Goal: Task Accomplishment & Management: Complete application form

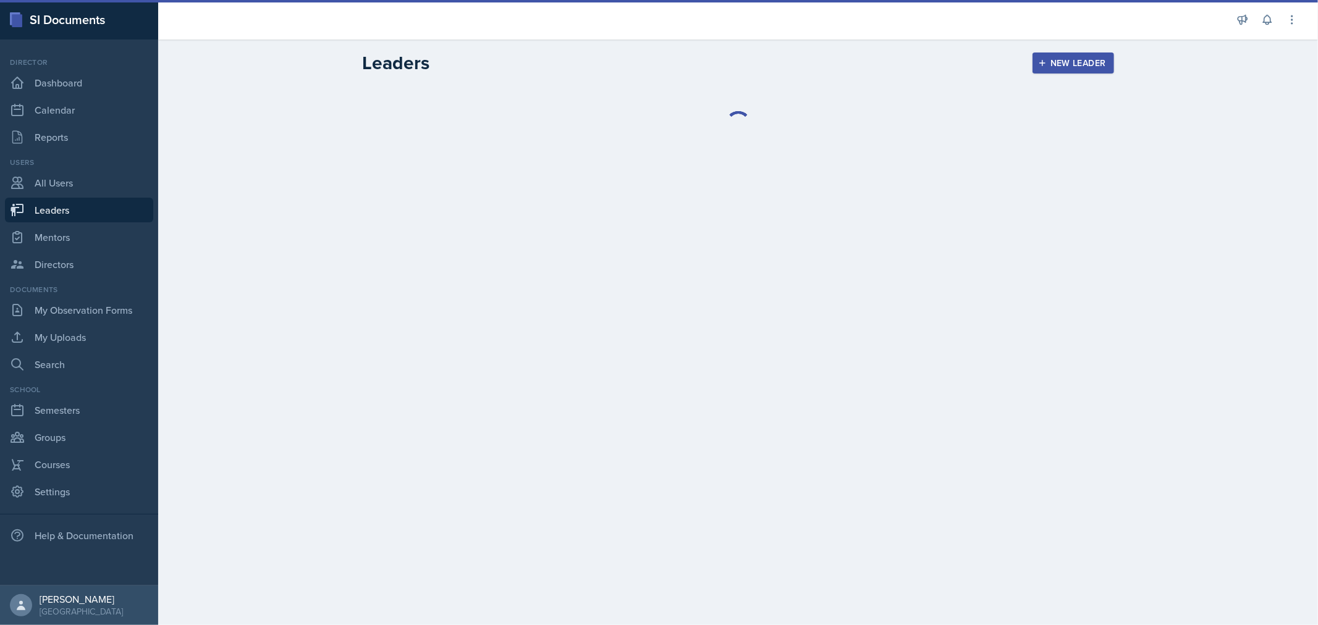
select select "0924c876-6fa7-4296-b593-7db6428ef465"
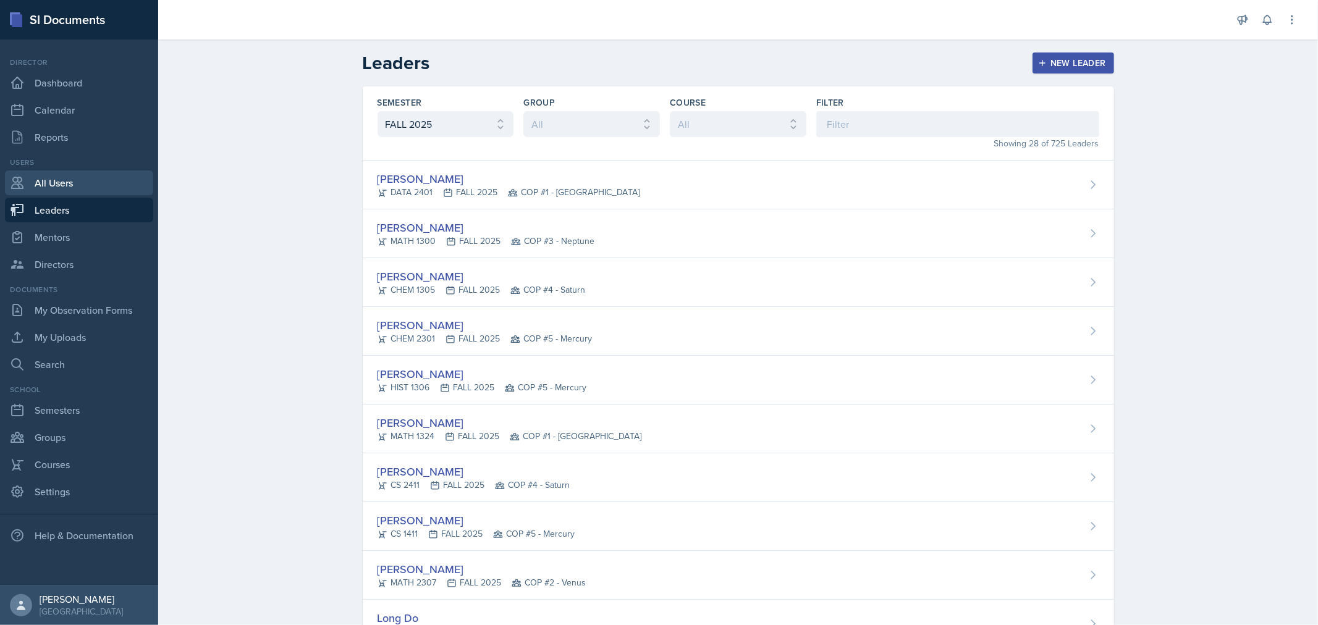
click at [66, 177] on link "All Users" at bounding box center [79, 183] width 148 height 25
select select "1"
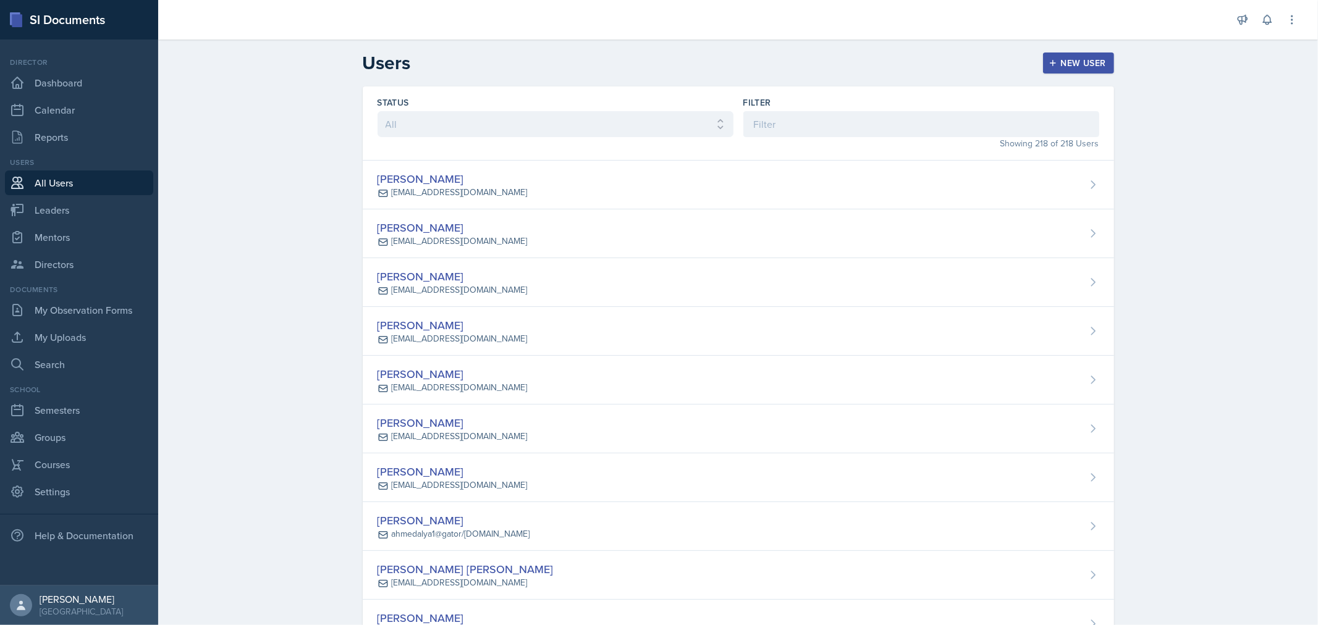
click at [1058, 68] on div "New User" at bounding box center [1078, 63] width 55 height 10
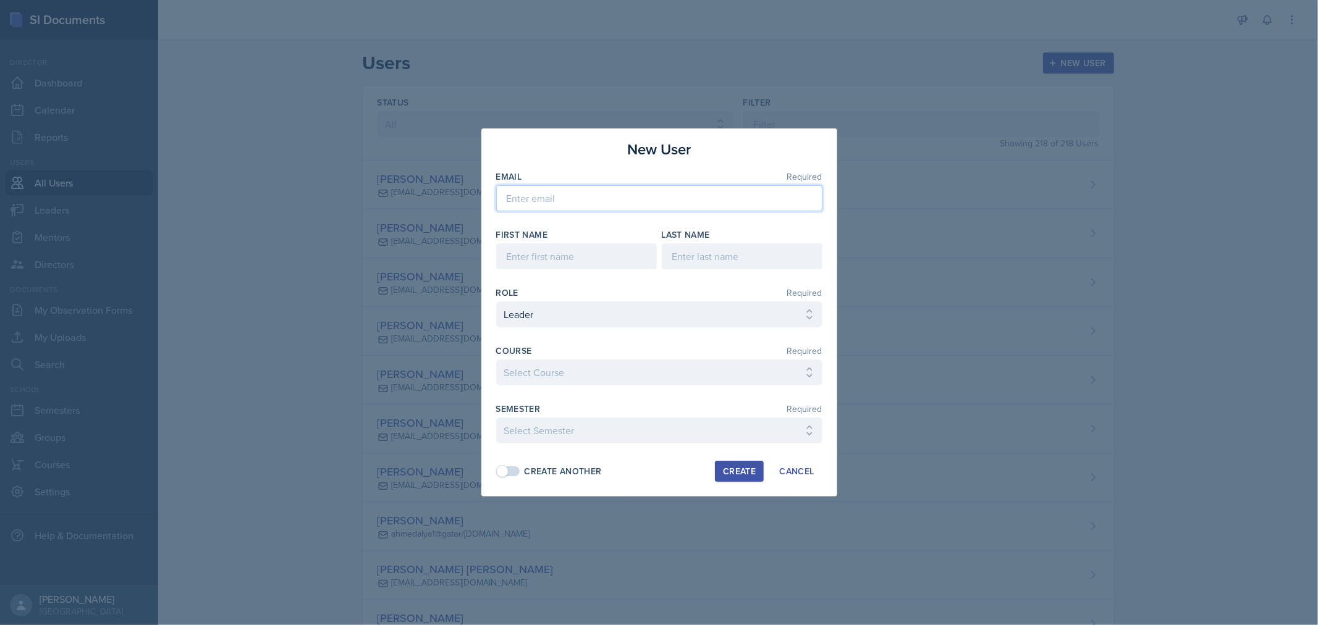
click at [662, 190] on input "email" at bounding box center [659, 198] width 326 height 26
paste input "[EMAIL_ADDRESS][DOMAIN_NAME]"
type input "[EMAIL_ADDRESS][DOMAIN_NAME]"
click at [602, 248] on input at bounding box center [576, 256] width 161 height 26
type input "A"
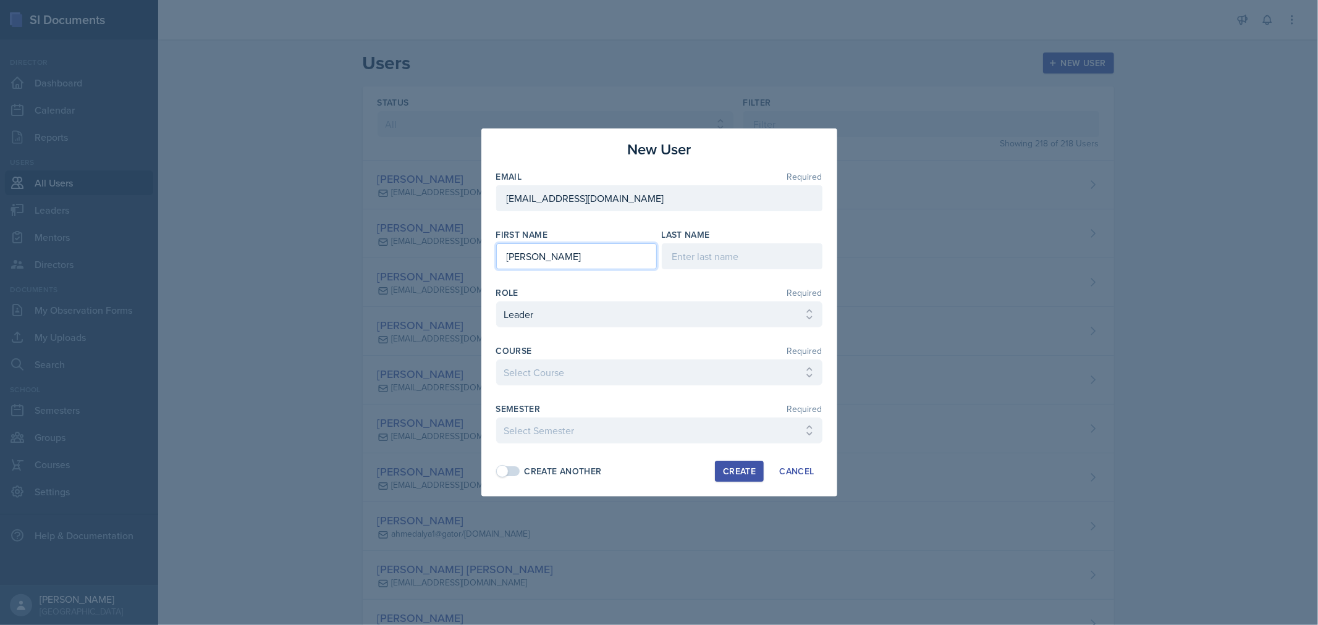
type input "[PERSON_NAME]"
drag, startPoint x: 653, startPoint y: 192, endPoint x: 420, endPoint y: 204, distance: 233.2
click at [368, 201] on div "New User Email Required [EMAIL_ADDRESS][DOMAIN_NAME] First Name [PERSON_NAME] L…" at bounding box center [659, 312] width 1318 height 625
paste input "gipsona15"
type input "[EMAIL_ADDRESS][DOMAIN_NAME]"
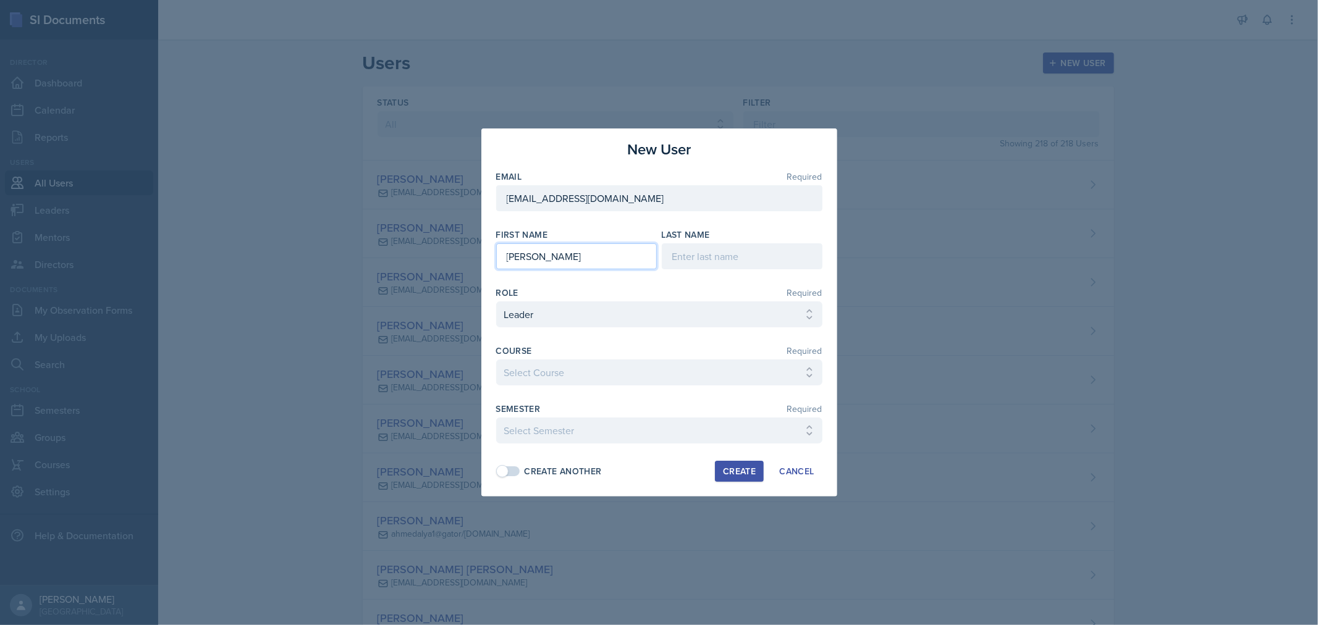
drag, startPoint x: 550, startPoint y: 251, endPoint x: 371, endPoint y: 248, distance: 179.2
click at [365, 248] on div "New User Email Required [EMAIL_ADDRESS][DOMAIN_NAME] First Name [PERSON_NAME] L…" at bounding box center [659, 312] width 1318 height 625
type input "Angel"
type input "[PERSON_NAME]"
click at [594, 366] on select "Select Course ACC 2301 ART 1301 ART 1302 ART 1310 BIOL 1301 BIOL 1302 BIOL 1310…" at bounding box center [659, 373] width 326 height 26
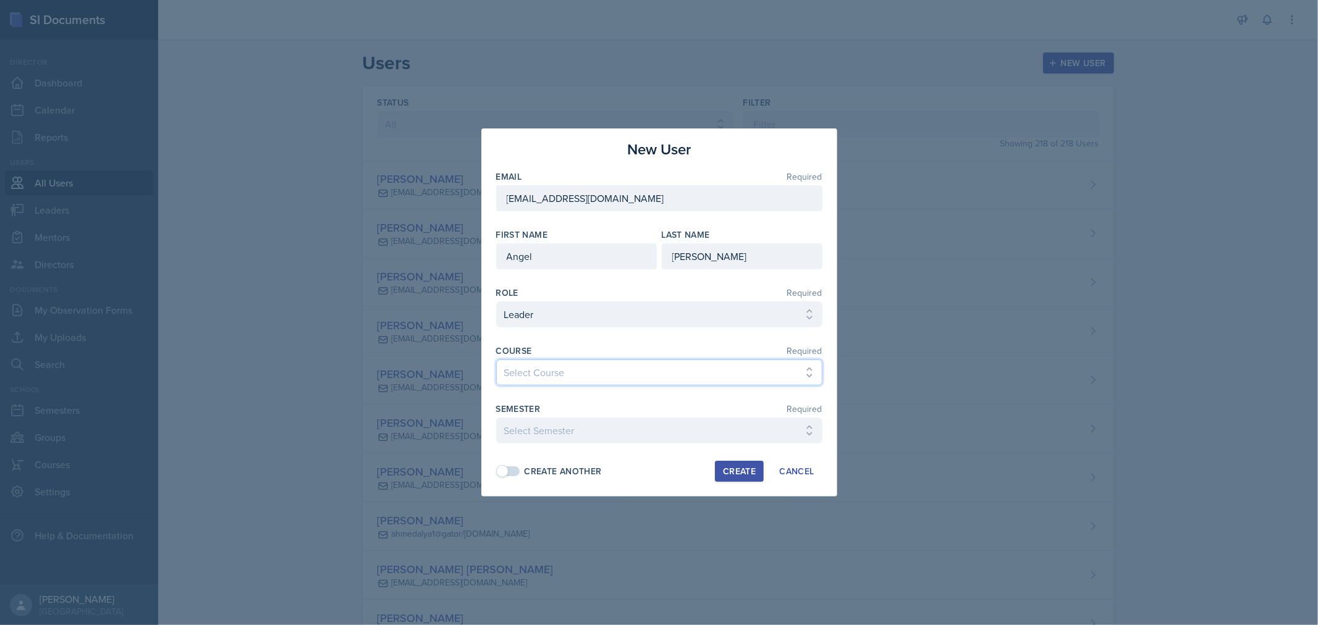
select select "52084b96-a76f-4cd0-a4c1-f73ad5533c90"
click at [496, 360] on select "Select Course ACC 2301 ART 1301 ART 1302 ART 1310 BIOL 1301 BIOL 1302 BIOL 1310…" at bounding box center [659, 373] width 326 height 26
click at [684, 434] on select "Select Semester FALL 2025 Summer II 2025 Summer I 2025 Spring 2025 Fall 2024 Su…" at bounding box center [659, 431] width 326 height 26
select select "0924c876-6fa7-4296-b593-7db6428ef465"
click at [496, 418] on select "Select Semester FALL 2025 Summer II 2025 Summer I 2025 Spring 2025 Fall 2024 Su…" at bounding box center [659, 431] width 326 height 26
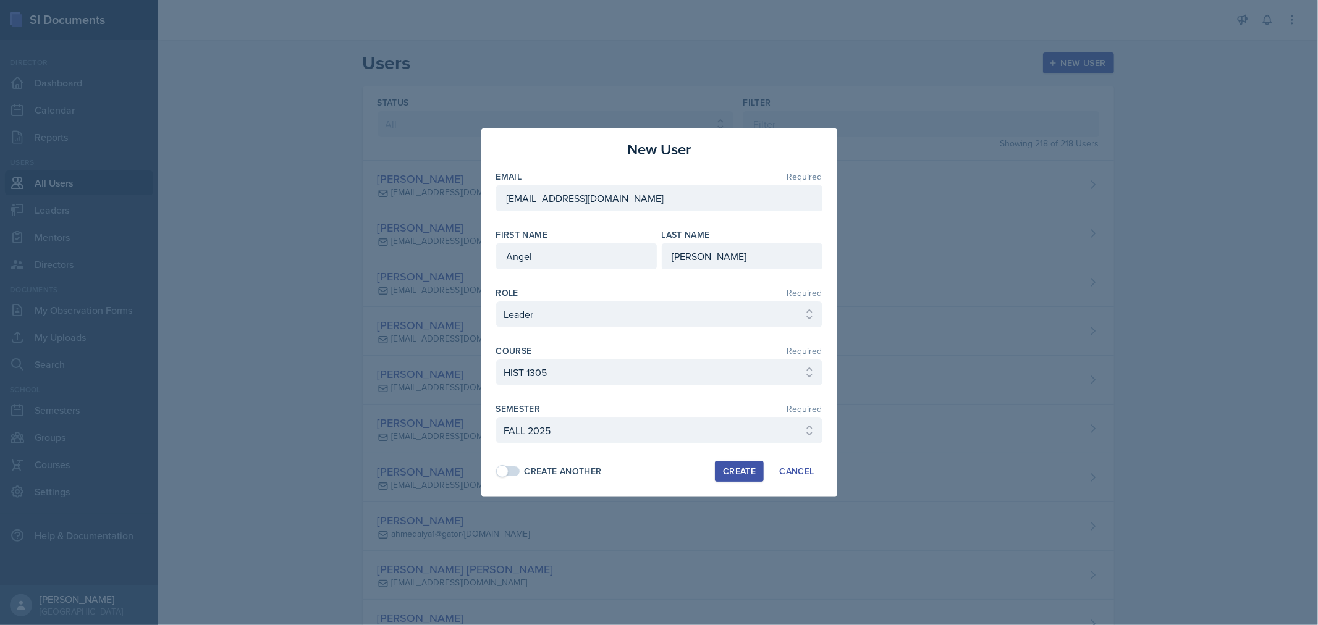
click at [746, 468] on div "Create" at bounding box center [739, 471] width 33 height 10
select select
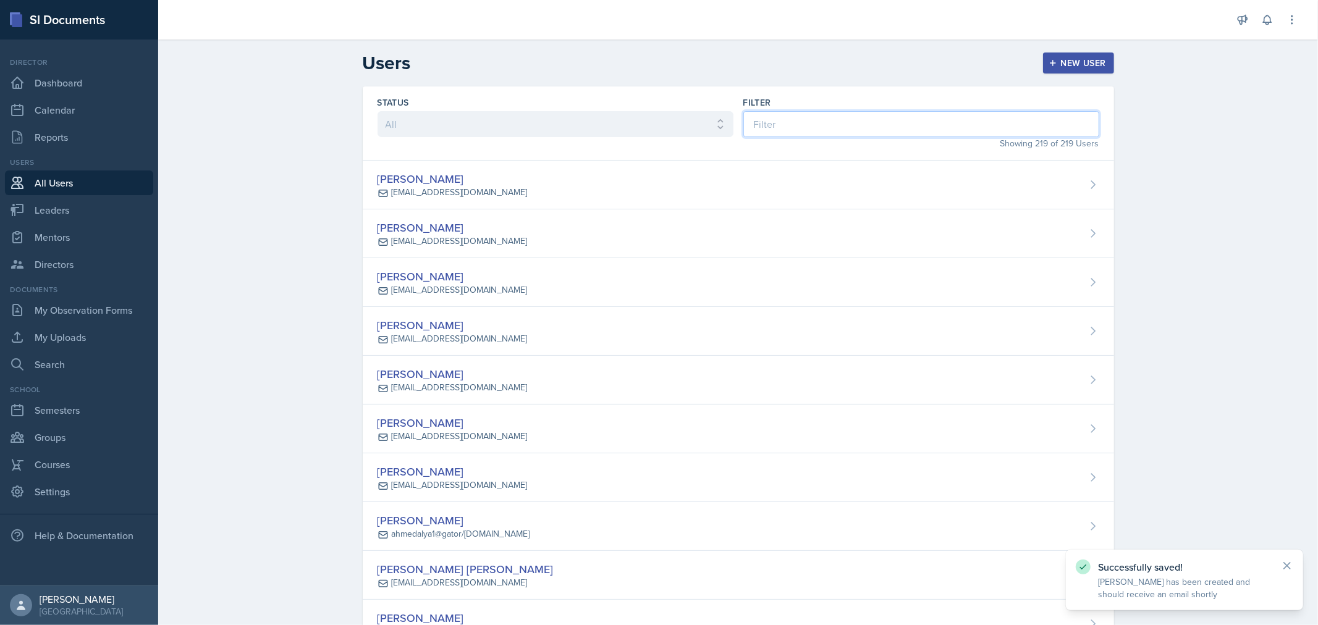
click at [761, 124] on input at bounding box center [921, 124] width 356 height 26
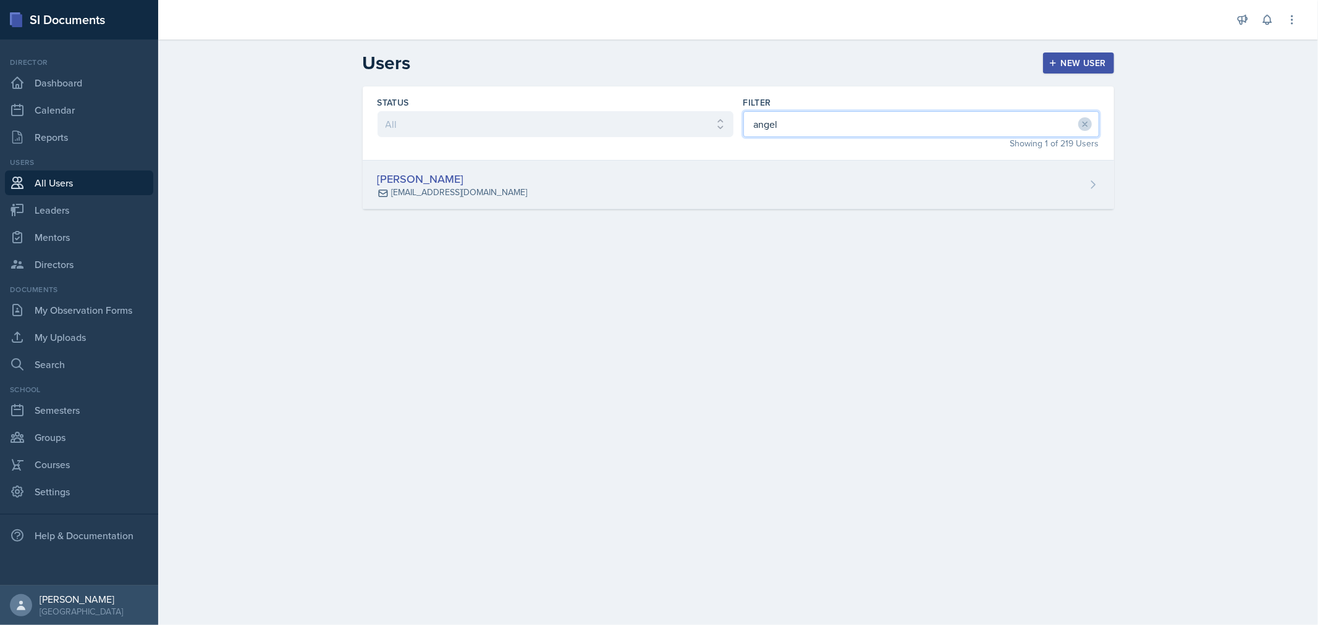
type input "angel"
click at [731, 196] on div "[PERSON_NAME] [EMAIL_ADDRESS][DOMAIN_NAME]" at bounding box center [738, 185] width 751 height 49
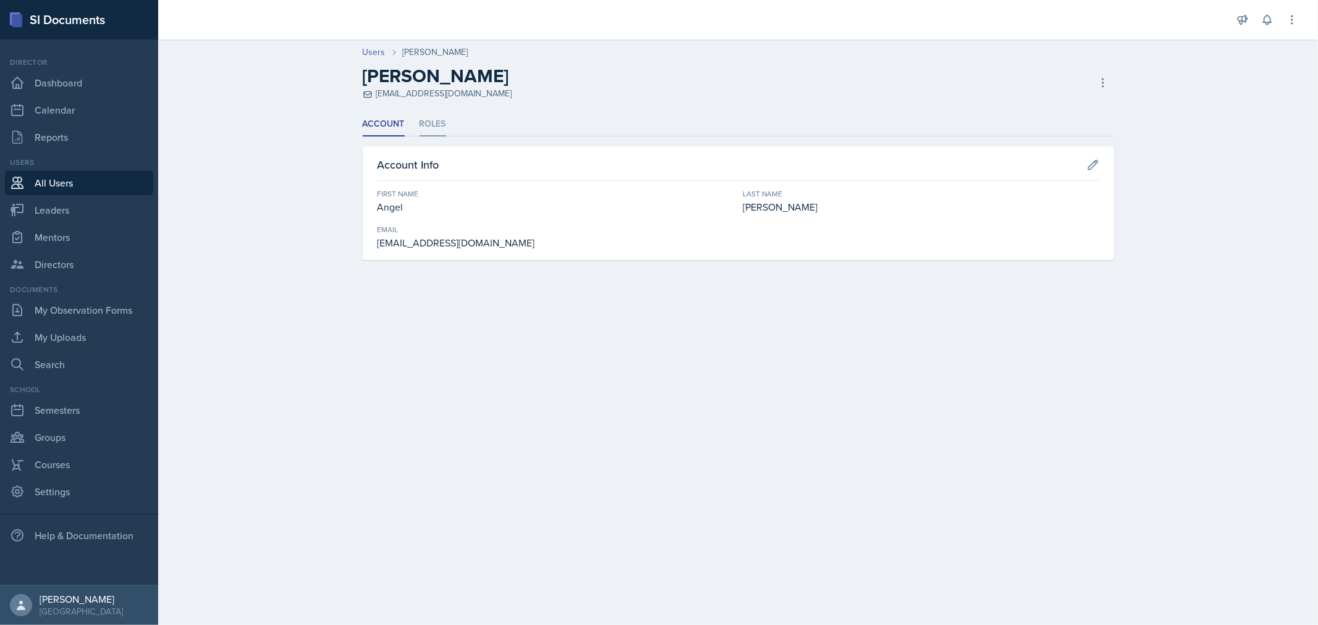
click at [443, 124] on li "Roles" at bounding box center [432, 124] width 27 height 24
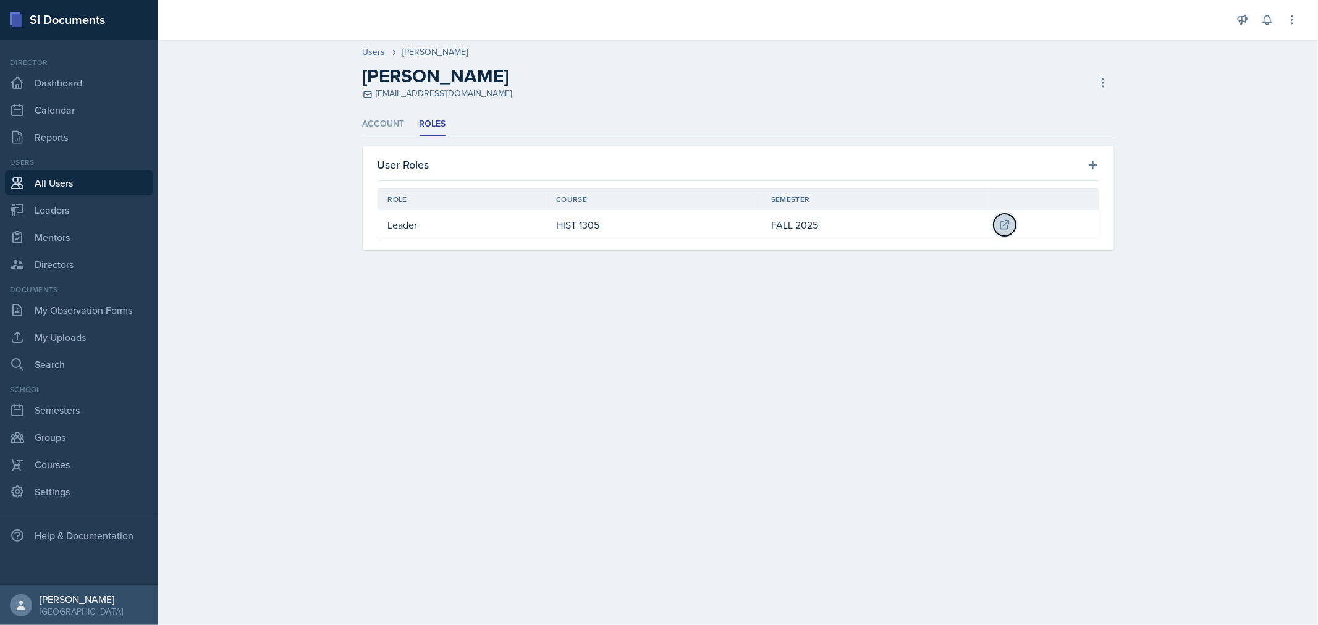
click at [1014, 221] on button at bounding box center [1004, 225] width 22 height 22
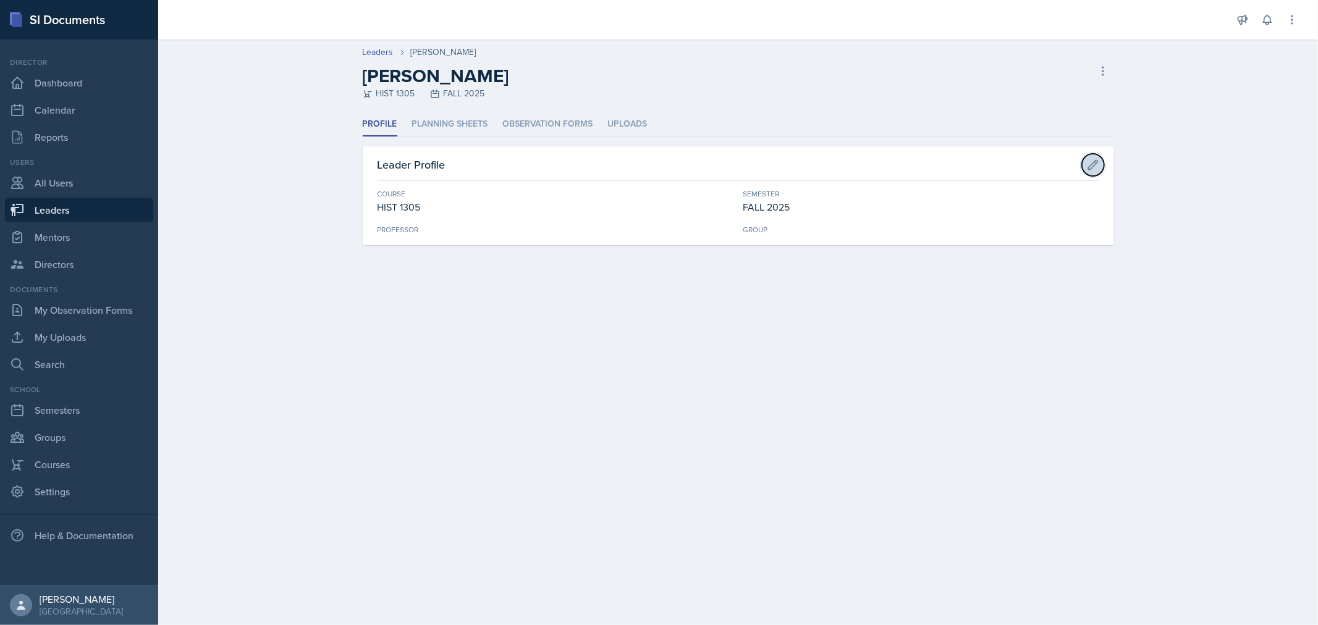
click at [1090, 166] on icon at bounding box center [1093, 165] width 12 height 12
select select "52084b96-a76f-4cd0-a4c1-f73ad5533c90"
select select "0924c876-6fa7-4296-b593-7db6428ef465"
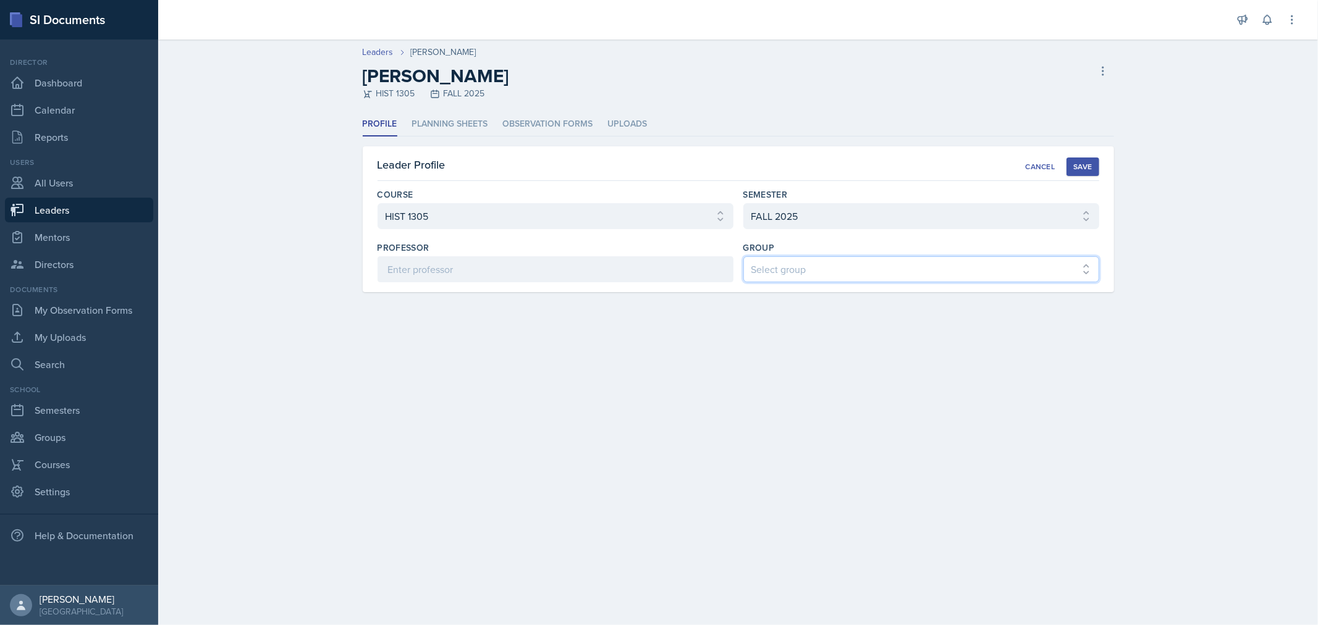
click at [853, 263] on select "Select group COP #1 - Mars COP #2 - Venus COP #3 - Neptune COP #4 - Saturn COP …" at bounding box center [921, 269] width 356 height 26
select select "6d06ddae-fe75-4f9f-bac4-f3b2e950d318"
click at [743, 256] on select "Select group COP #1 - Mars COP #2 - Venus COP #3 - Neptune COP #4 - Saturn COP …" at bounding box center [921, 269] width 356 height 26
click at [1077, 164] on div "Save" at bounding box center [1082, 167] width 19 height 10
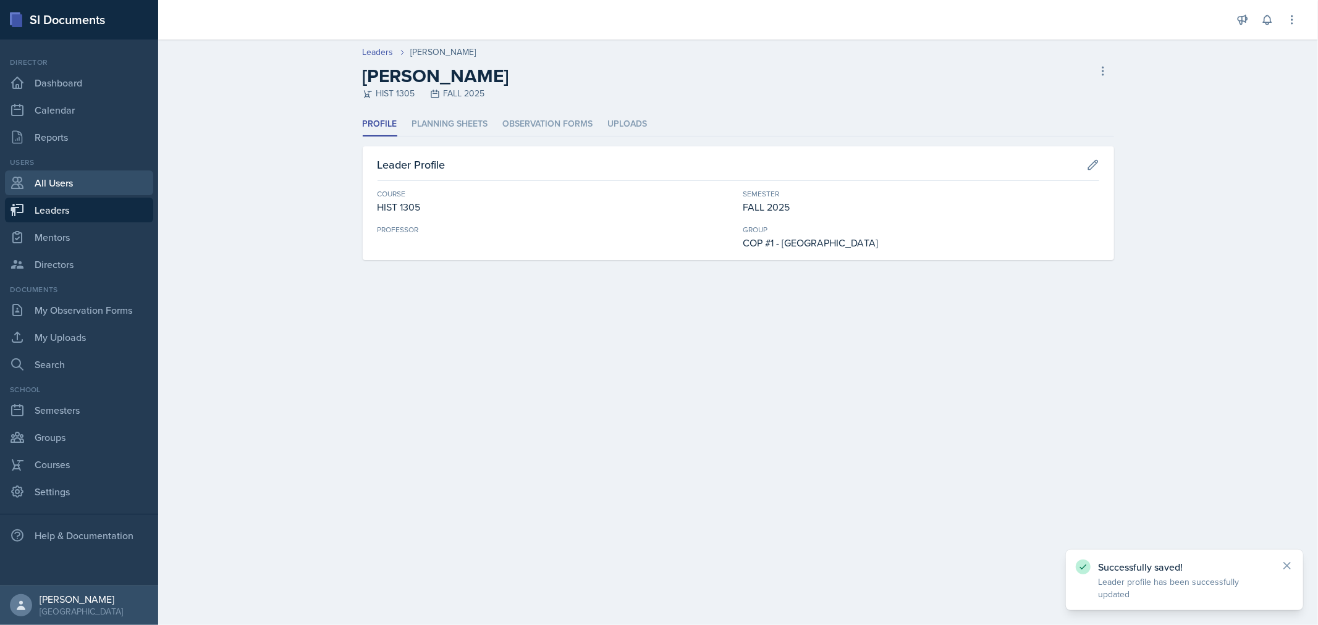
click at [65, 183] on link "All Users" at bounding box center [79, 183] width 148 height 25
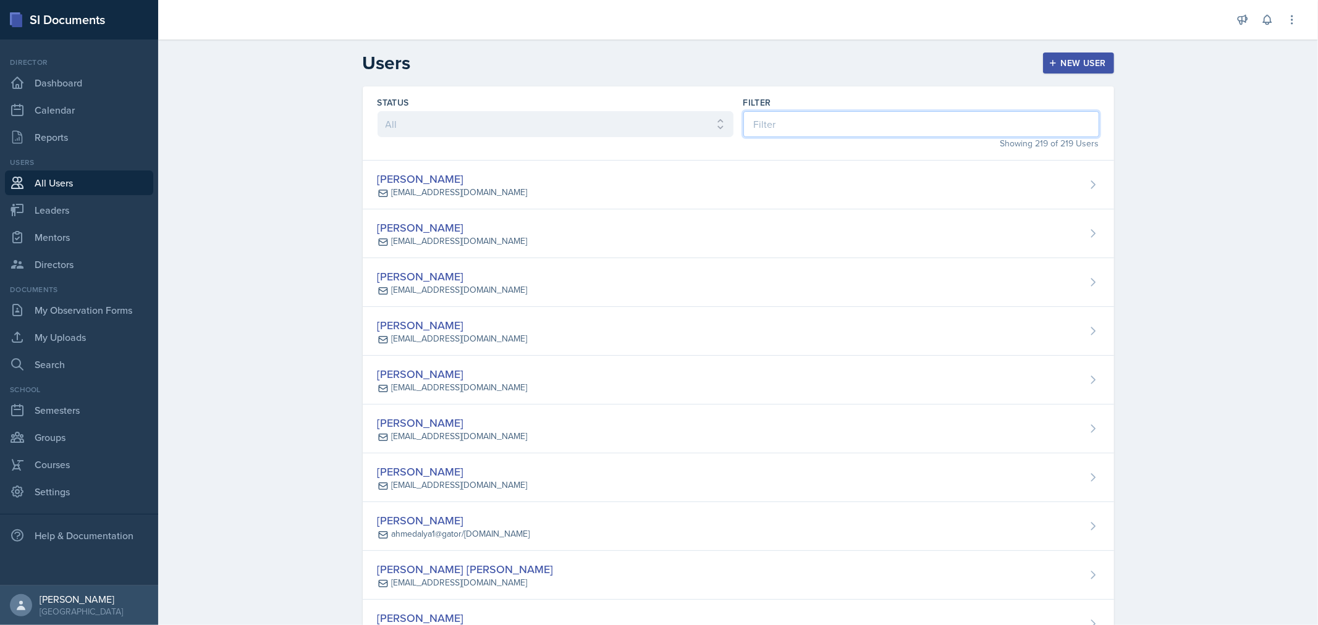
click at [781, 132] on input at bounding box center [921, 124] width 356 height 26
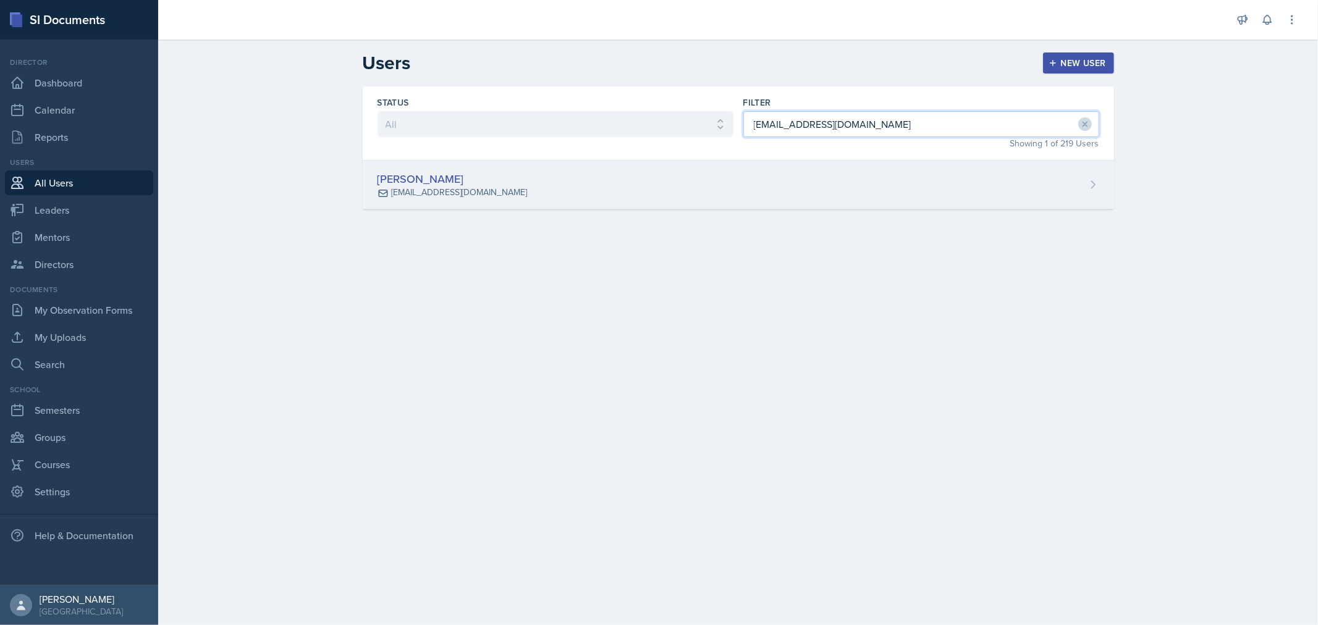
type input "[EMAIL_ADDRESS][DOMAIN_NAME]"
click at [688, 183] on div "[PERSON_NAME] [EMAIL_ADDRESS][DOMAIN_NAME]" at bounding box center [738, 185] width 751 height 49
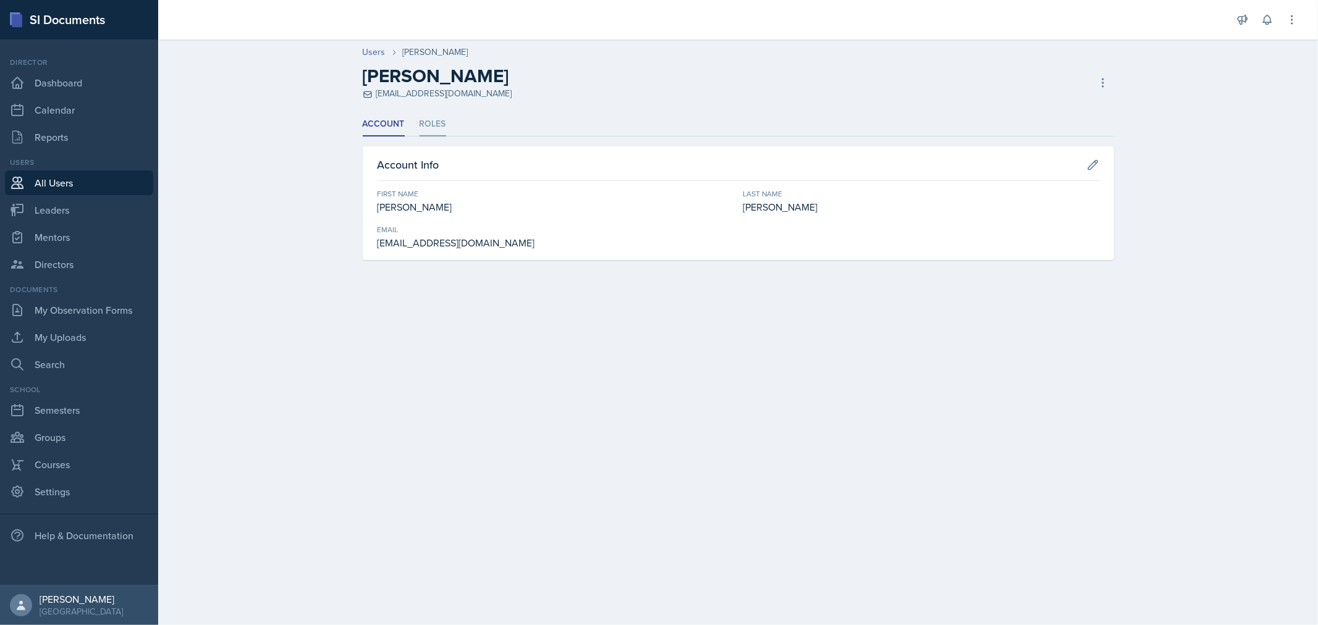
click at [437, 124] on li "Roles" at bounding box center [432, 124] width 27 height 24
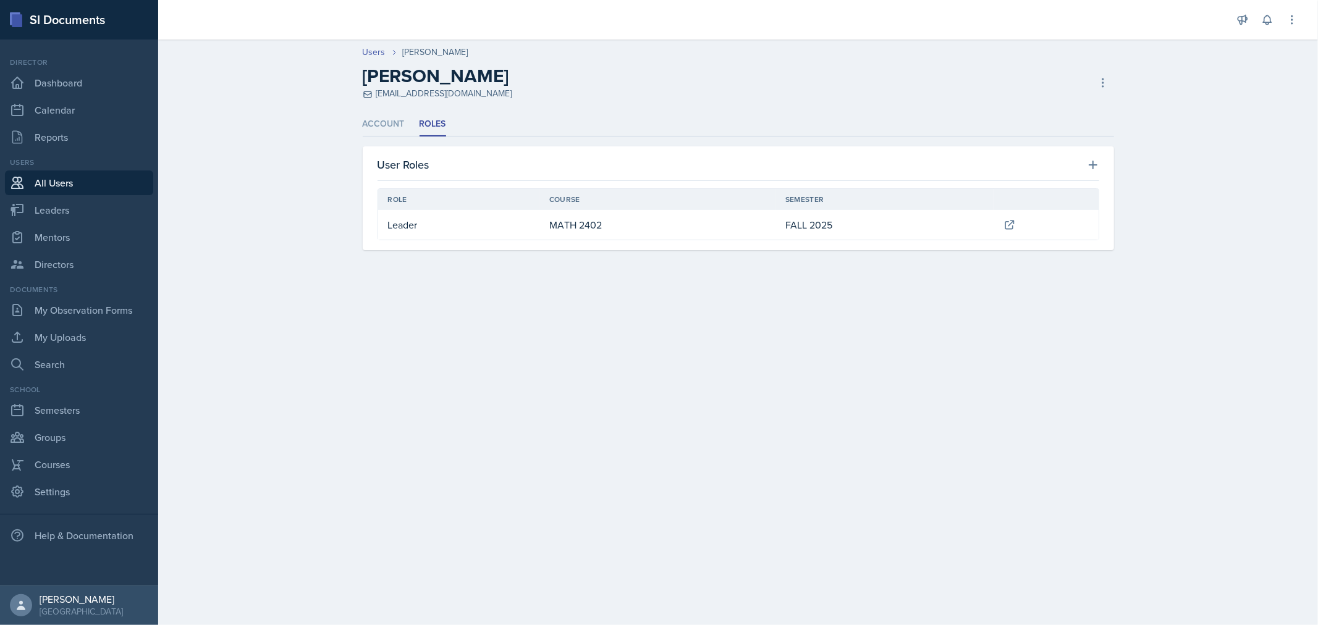
click at [817, 227] on td "FALL 2025" at bounding box center [884, 225] width 218 height 30
click at [1006, 223] on icon at bounding box center [1009, 225] width 8 height 8
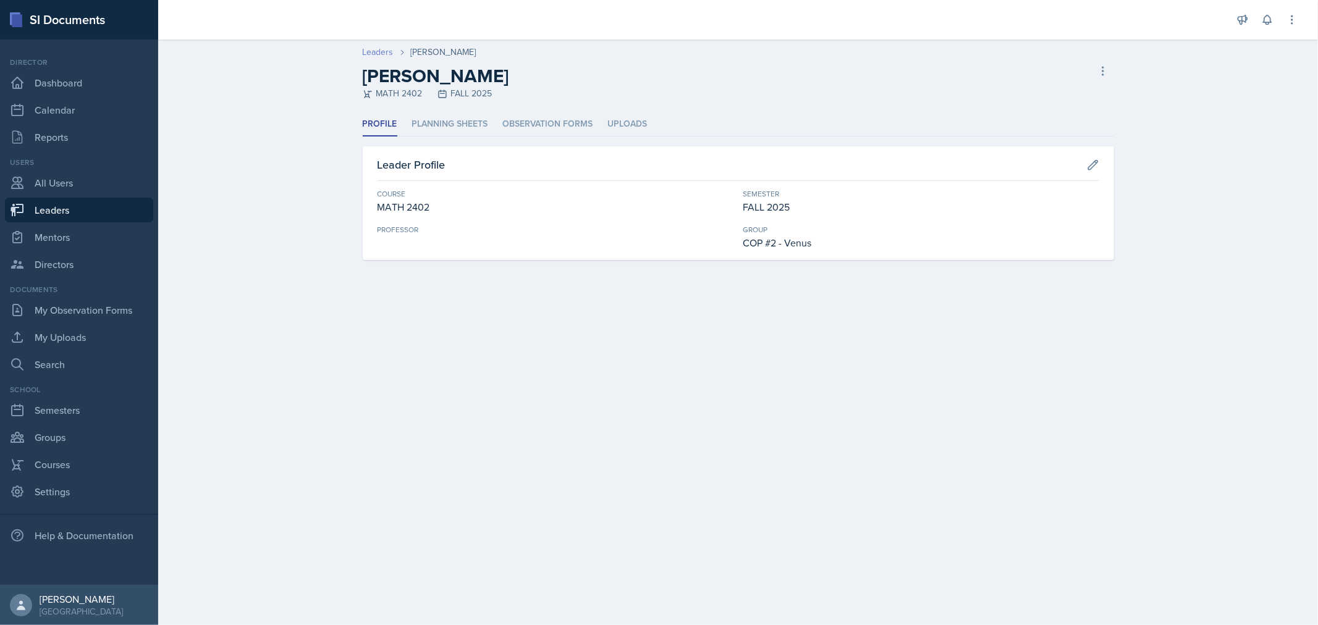
click at [378, 54] on link "Leaders" at bounding box center [378, 52] width 31 height 13
select select "0924c876-6fa7-4296-b593-7db6428ef465"
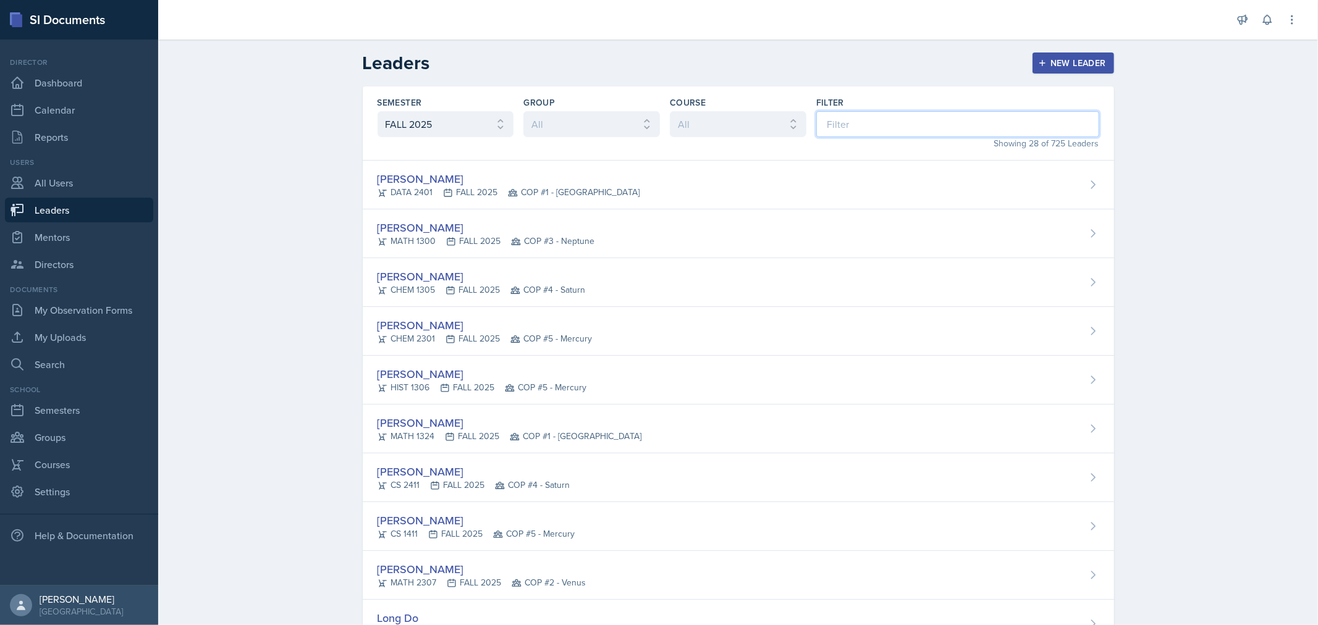
click at [950, 122] on input at bounding box center [957, 124] width 283 height 26
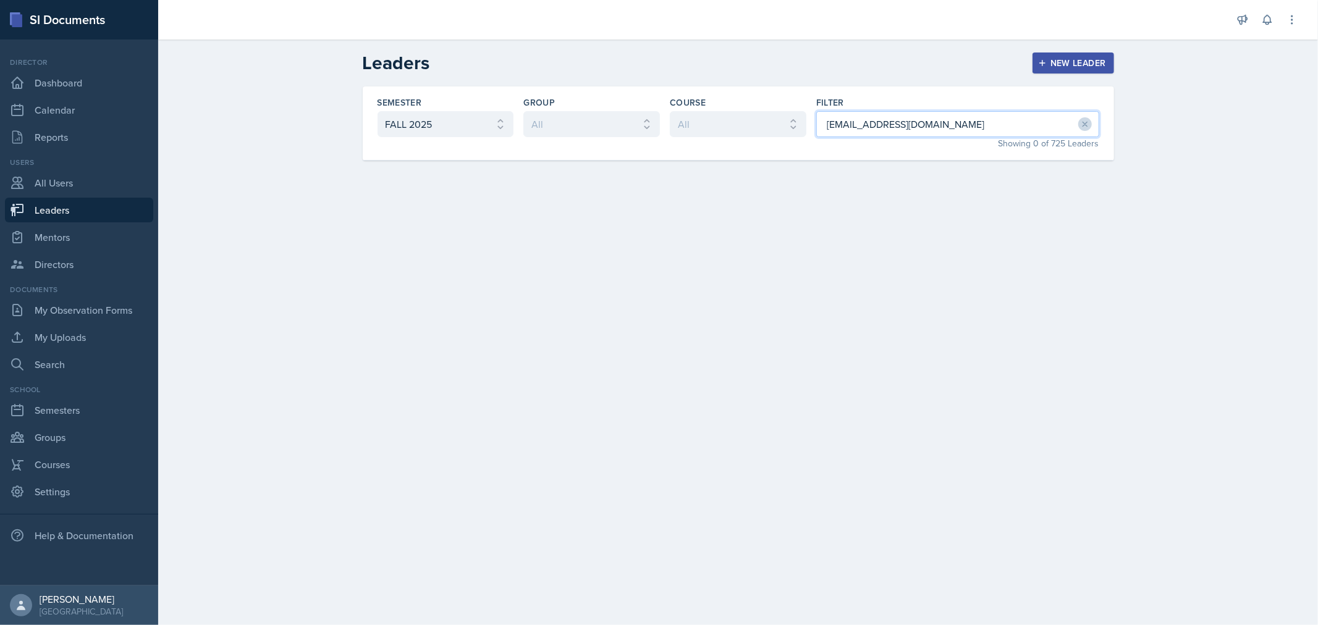
type input "[EMAIL_ADDRESS][DOMAIN_NAME]"
click at [1082, 68] on div "New Leader" at bounding box center [1072, 63] width 65 height 10
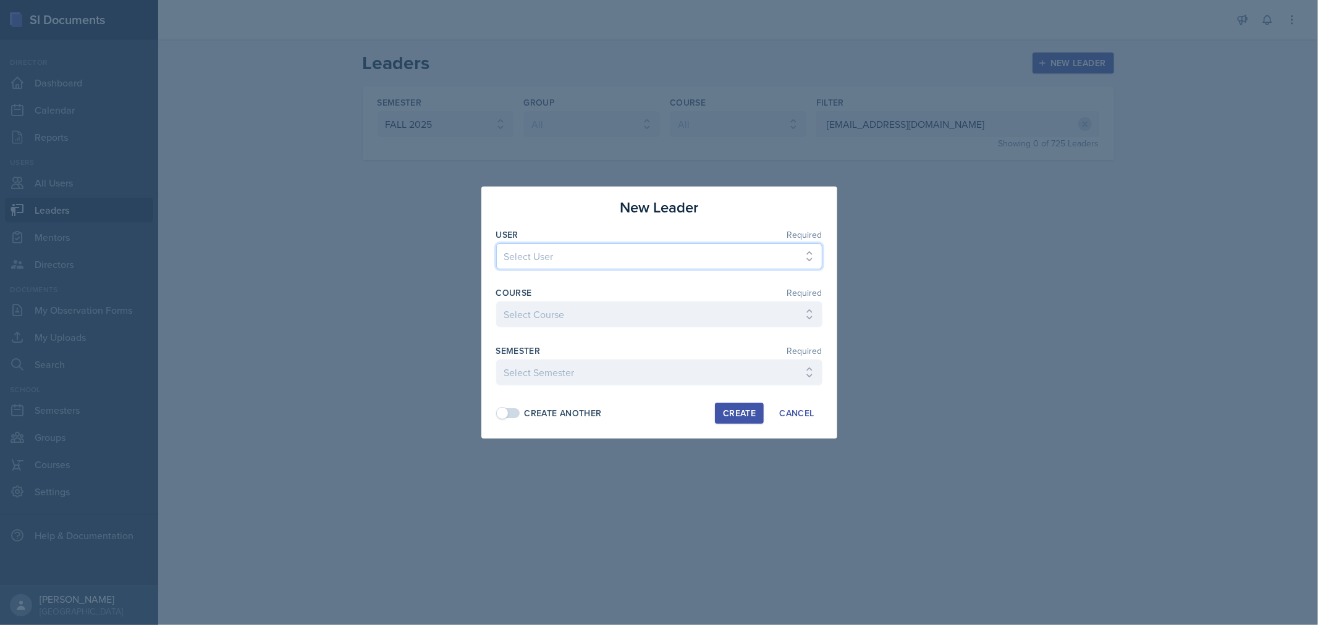
click at [656, 259] on select "Select User [PERSON_NAME] [PERSON_NAME] [PERSON_NAME] [PERSON_NAME] [PERSON_NAM…" at bounding box center [659, 256] width 326 height 26
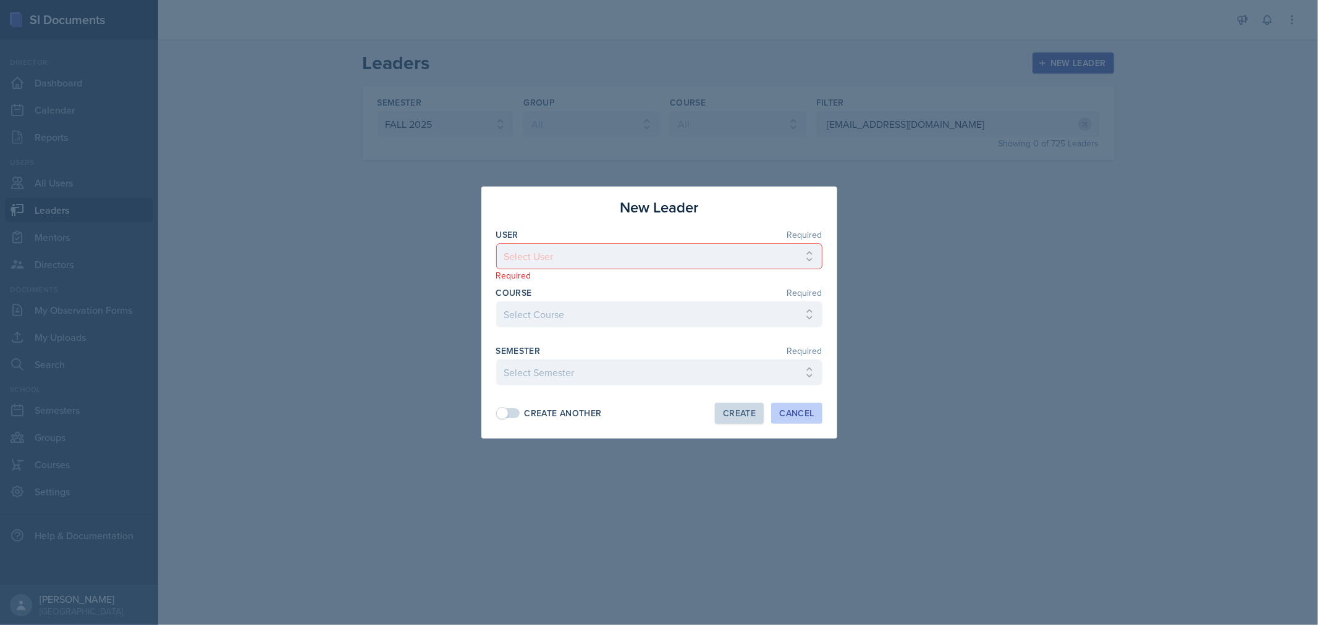
click at [782, 417] on div "Cancel" at bounding box center [796, 413] width 35 height 10
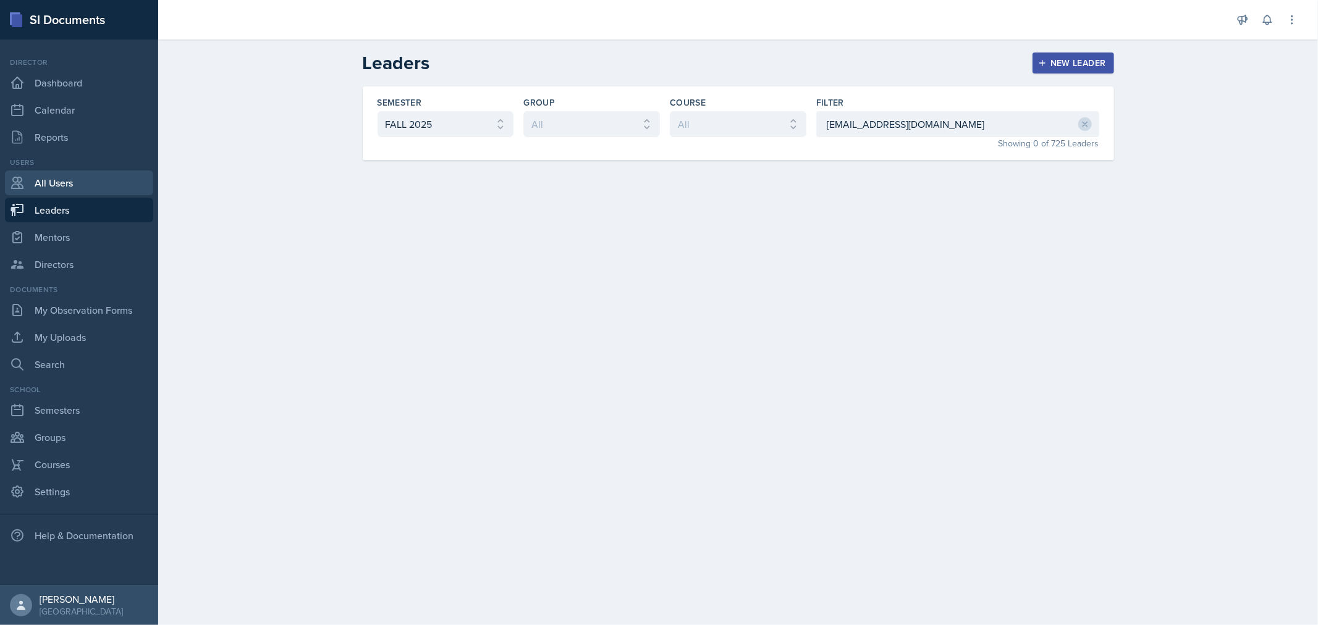
click at [52, 179] on link "All Users" at bounding box center [79, 183] width 148 height 25
select select "1"
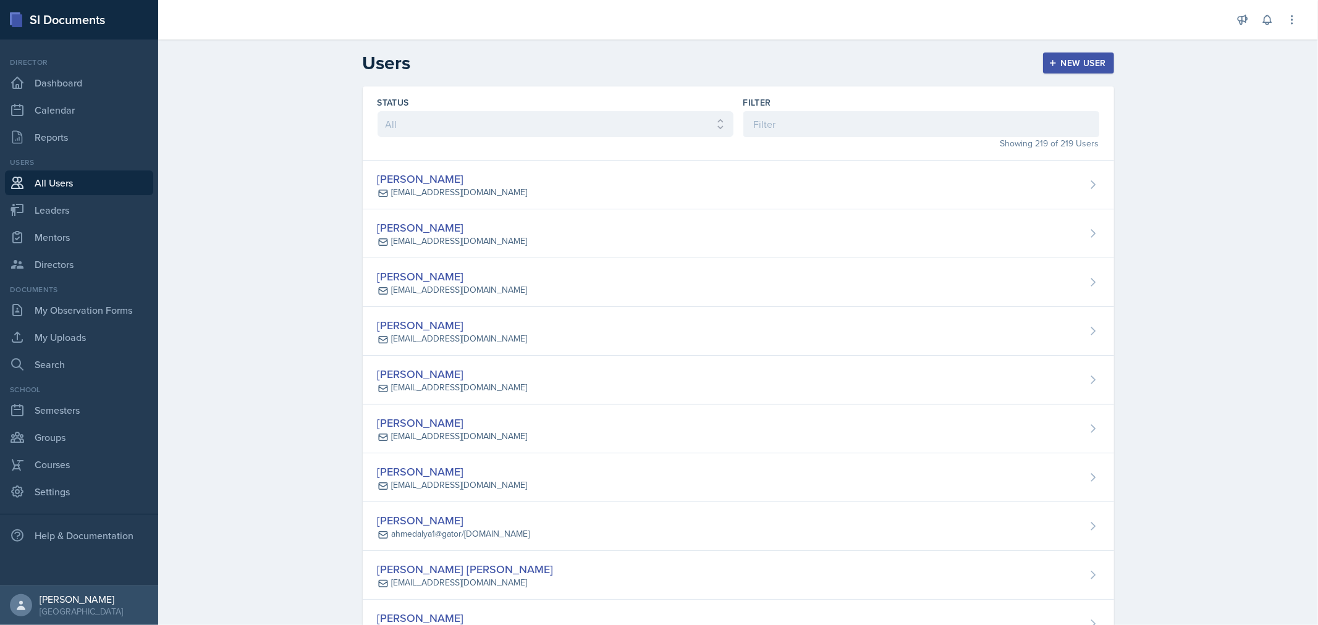
click at [1060, 62] on div "New User" at bounding box center [1078, 63] width 55 height 10
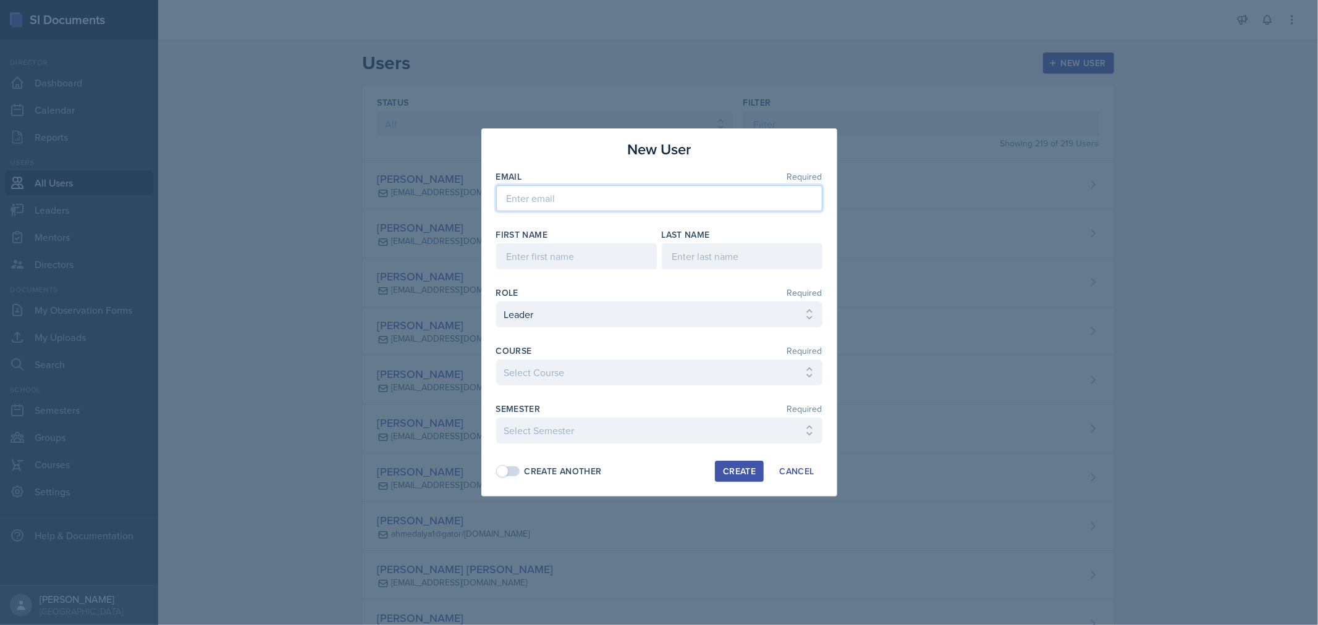
click at [631, 194] on input "email" at bounding box center [659, 198] width 326 height 26
paste input "[EMAIL_ADDRESS][DOMAIN_NAME]"
type input "[EMAIL_ADDRESS][DOMAIN_NAME]"
click at [631, 258] on input at bounding box center [576, 256] width 161 height 26
type input "Seven"
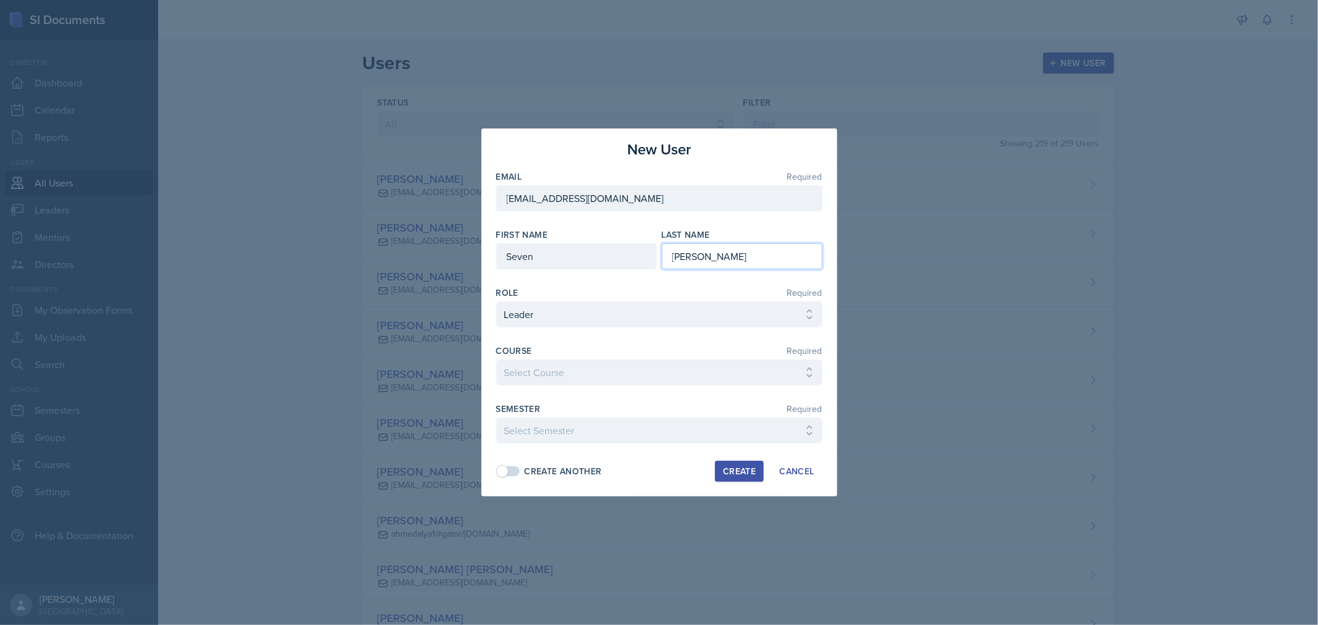
type input "[PERSON_NAME]"
click at [723, 429] on select "Select Semester FALL 2025 Summer II 2025 Summer I 2025 Spring 2025 Fall 2024 Su…" at bounding box center [659, 431] width 326 height 26
select select "0924c876-6fa7-4296-b593-7db6428ef465"
click at [496, 418] on select "Select Semester FALL 2025 Summer II 2025 Summer I 2025 Spring 2025 Fall 2024 Su…" at bounding box center [659, 431] width 326 height 26
click at [736, 472] on div "Create" at bounding box center [739, 471] width 33 height 10
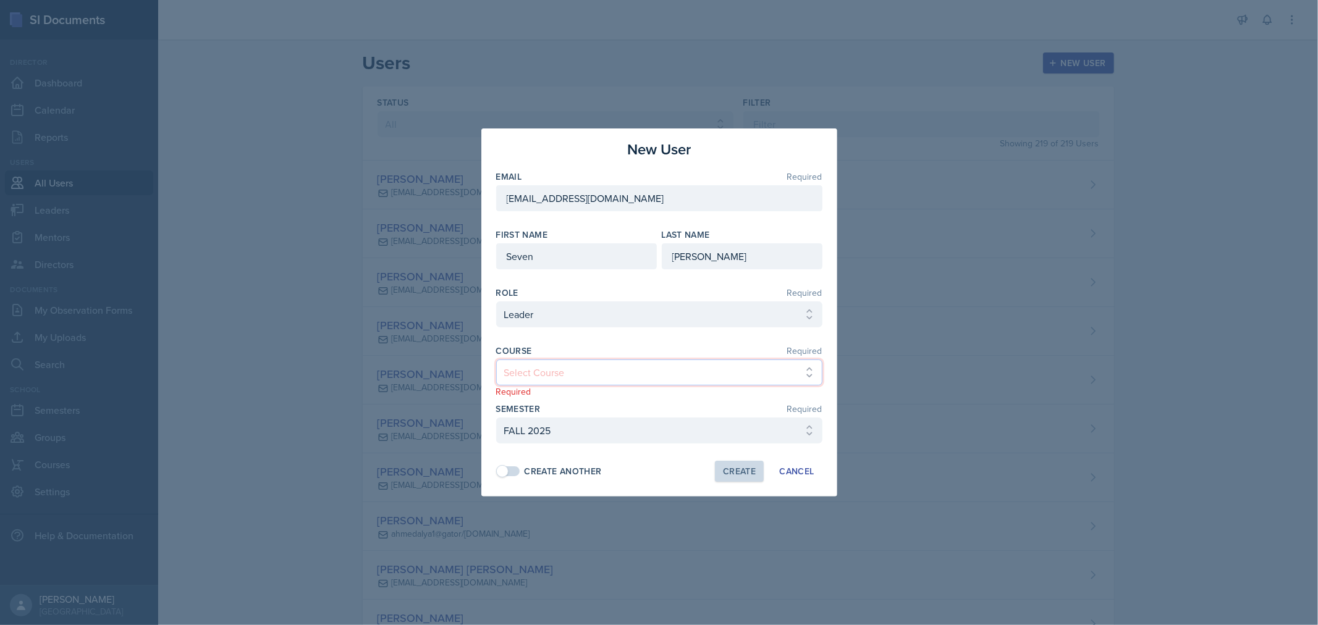
click at [624, 372] on select "Select Course ACC 2301 ART 1301 ART 1302 ART 1310 BIOL 1301 BIOL 1302 BIOL 1310…" at bounding box center [659, 373] width 326 height 26
select select "31b9ddcd-1b0f-4369-9c18-b06cc83889ef"
click at [496, 360] on select "Select Course ACC 2301 ART 1301 ART 1302 ART 1310 BIOL 1301 BIOL 1302 BIOL 1310…" at bounding box center [659, 373] width 326 height 26
click at [730, 466] on div "Create" at bounding box center [739, 471] width 33 height 10
select select
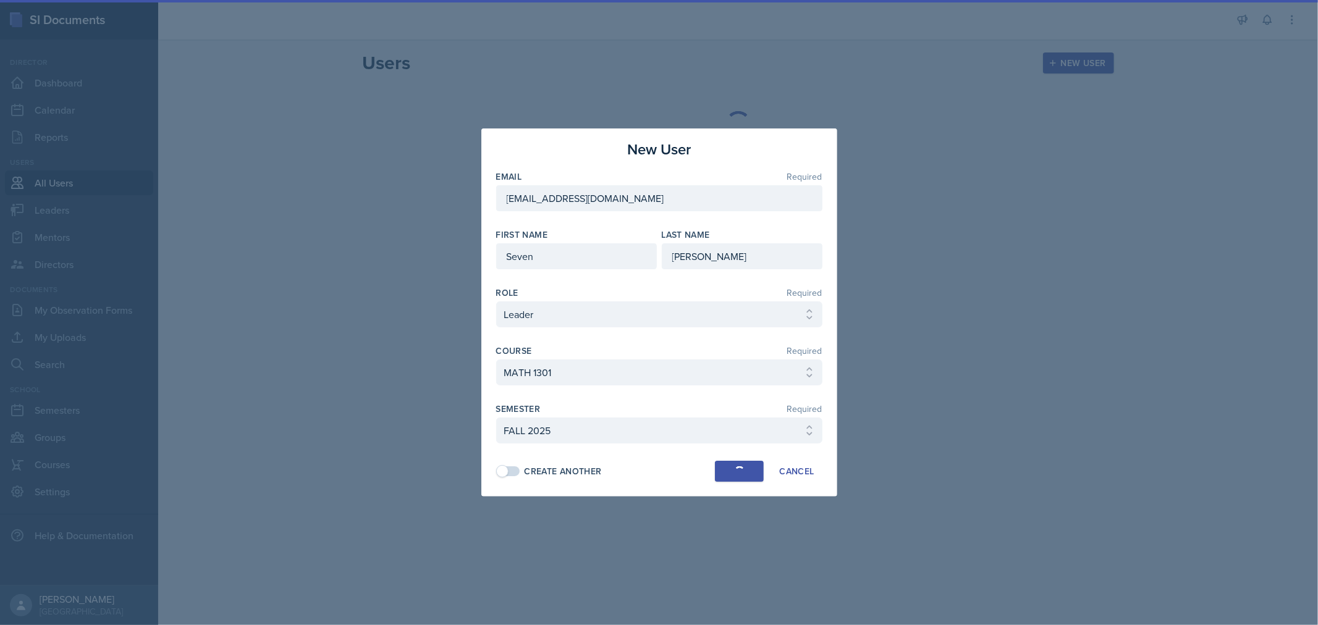
select select
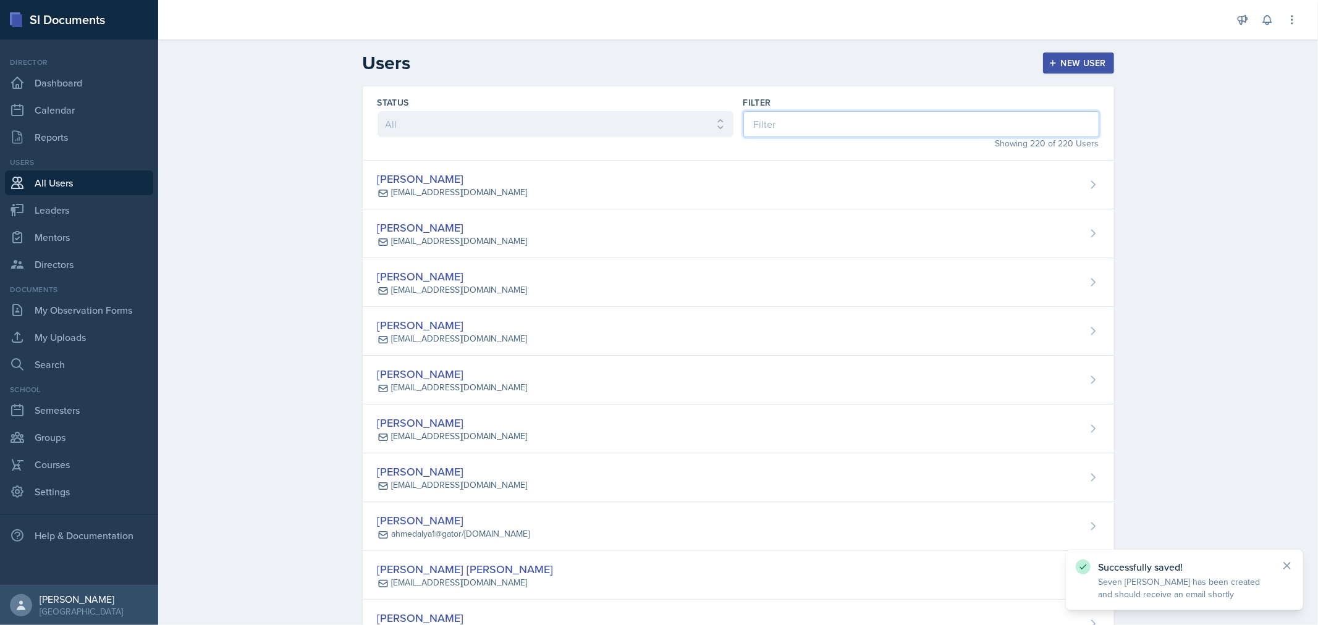
click at [765, 119] on input at bounding box center [921, 124] width 356 height 26
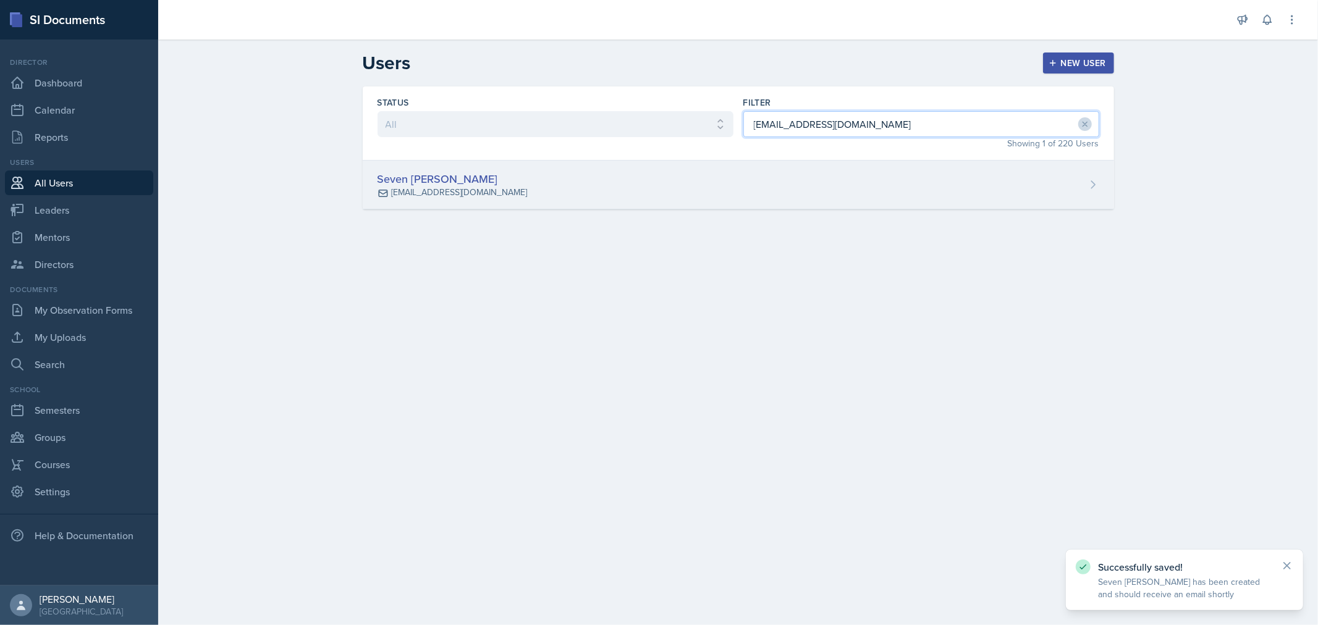
type input "[EMAIL_ADDRESS][DOMAIN_NAME]"
click at [605, 188] on div "Seven [PERSON_NAME] [EMAIL_ADDRESS][DOMAIN_NAME]" at bounding box center [738, 185] width 751 height 49
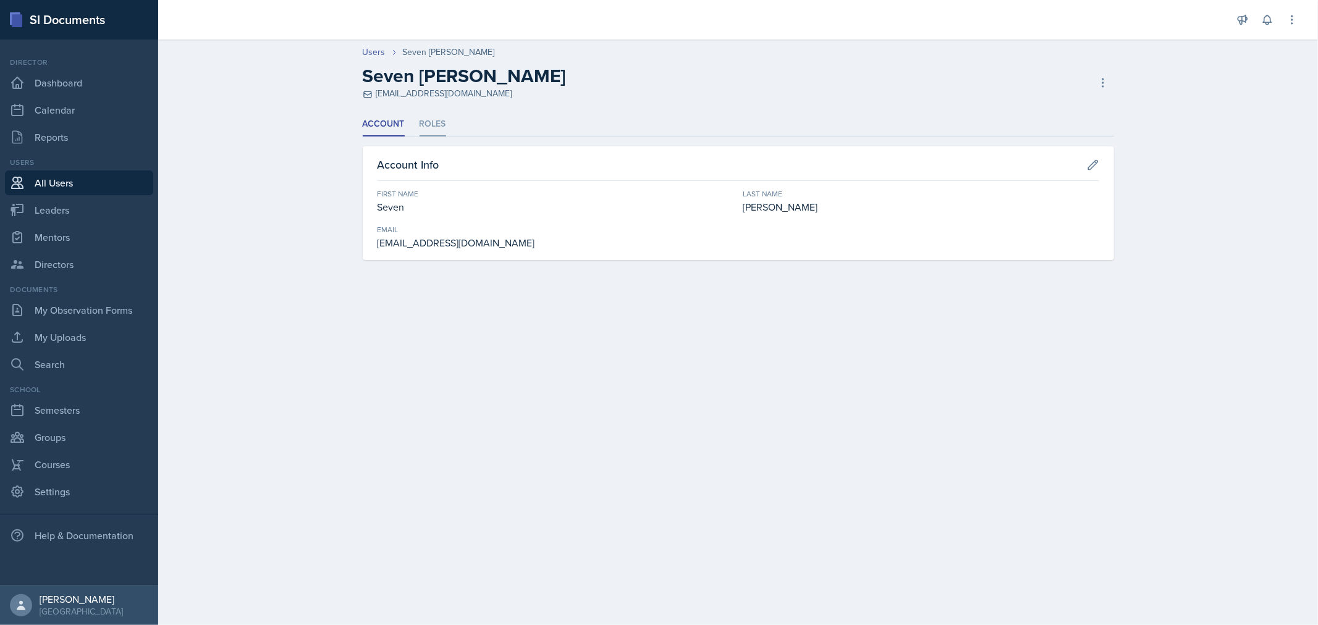
click at [426, 121] on li "Roles" at bounding box center [432, 124] width 27 height 24
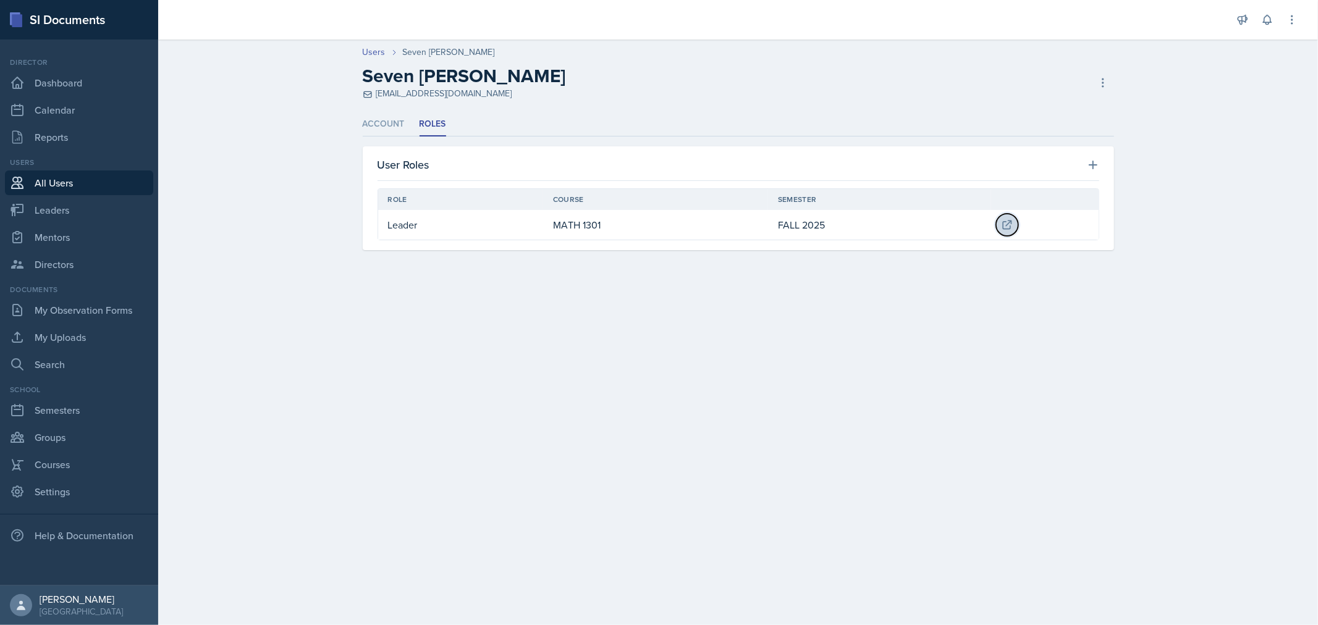
click at [1001, 226] on button at bounding box center [1007, 225] width 22 height 22
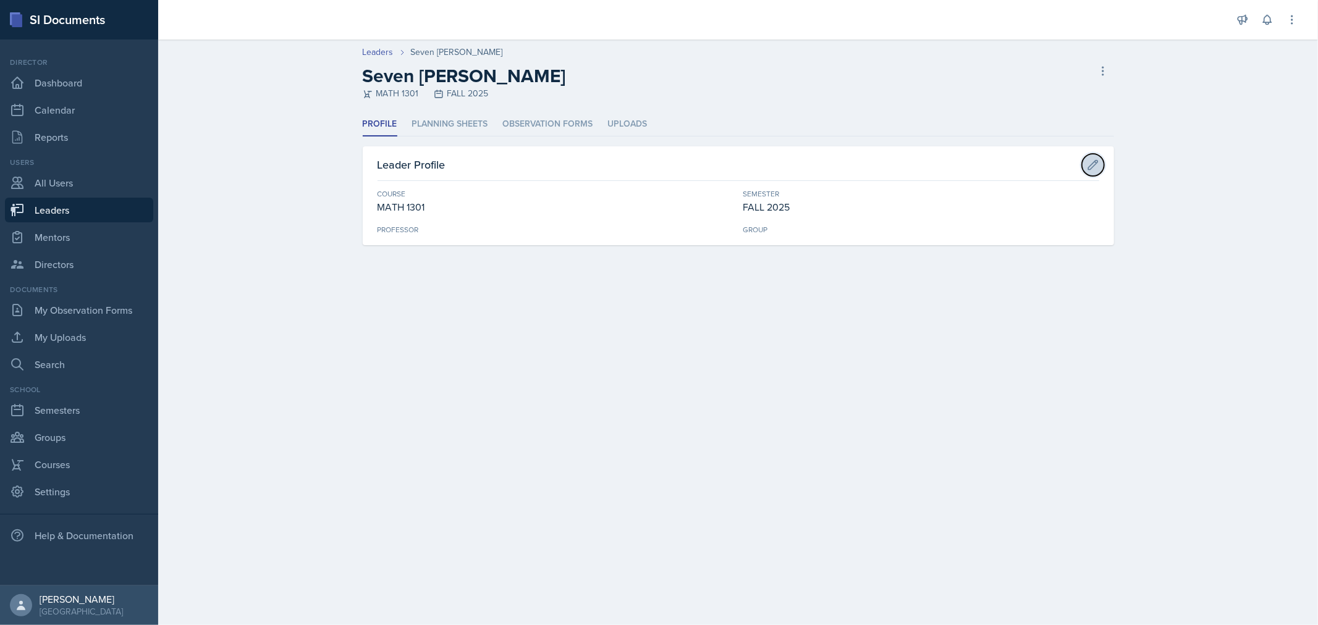
click at [1095, 167] on icon at bounding box center [1093, 165] width 12 height 12
select select "31b9ddcd-1b0f-4369-9c18-b06cc83889ef"
select select "0924c876-6fa7-4296-b593-7db6428ef465"
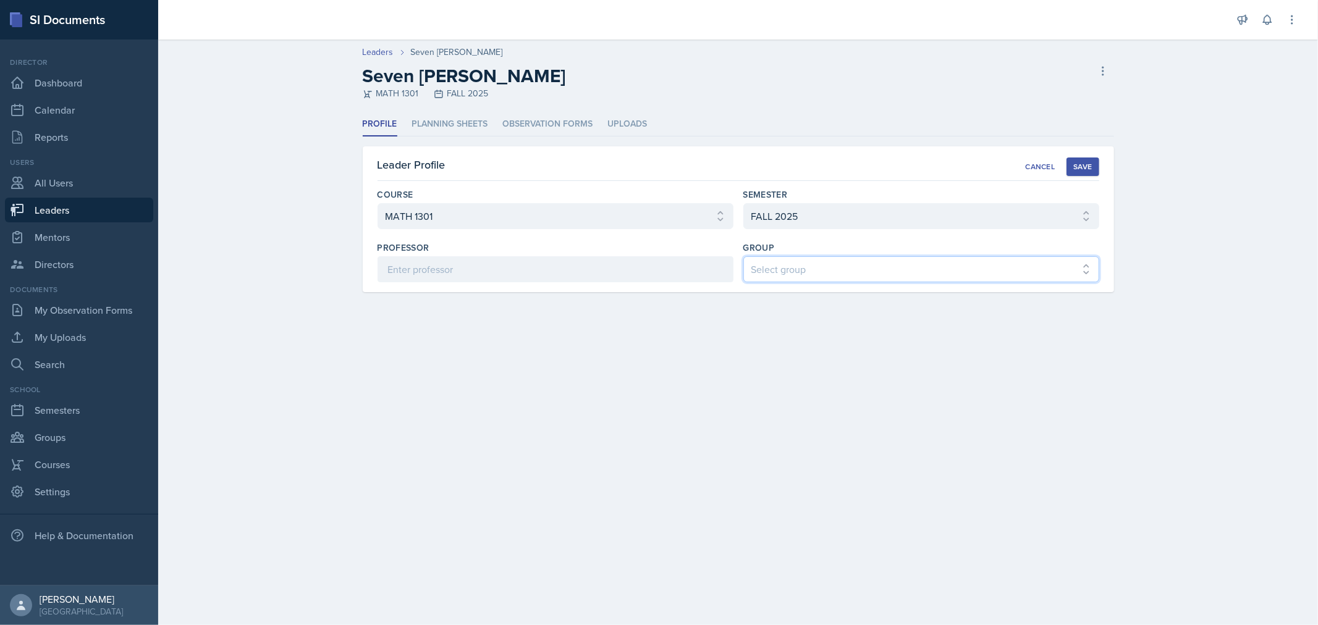
click at [877, 280] on select "Select group COP #1 - Mars COP #2 - Venus COP #3 - Neptune COP #4 - Saturn COP …" at bounding box center [921, 269] width 356 height 26
select select "6d06ddae-fe75-4f9f-bac4-f3b2e950d318"
click at [743, 256] on select "Select group COP #1 - Mars COP #2 - Venus COP #3 - Neptune COP #4 - Saturn COP …" at bounding box center [921, 269] width 356 height 26
click at [1079, 161] on button "Save" at bounding box center [1082, 167] width 32 height 19
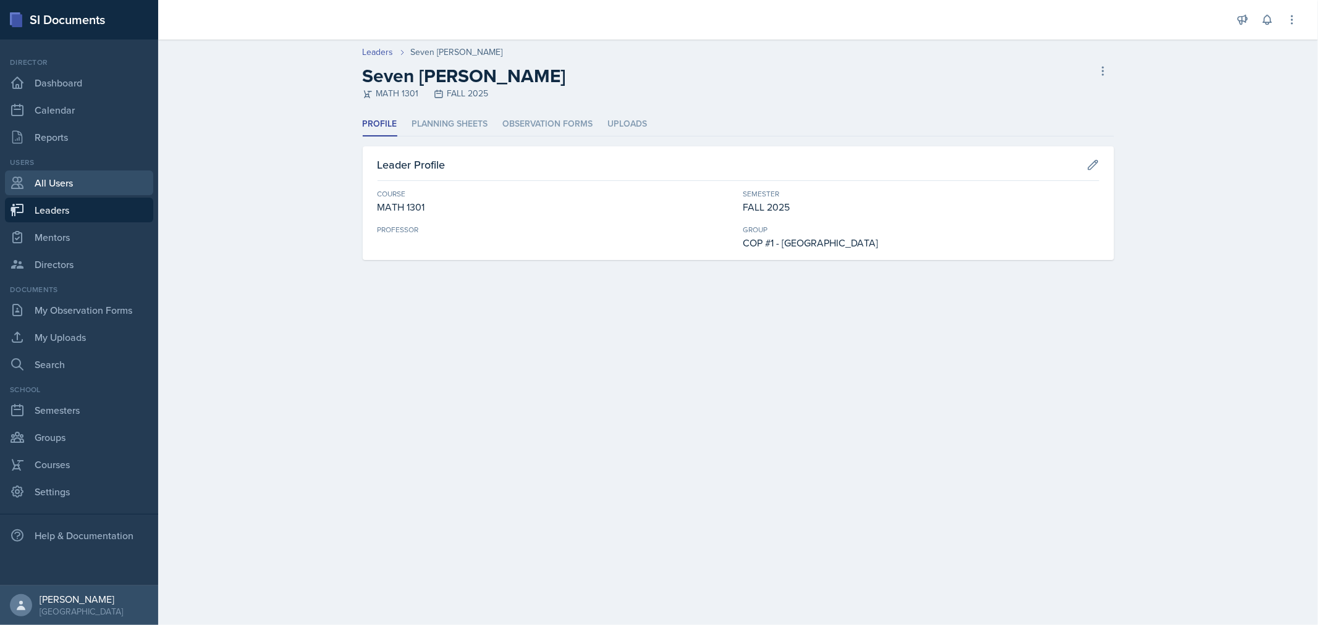
click at [45, 183] on link "All Users" at bounding box center [79, 183] width 148 height 25
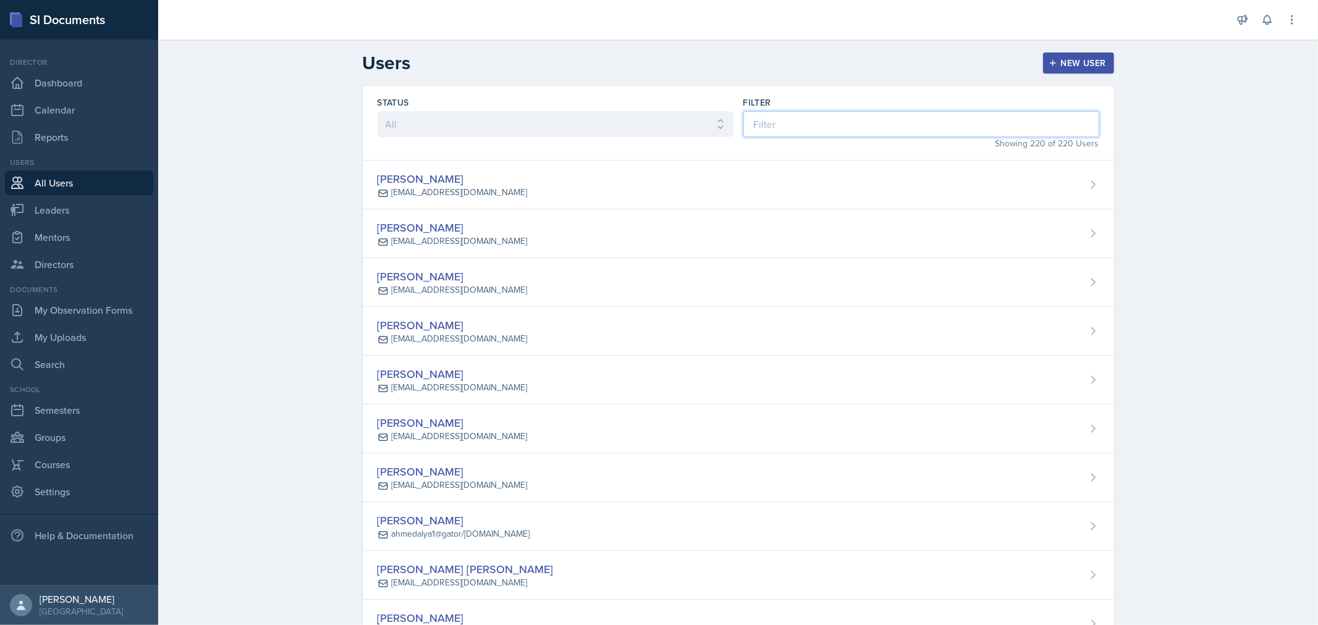
click at [754, 124] on input at bounding box center [921, 124] width 356 height 26
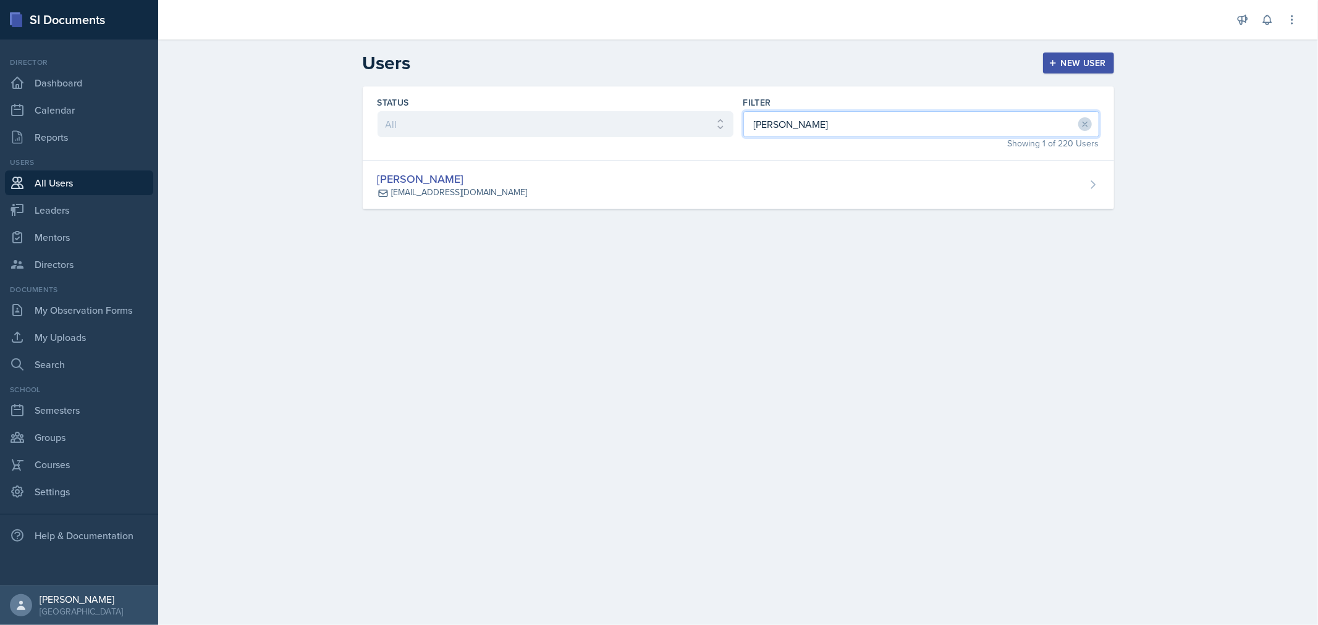
drag, startPoint x: 740, startPoint y: 121, endPoint x: 693, endPoint y: 122, distance: 47.0
click at [693, 122] on div "Status All Active Inactive Filter simon Showing 1 of 220 Users" at bounding box center [738, 123] width 751 height 74
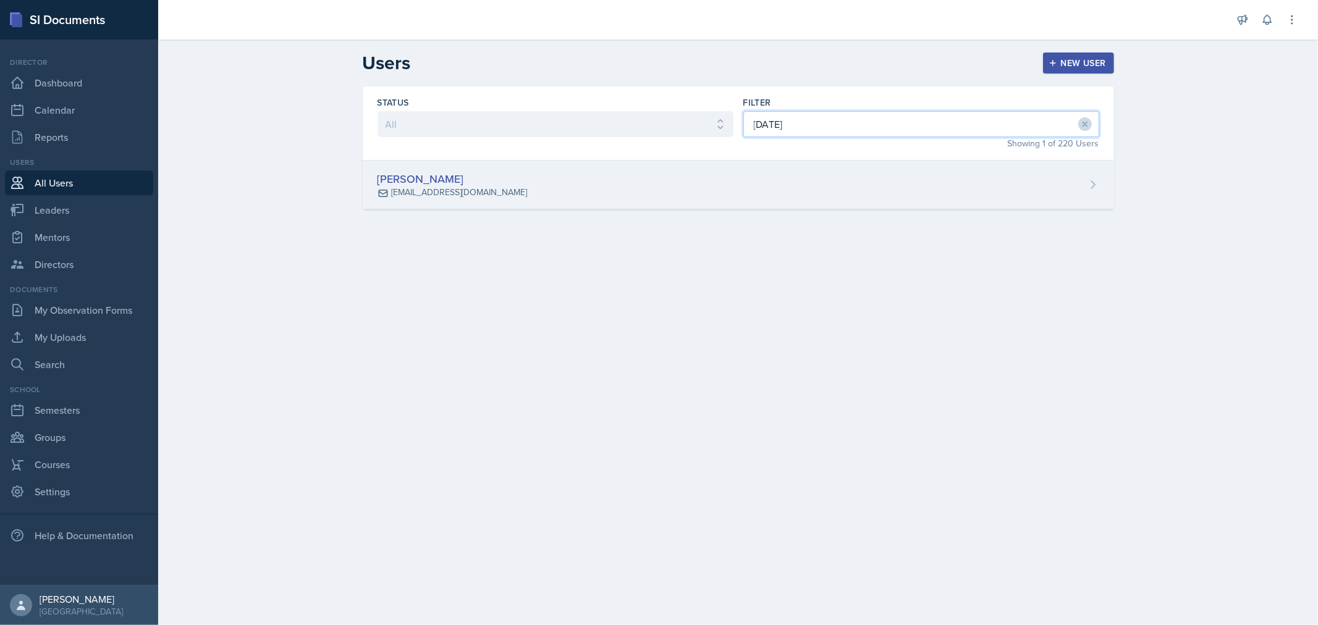
type input "[DATE]"
click at [740, 203] on div "[PERSON_NAME] [EMAIL_ADDRESS][DOMAIN_NAME]" at bounding box center [738, 185] width 751 height 49
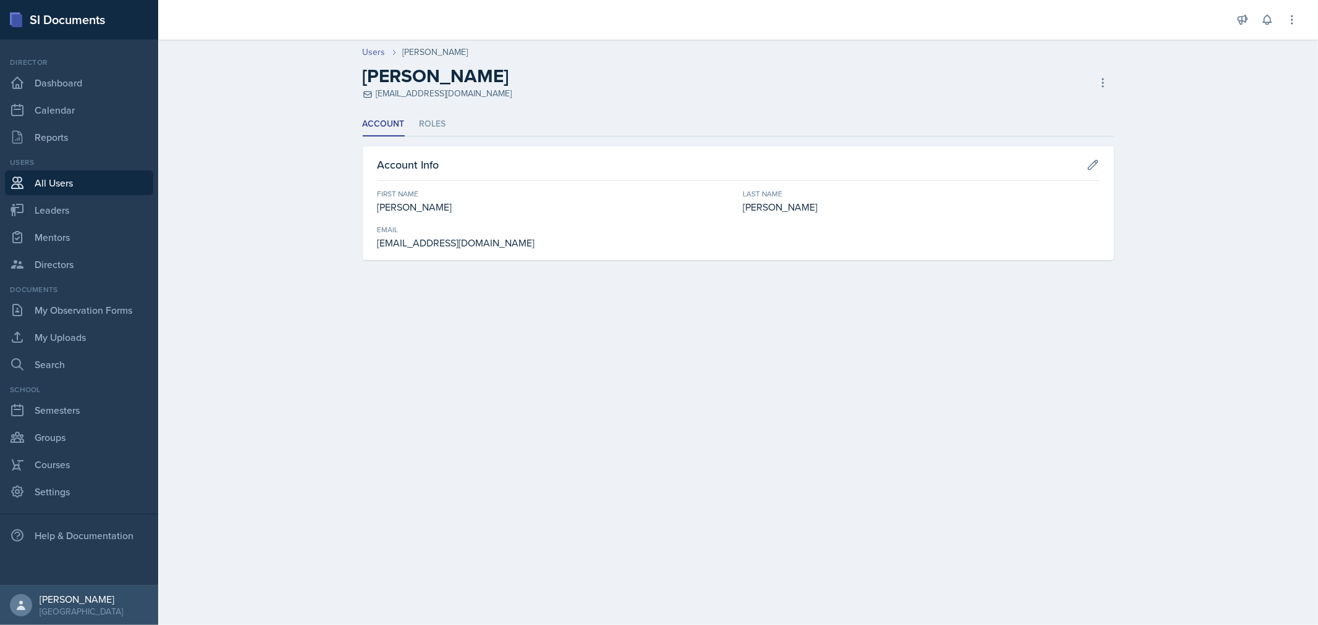
click at [447, 122] on ul "Account Roles" at bounding box center [738, 124] width 751 height 24
click at [439, 124] on li "Roles" at bounding box center [432, 124] width 27 height 24
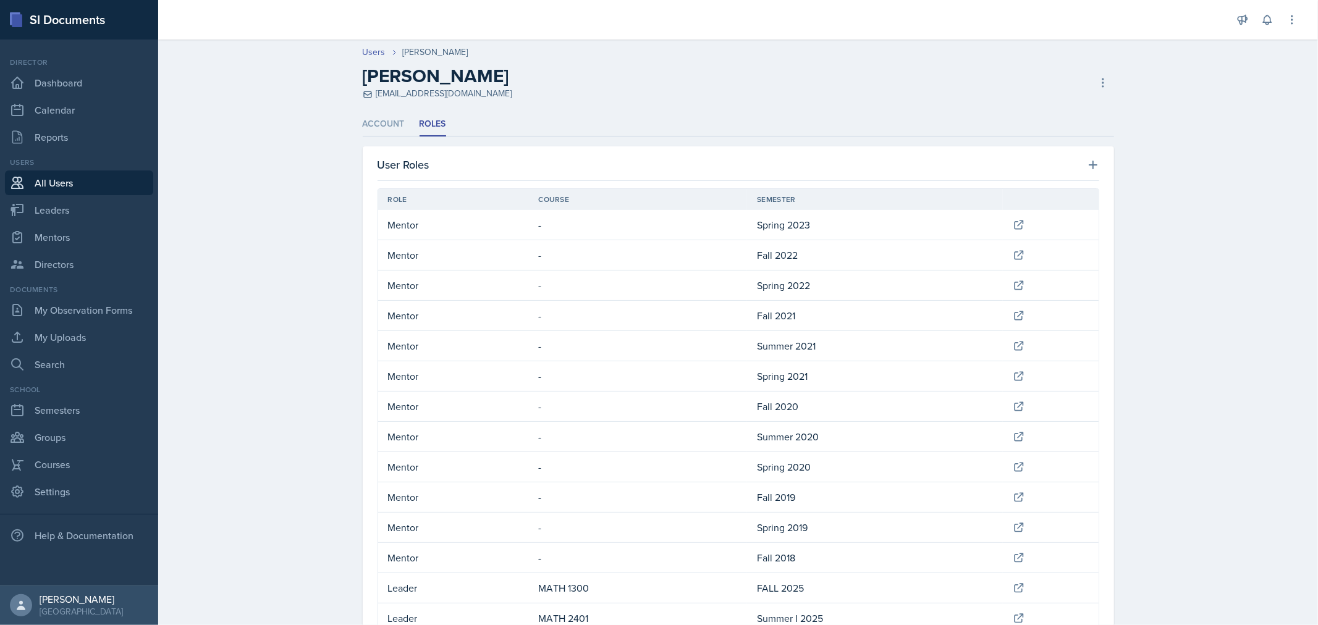
click at [44, 176] on link "All Users" at bounding box center [79, 183] width 148 height 25
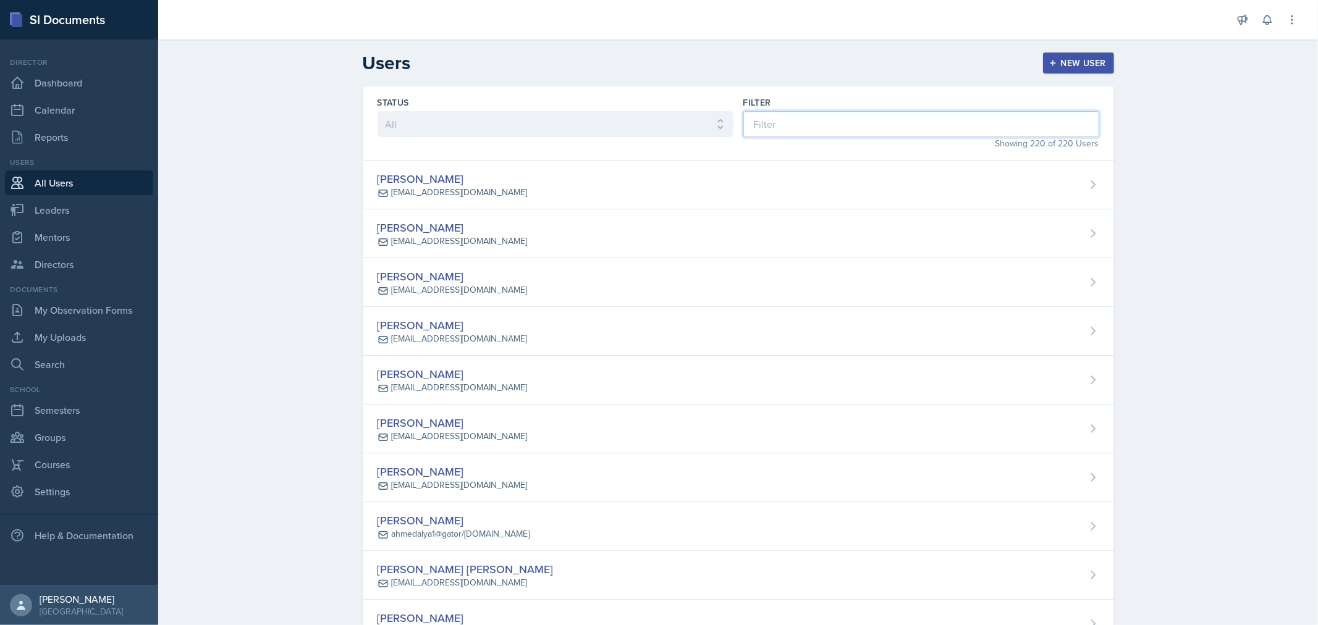
click at [895, 116] on input at bounding box center [921, 124] width 356 height 26
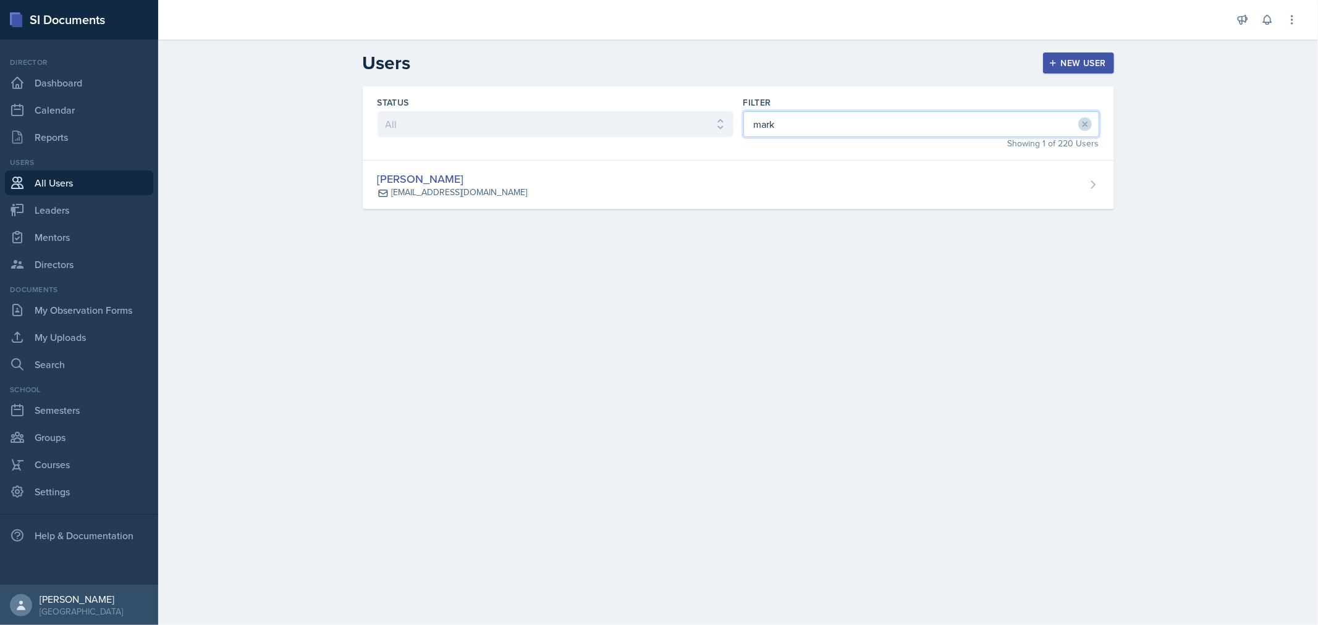
click at [795, 125] on input "mark" at bounding box center [921, 124] width 356 height 26
drag, startPoint x: 797, startPoint y: 118, endPoint x: 675, endPoint y: 120, distance: 121.7
click at [675, 120] on div "Status All Active Inactive Filter mark Showing 1 of 220 Users" at bounding box center [738, 123] width 751 height 74
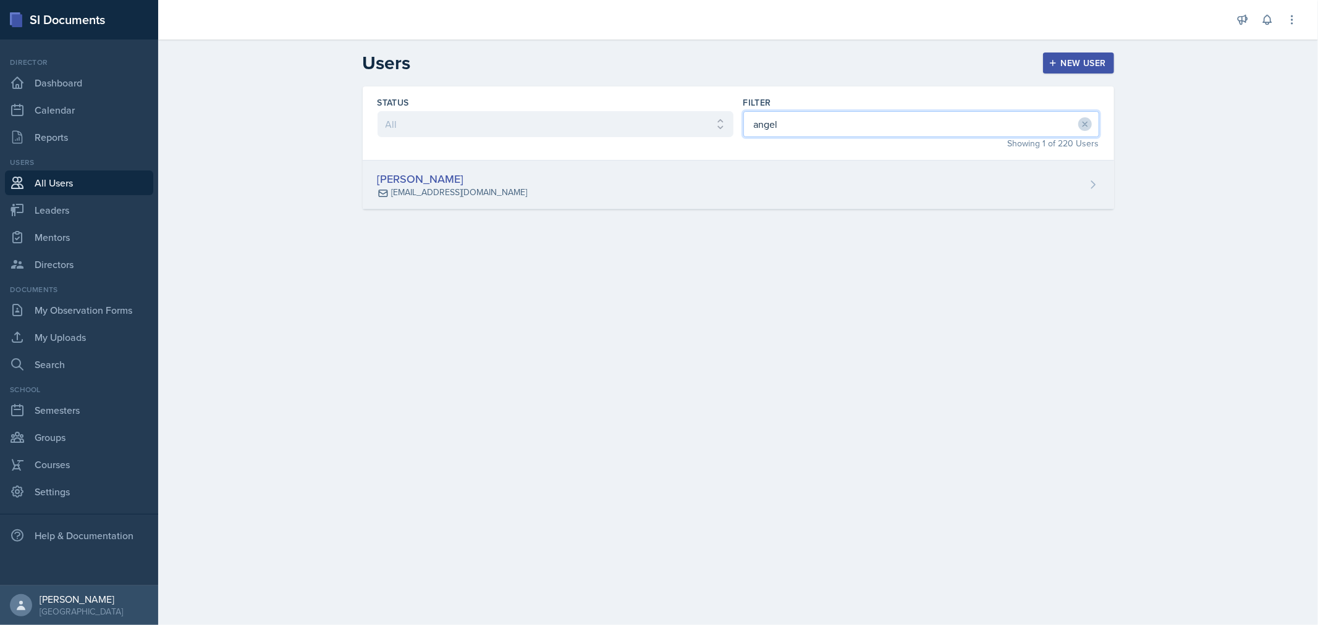
type input "angel"
click at [754, 179] on div "[PERSON_NAME] [EMAIL_ADDRESS][DOMAIN_NAME]" at bounding box center [738, 185] width 751 height 49
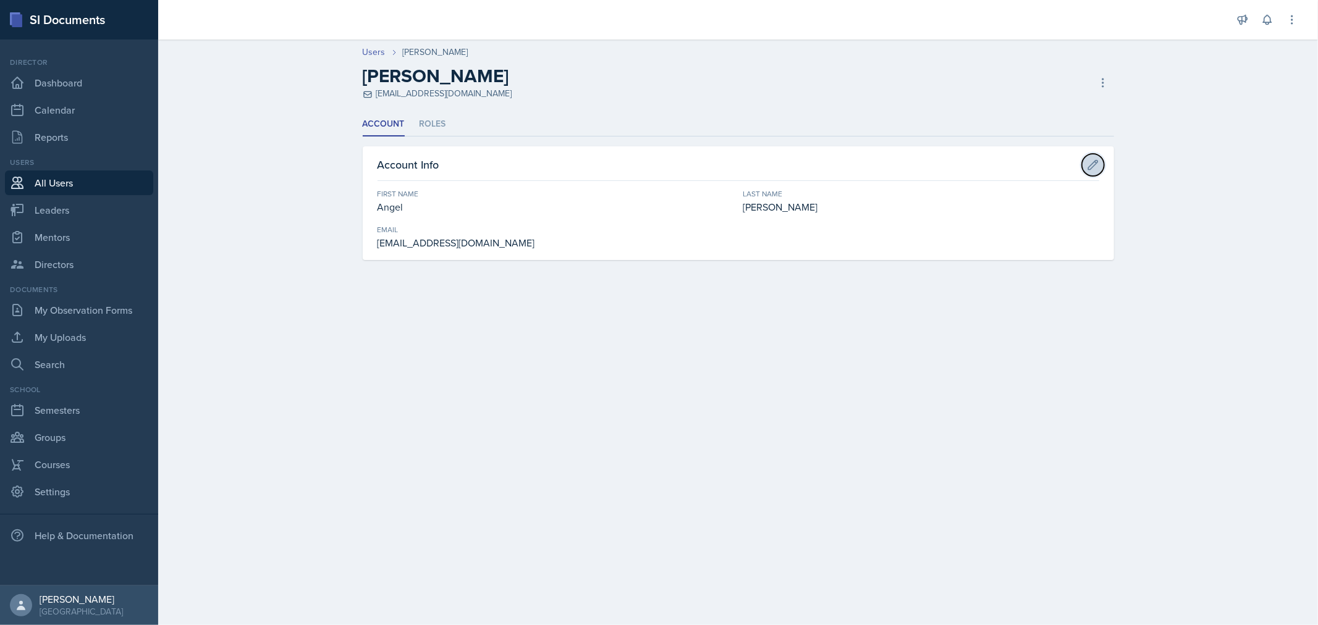
click at [1088, 165] on icon at bounding box center [1093, 165] width 12 height 12
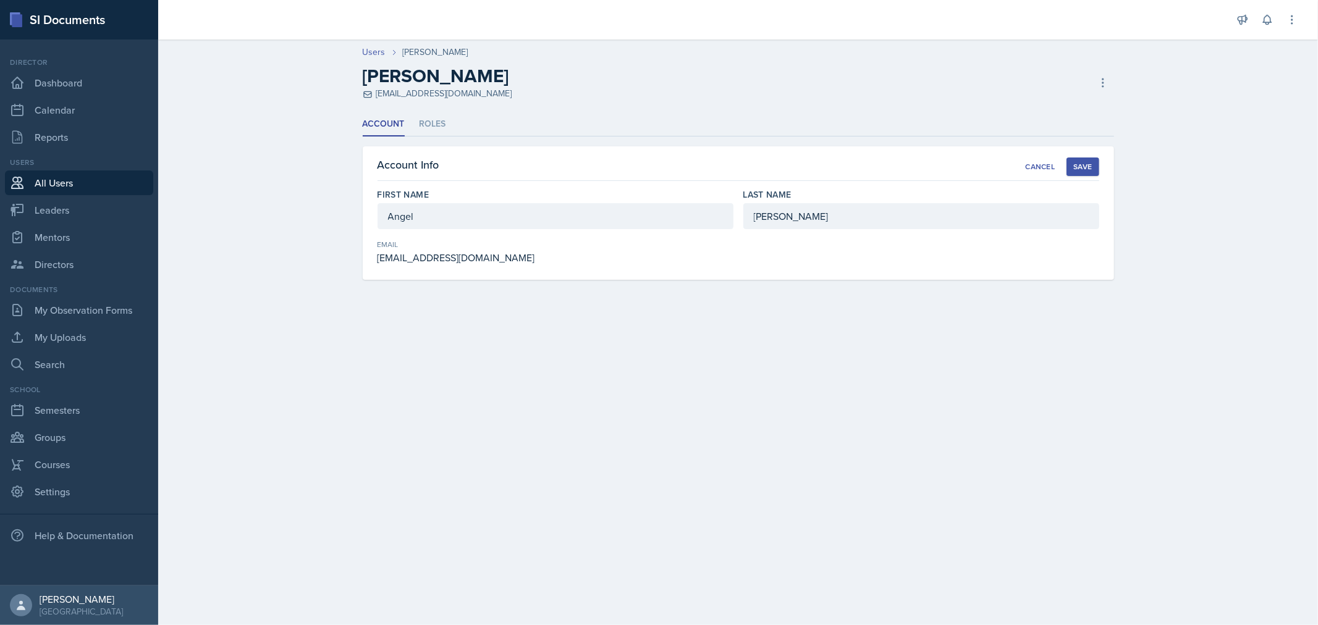
click at [414, 121] on ul "Account Roles" at bounding box center [738, 124] width 751 height 24
click at [434, 116] on li "Roles" at bounding box center [432, 124] width 27 height 24
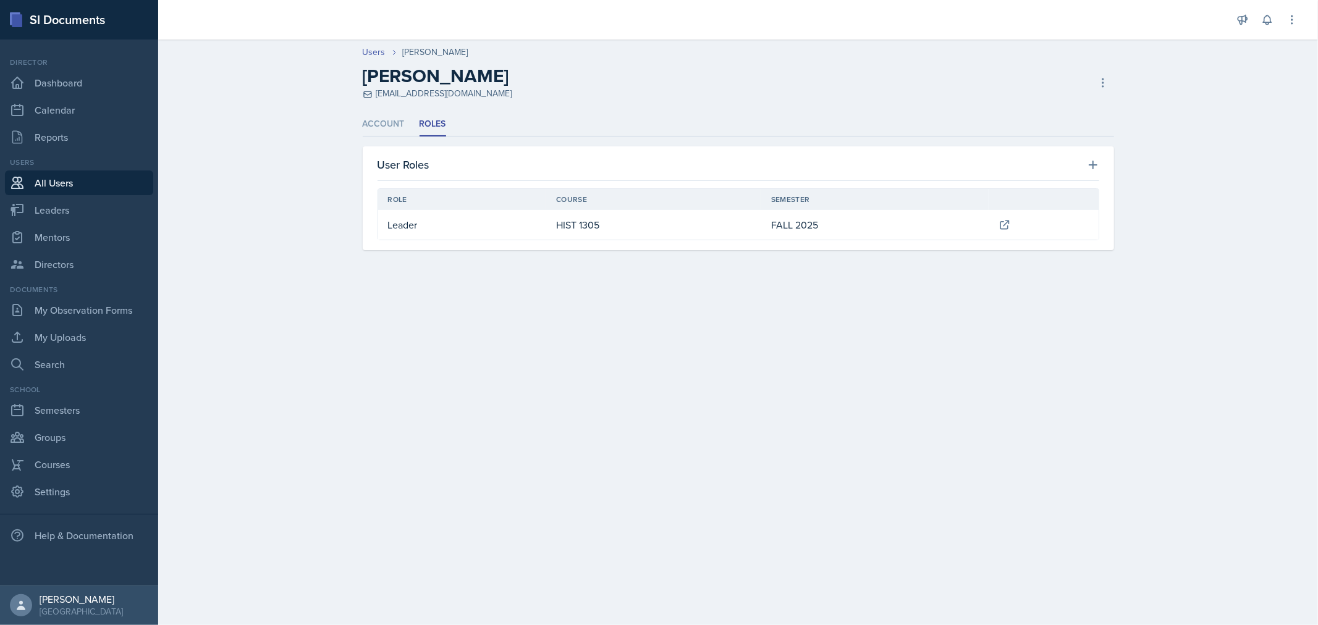
click at [435, 119] on li "Roles" at bounding box center [432, 124] width 27 height 24
click at [1006, 225] on icon at bounding box center [1004, 225] width 12 height 12
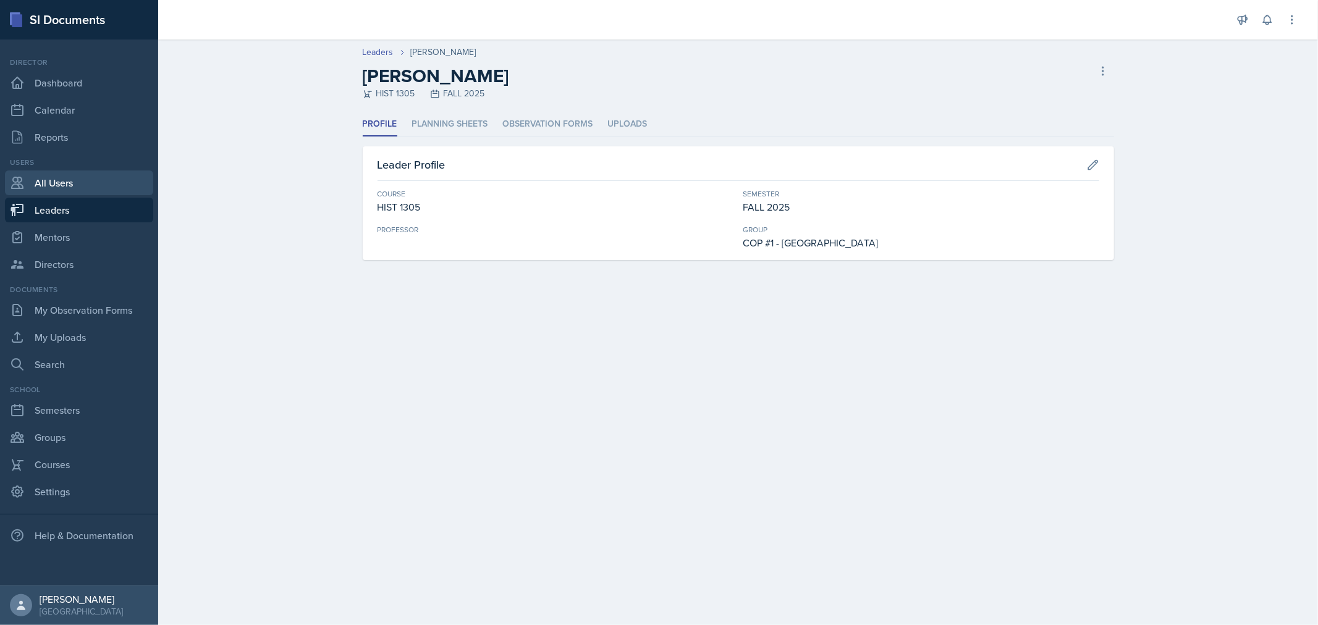
click at [47, 183] on link "All Users" at bounding box center [79, 183] width 148 height 25
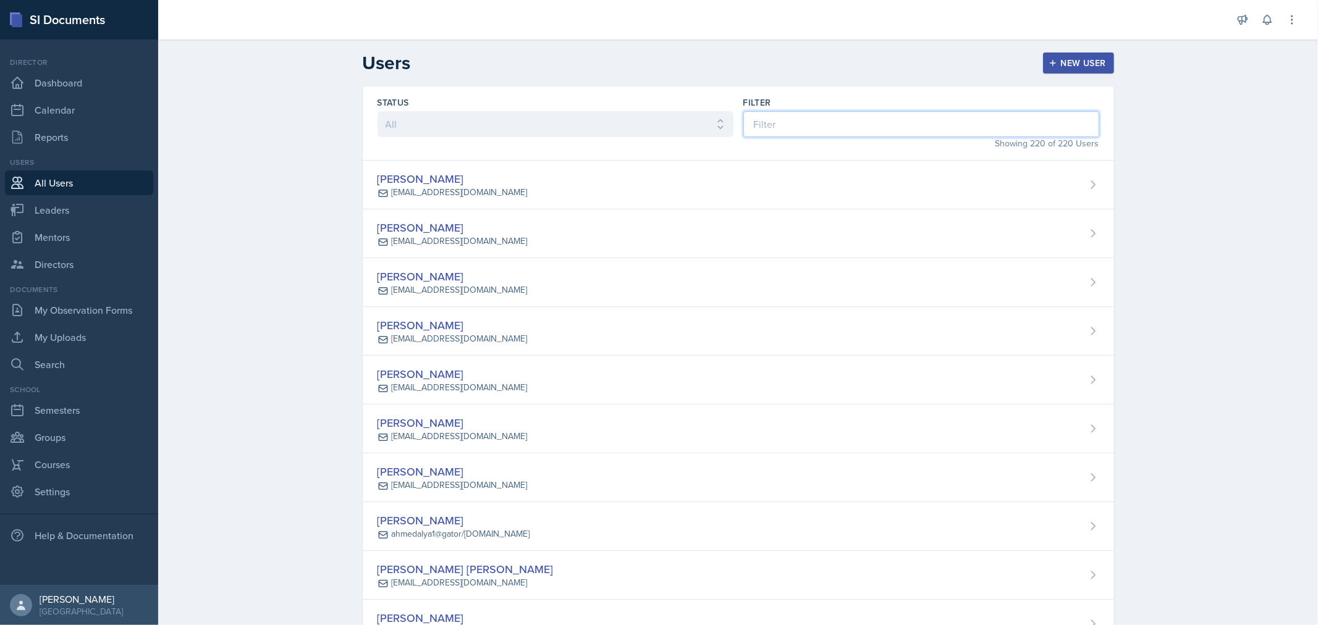
click at [812, 122] on input at bounding box center [921, 124] width 356 height 26
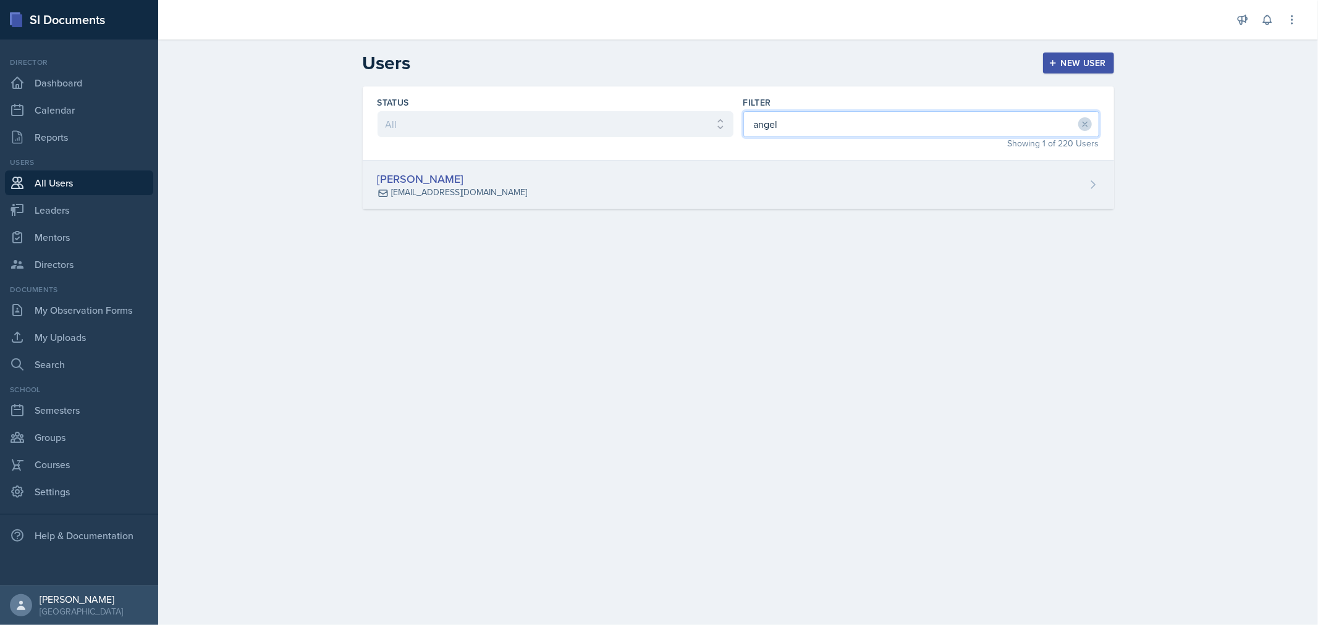
type input "angel"
click at [885, 180] on div "[PERSON_NAME] [EMAIL_ADDRESS][DOMAIN_NAME]" at bounding box center [738, 185] width 751 height 49
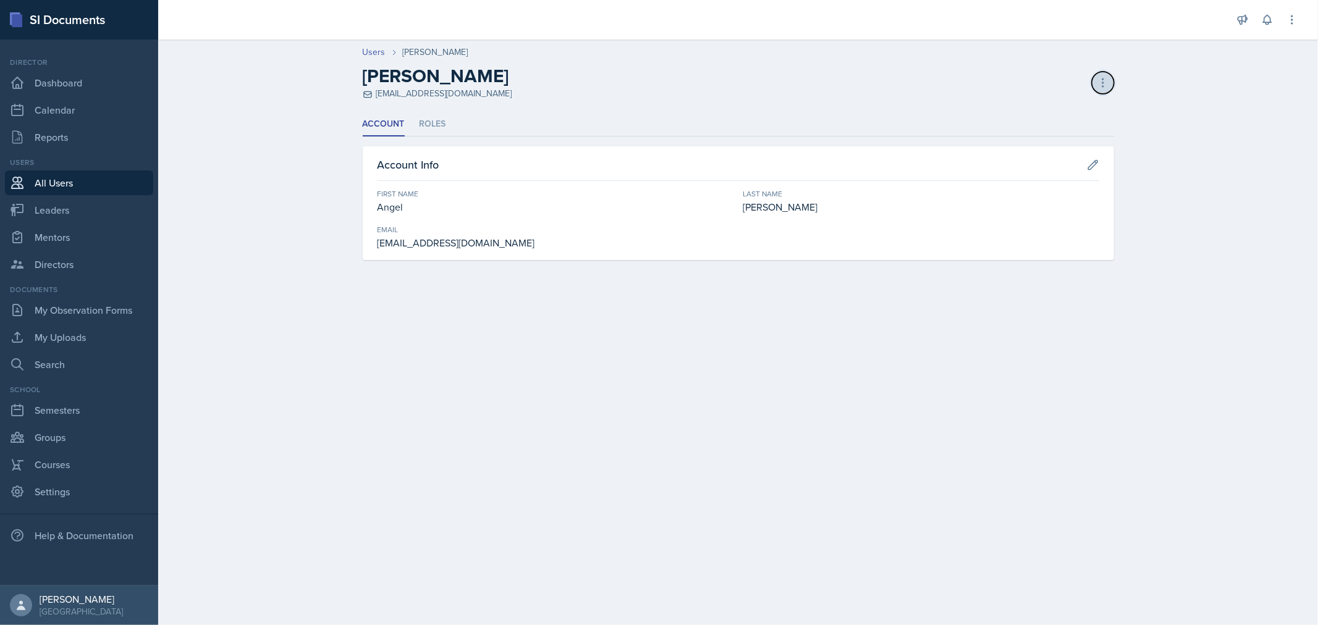
click at [1108, 79] on icon at bounding box center [1103, 83] width 12 height 12
click at [1063, 183] on div "Delete User" at bounding box center [1049, 183] width 119 height 25
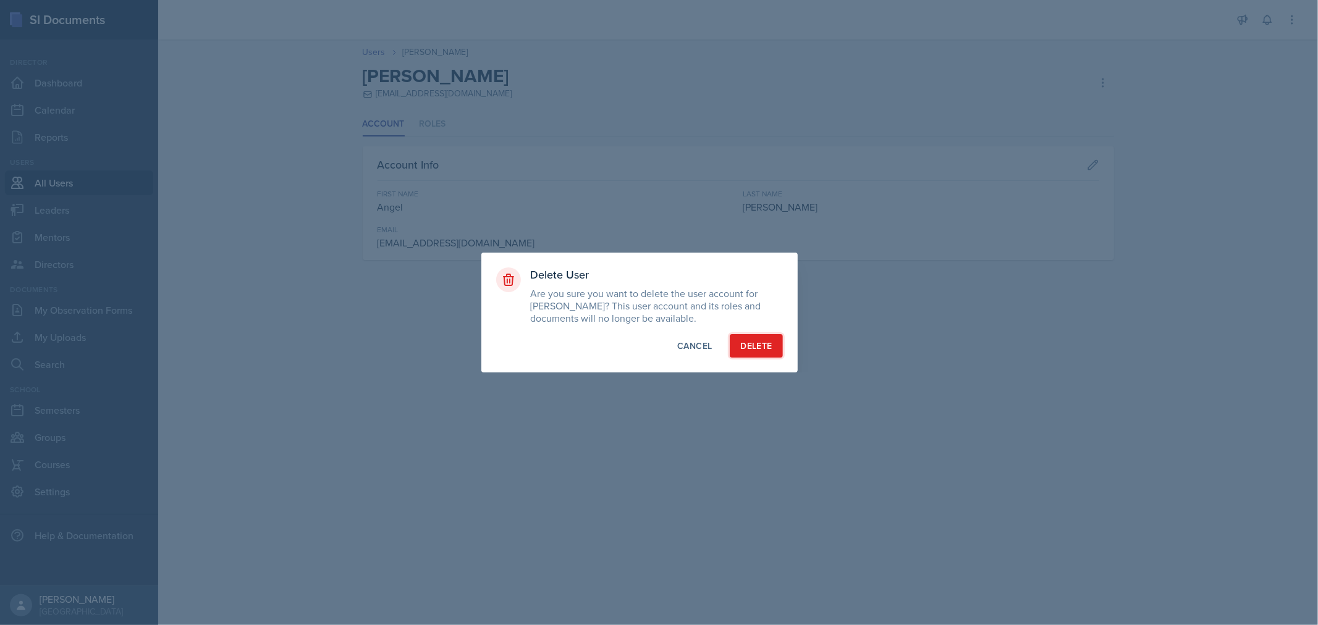
click at [756, 347] on div "Delete" at bounding box center [756, 346] width 32 height 12
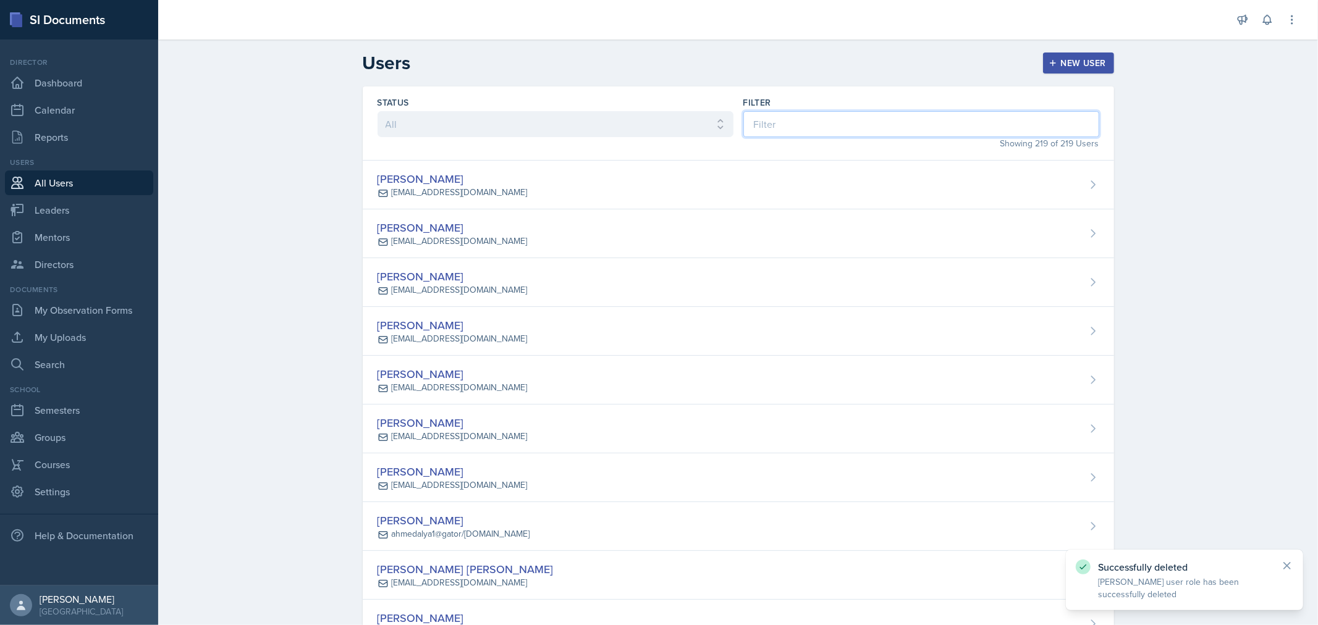
click at [785, 130] on input at bounding box center [921, 124] width 356 height 26
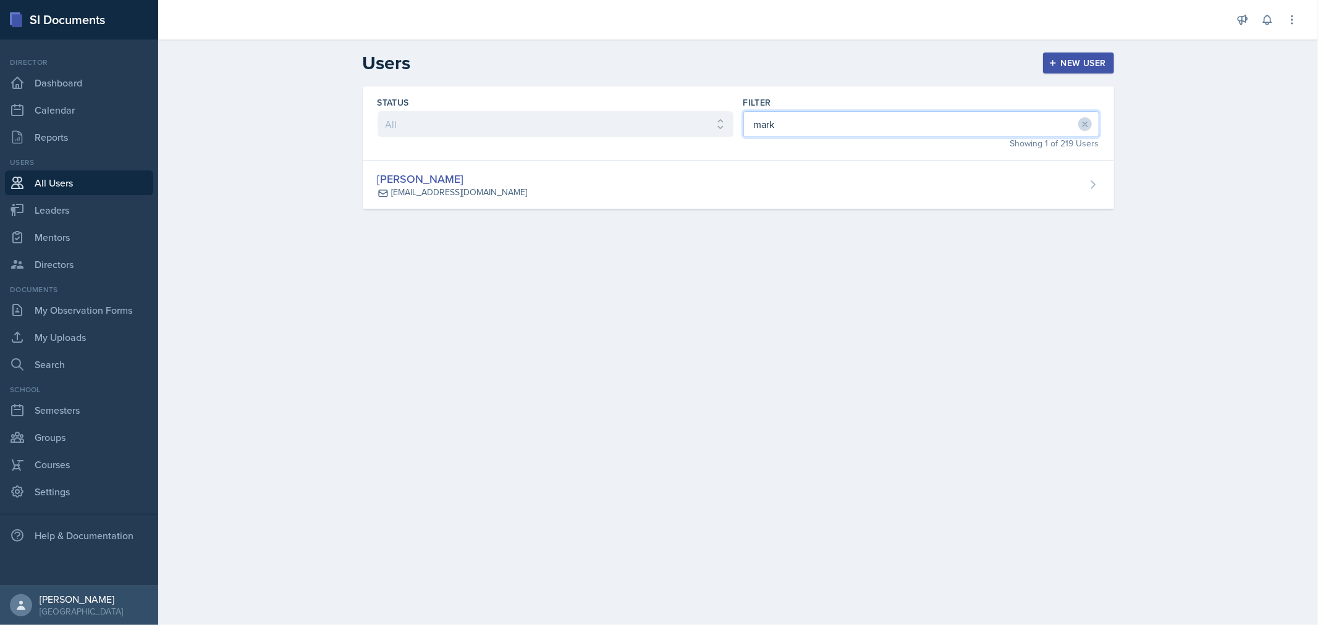
drag, startPoint x: 740, startPoint y: 133, endPoint x: 764, endPoint y: 130, distance: 24.3
click at [744, 132] on input "mark" at bounding box center [921, 124] width 356 height 26
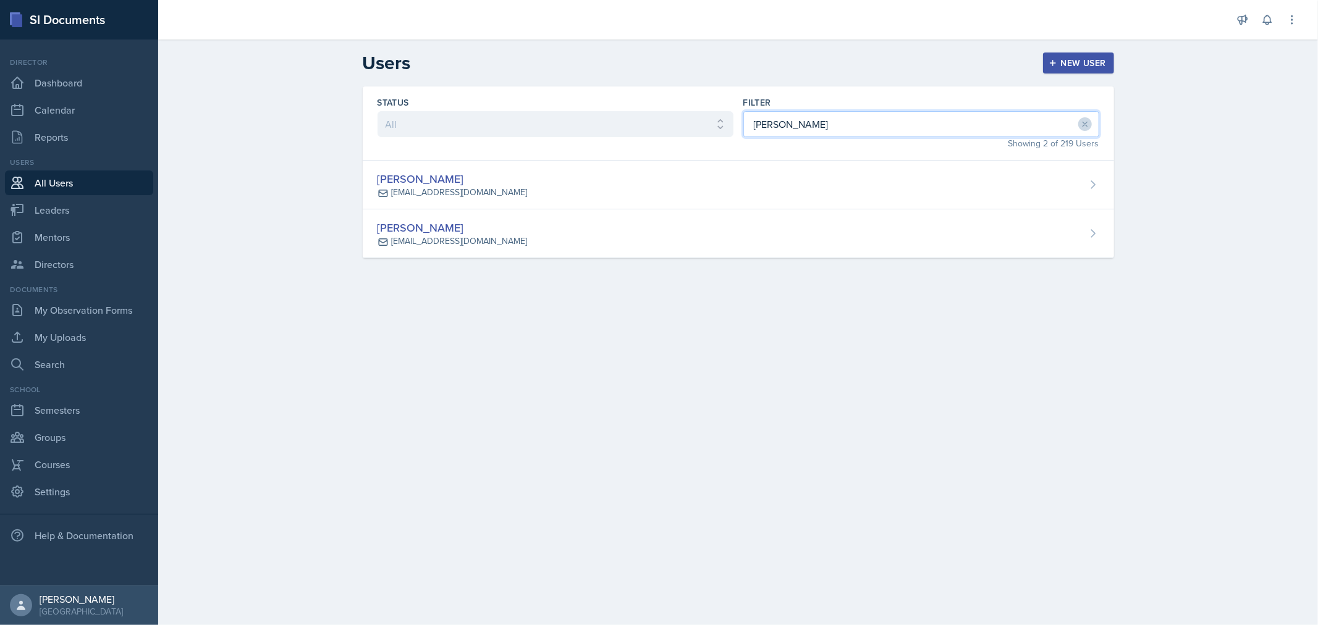
type input "[PERSON_NAME]"
click at [1063, 56] on button "New User" at bounding box center [1078, 63] width 71 height 21
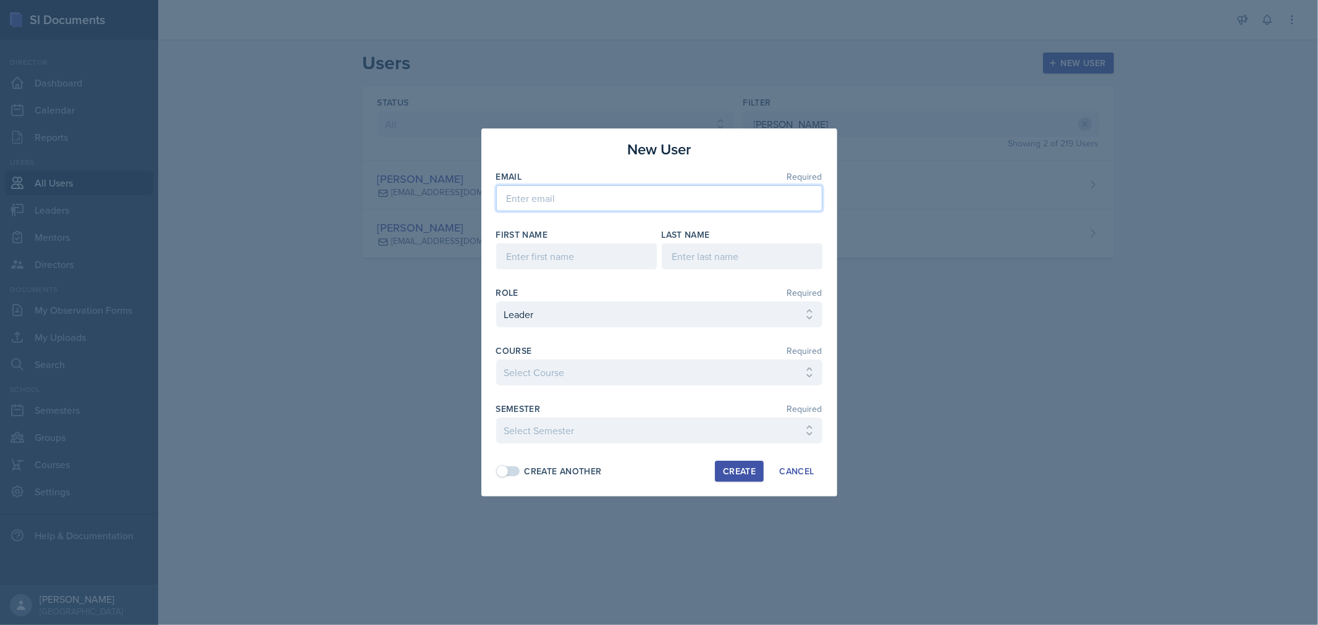
click at [730, 192] on input "email" at bounding box center [659, 198] width 326 height 26
paste input "[EMAIL_ADDRESS][DOMAIN_NAME]"
type input "[EMAIL_ADDRESS][DOMAIN_NAME]"
click at [646, 252] on input at bounding box center [576, 256] width 161 height 26
type input "[PERSON_NAME]"
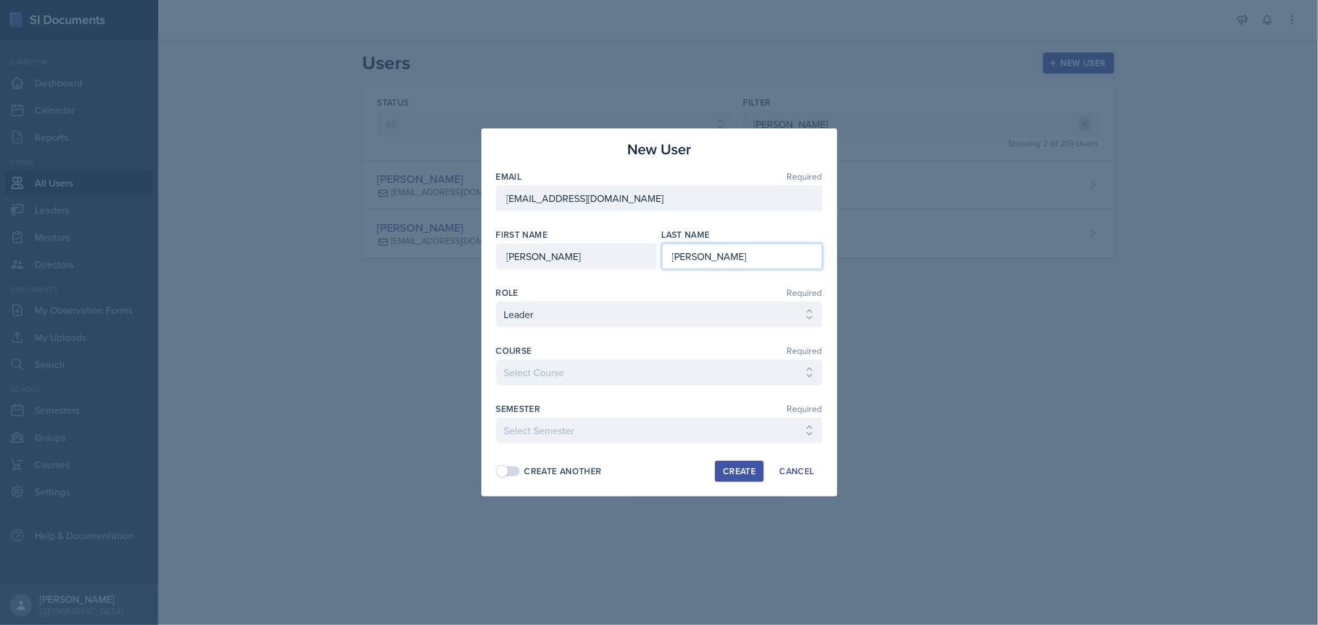
type input "[PERSON_NAME]"
click at [775, 369] on select "Select Course ACC 2301 ART 1301 ART 1302 ART 1310 BIOL 1301 BIOL 1302 BIOL 1310…" at bounding box center [659, 373] width 326 height 26
select select "c8ec9c96-808c-4bfa-9e77-15ca7f634cf2"
click at [496, 360] on select "Select Course ACC 2301 ART 1301 ART 1302 ART 1310 BIOL 1301 BIOL 1302 BIOL 1310…" at bounding box center [659, 373] width 326 height 26
click at [698, 435] on select "Select Semester FALL 2025 Summer II 2025 Summer I 2025 Spring 2025 Fall 2024 Su…" at bounding box center [659, 431] width 326 height 26
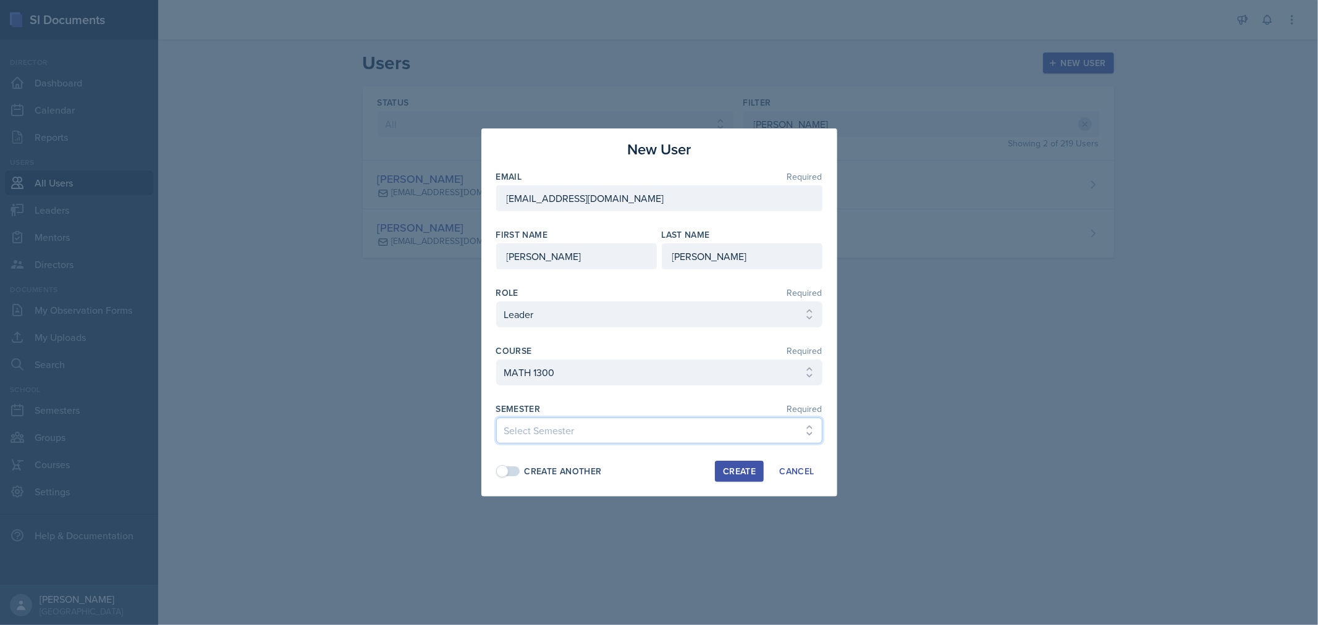
select select "0924c876-6fa7-4296-b593-7db6428ef465"
click at [496, 418] on select "Select Semester FALL 2025 Summer II 2025 Summer I 2025 Spring 2025 Fall 2024 Su…" at bounding box center [659, 431] width 326 height 26
click at [743, 466] on div "Create" at bounding box center [739, 471] width 33 height 10
select select
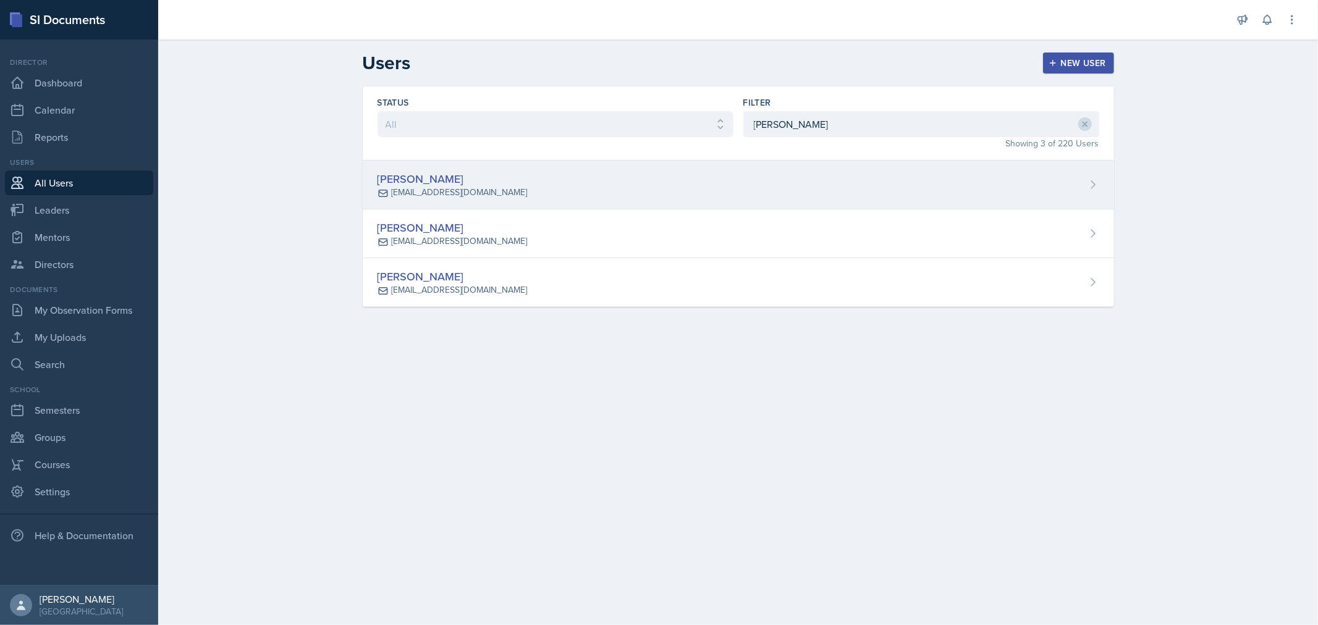
click at [551, 175] on div "[PERSON_NAME] [EMAIL_ADDRESS][DOMAIN_NAME]" at bounding box center [738, 185] width 751 height 49
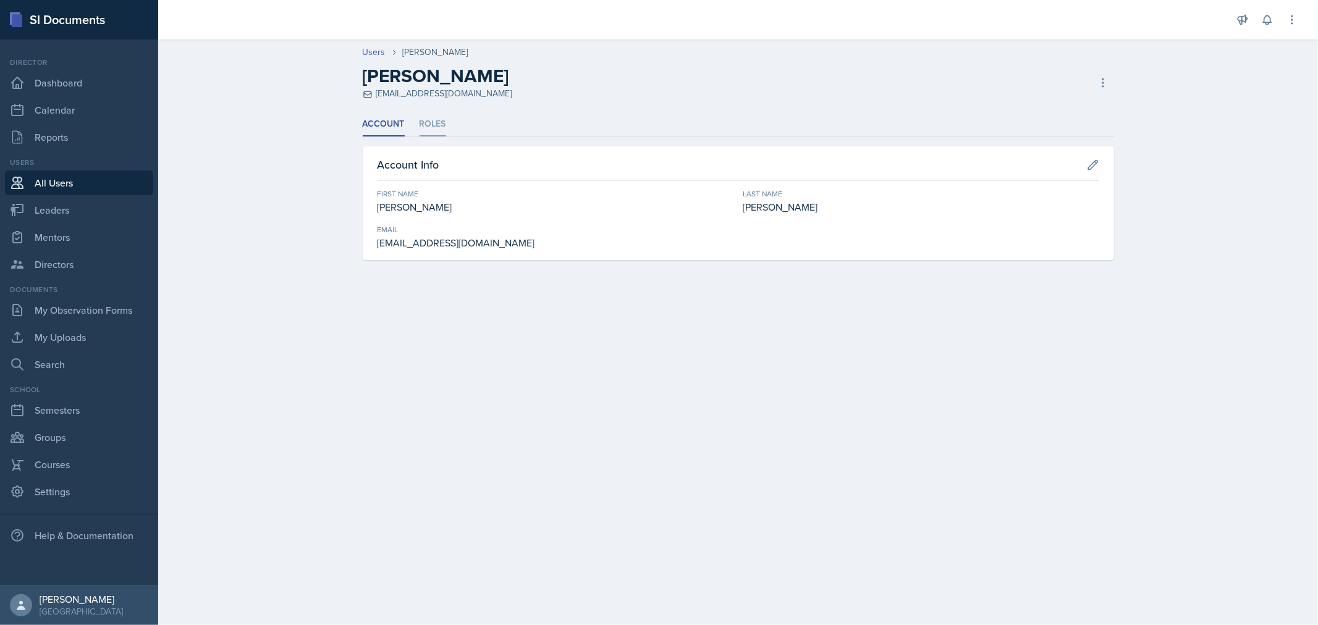
click at [423, 124] on li "Roles" at bounding box center [432, 124] width 27 height 24
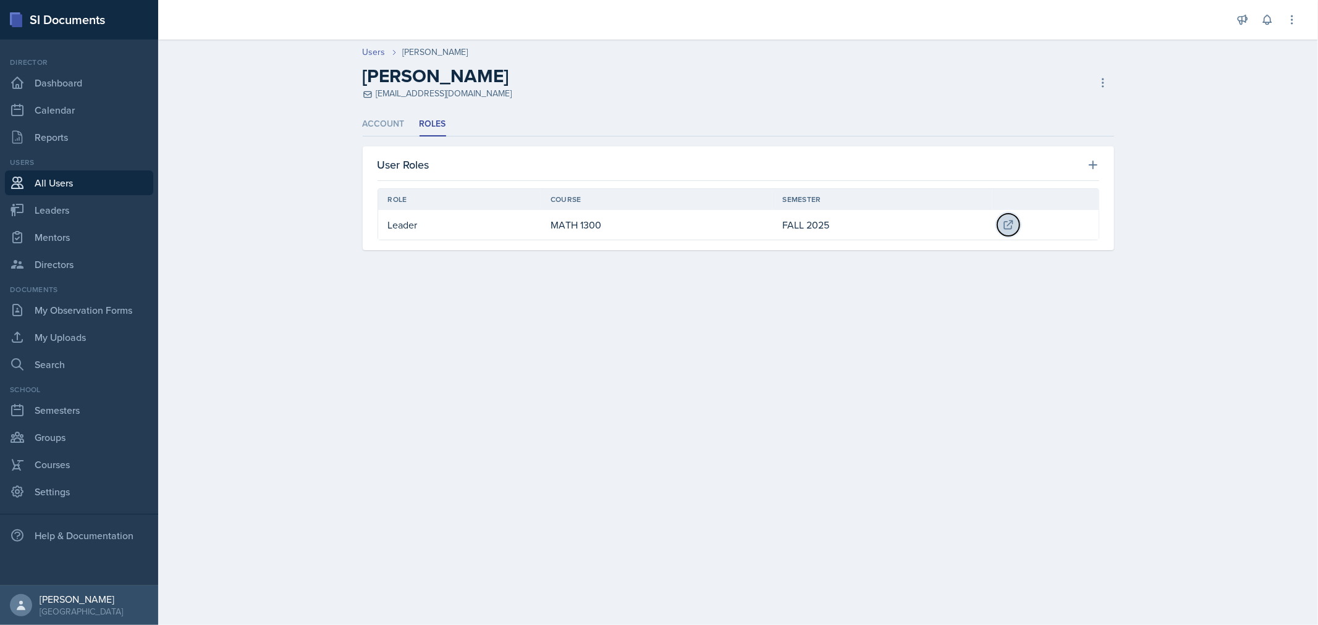
click at [1011, 226] on icon at bounding box center [1008, 225] width 12 height 12
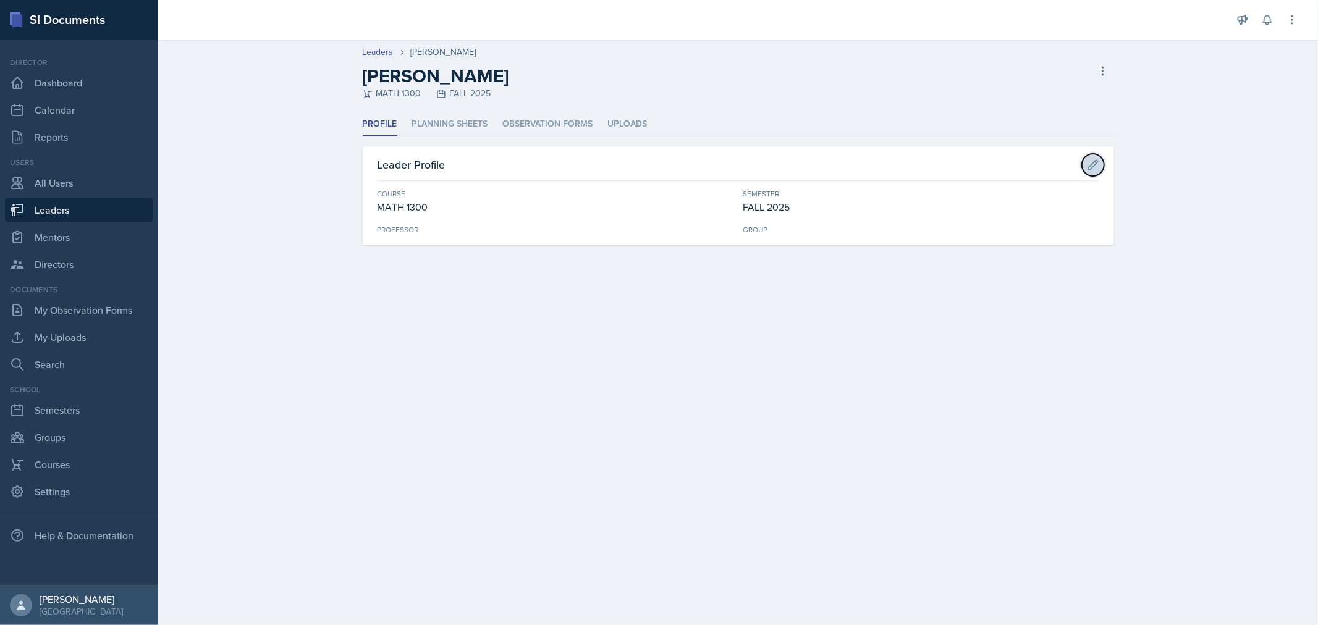
click at [1098, 165] on button at bounding box center [1093, 165] width 22 height 22
select select "c8ec9c96-808c-4bfa-9e77-15ca7f634cf2"
select select "0924c876-6fa7-4296-b593-7db6428ef465"
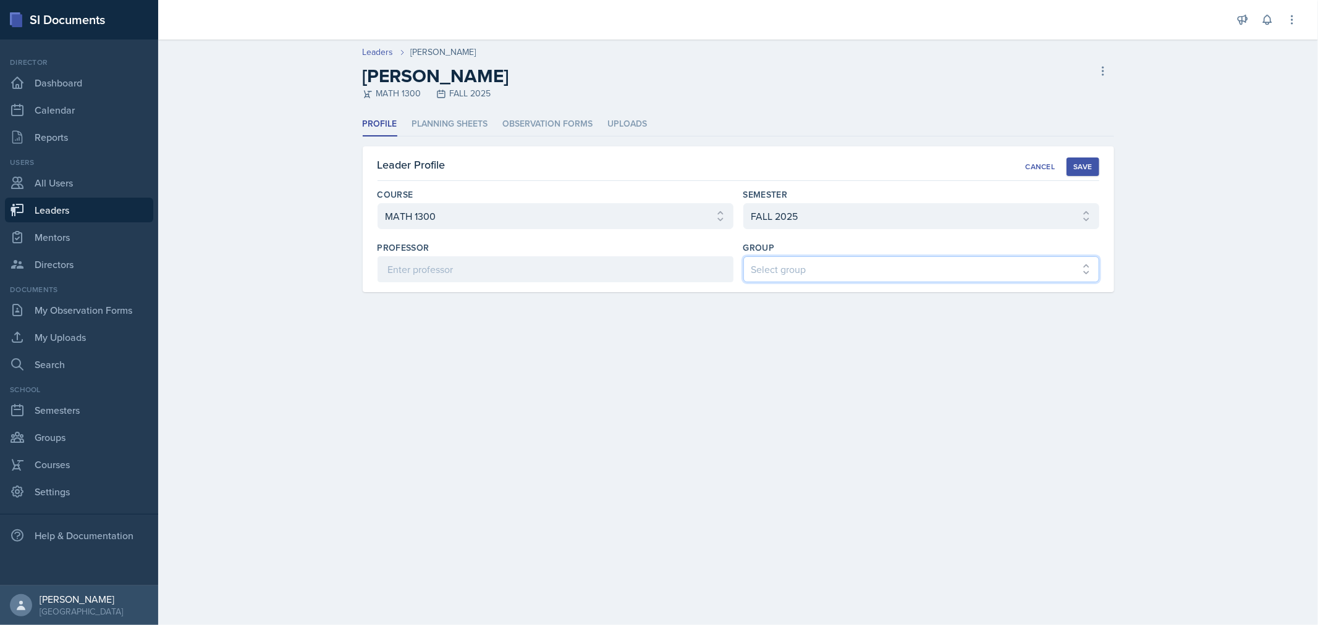
click at [798, 277] on select "Select group COP #1 - Mars COP #2 - Venus COP #3 - Neptune COP #4 - Saturn COP …" at bounding box center [921, 269] width 356 height 26
select select "0c2a9595-6094-473d-b94b-778178abb936"
click at [743, 256] on select "Select group COP #1 - Mars COP #2 - Venus COP #3 - Neptune COP #4 - Saturn COP …" at bounding box center [921, 269] width 356 height 26
click at [1079, 159] on button "Save" at bounding box center [1082, 167] width 32 height 19
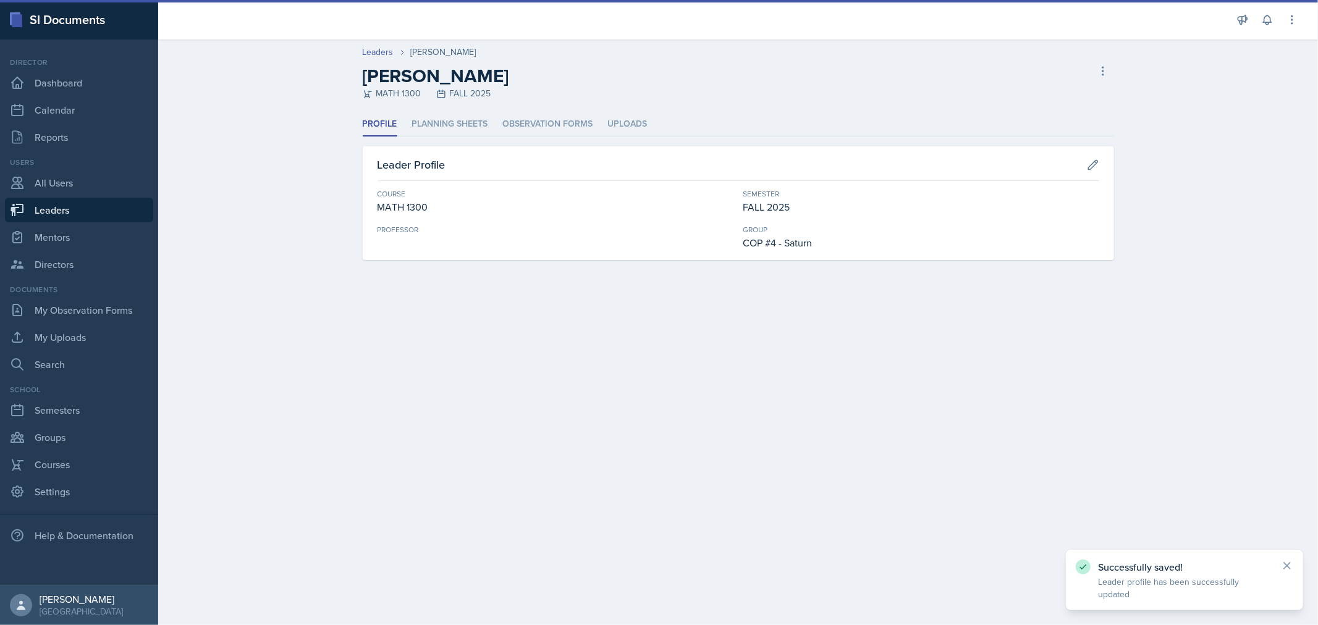
click at [1079, 166] on div "Leader Profile" at bounding box center [738, 168] width 722 height 25
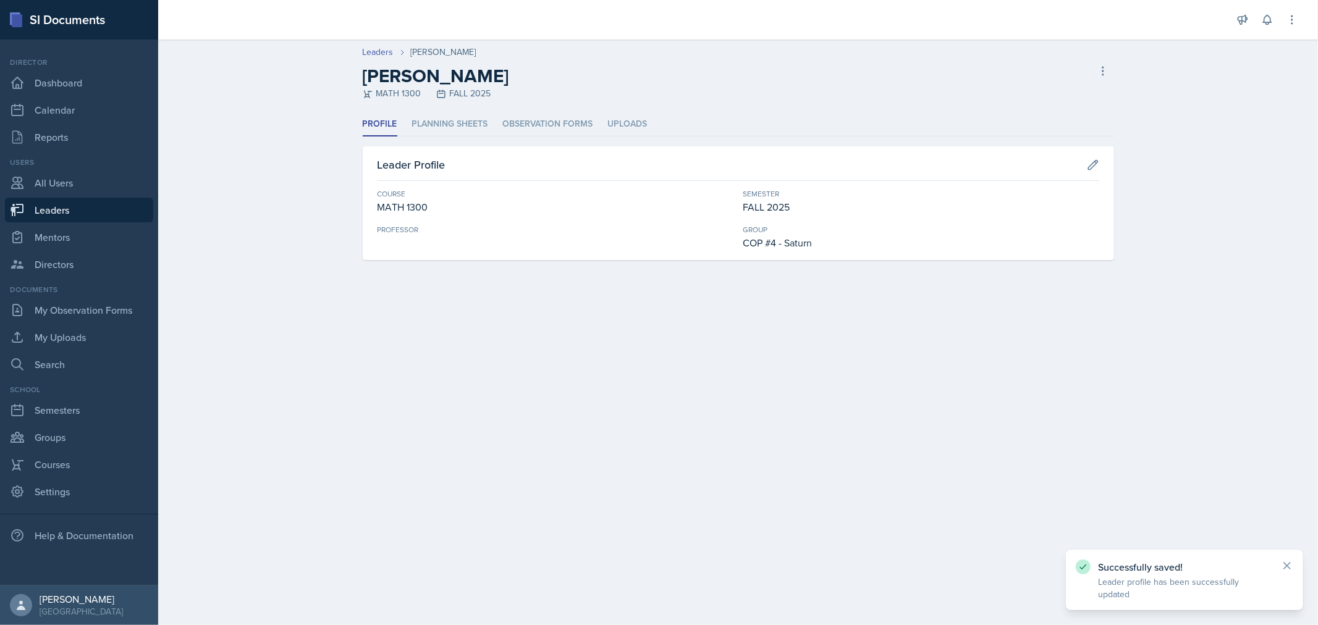
click at [442, 54] on div "[PERSON_NAME]" at bounding box center [443, 52] width 65 height 13
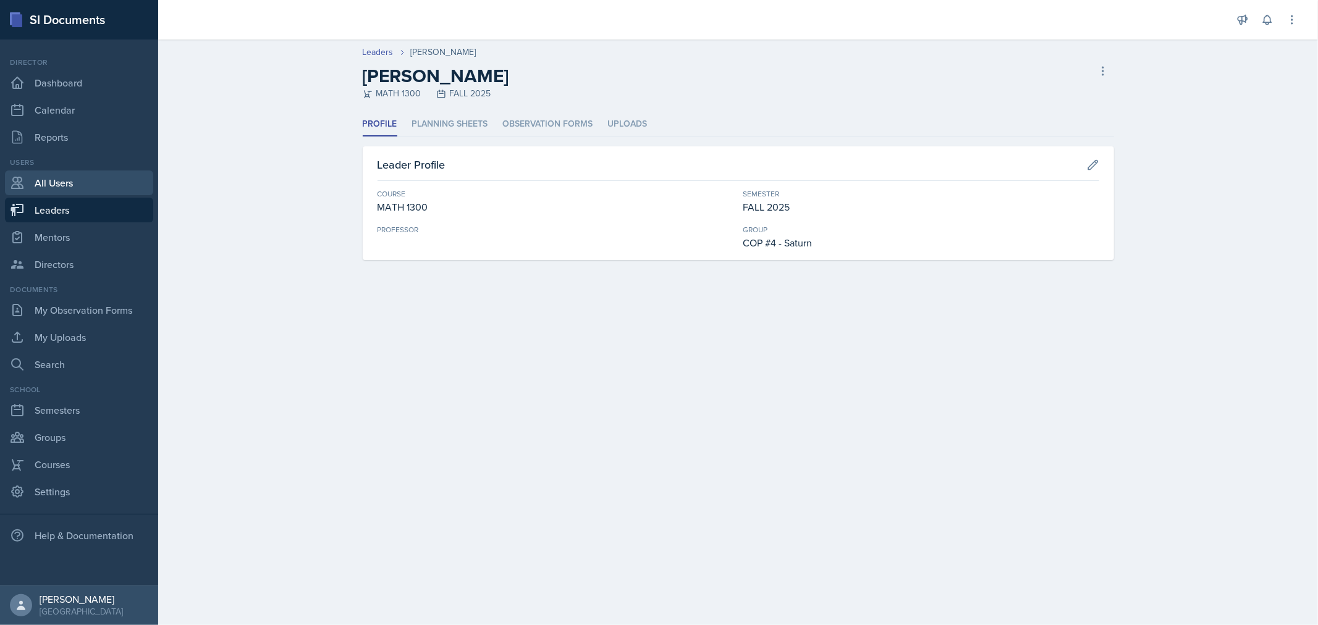
click at [61, 180] on link "All Users" at bounding box center [79, 183] width 148 height 25
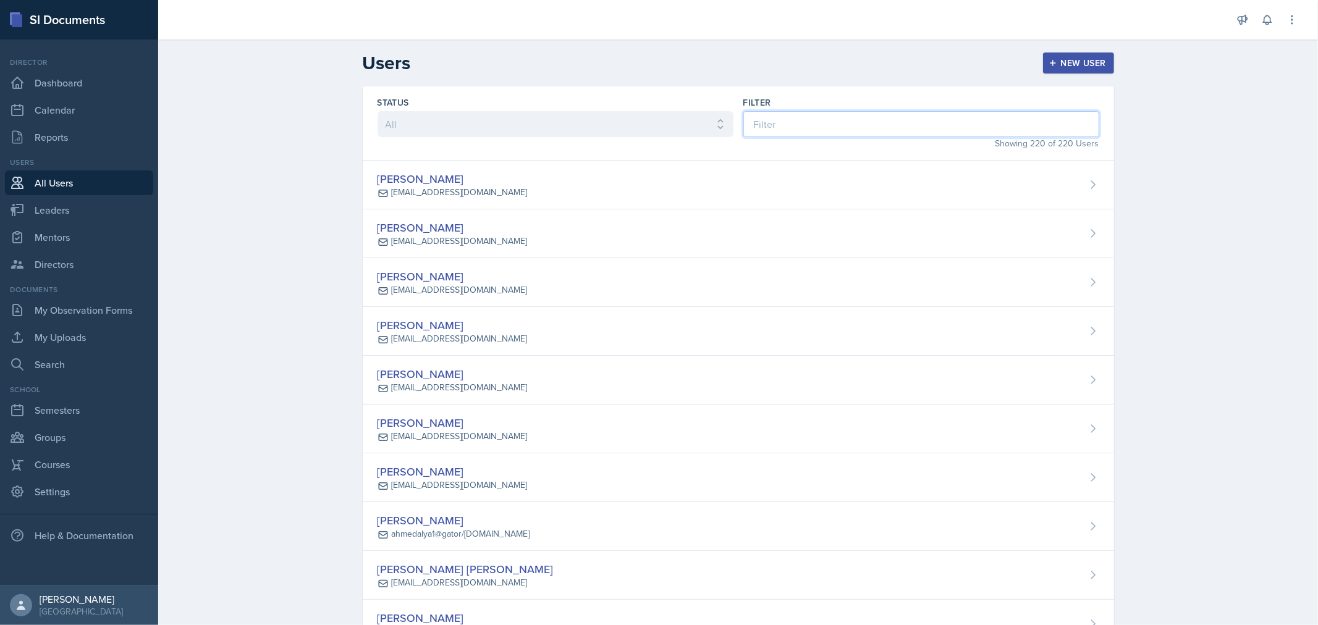
click at [785, 125] on input at bounding box center [921, 124] width 356 height 26
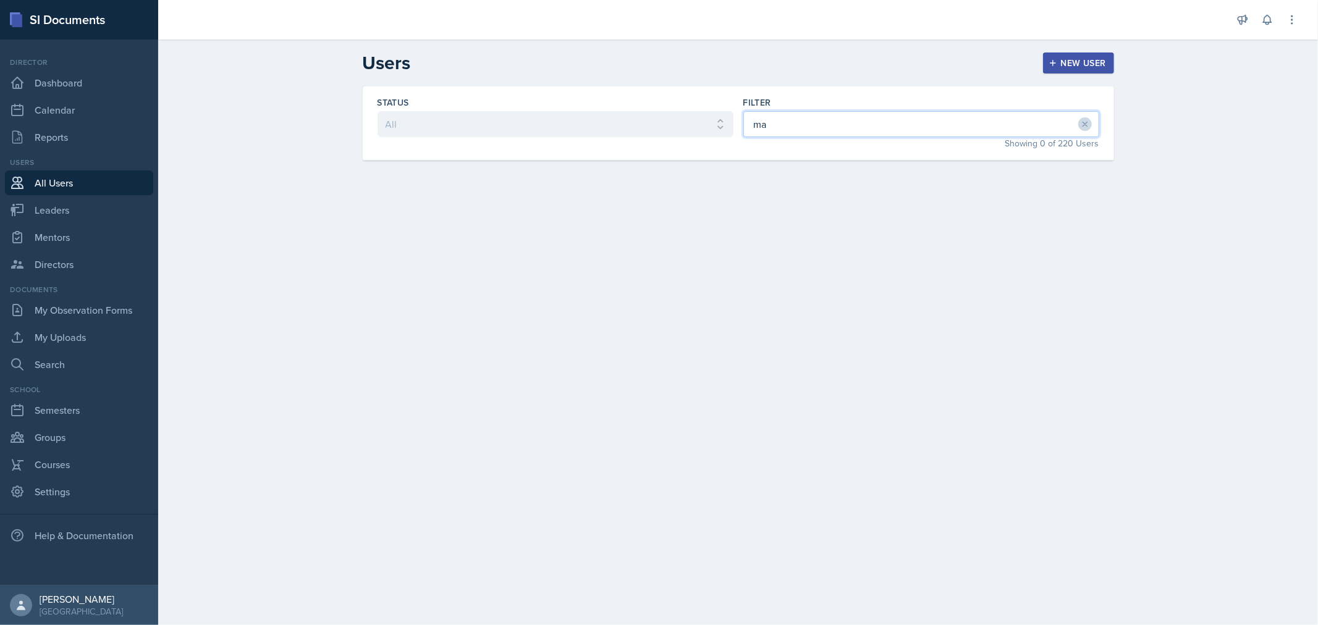
type input "m"
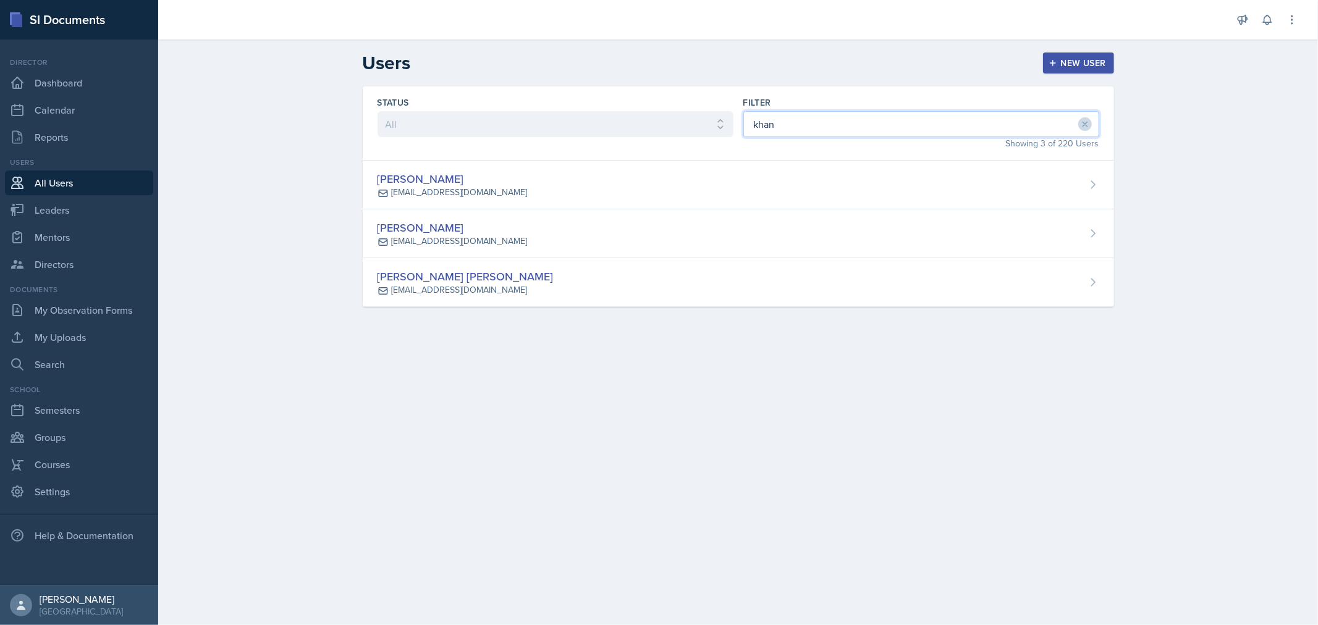
type input "khan"
click at [1082, 59] on div "New User" at bounding box center [1078, 63] width 55 height 10
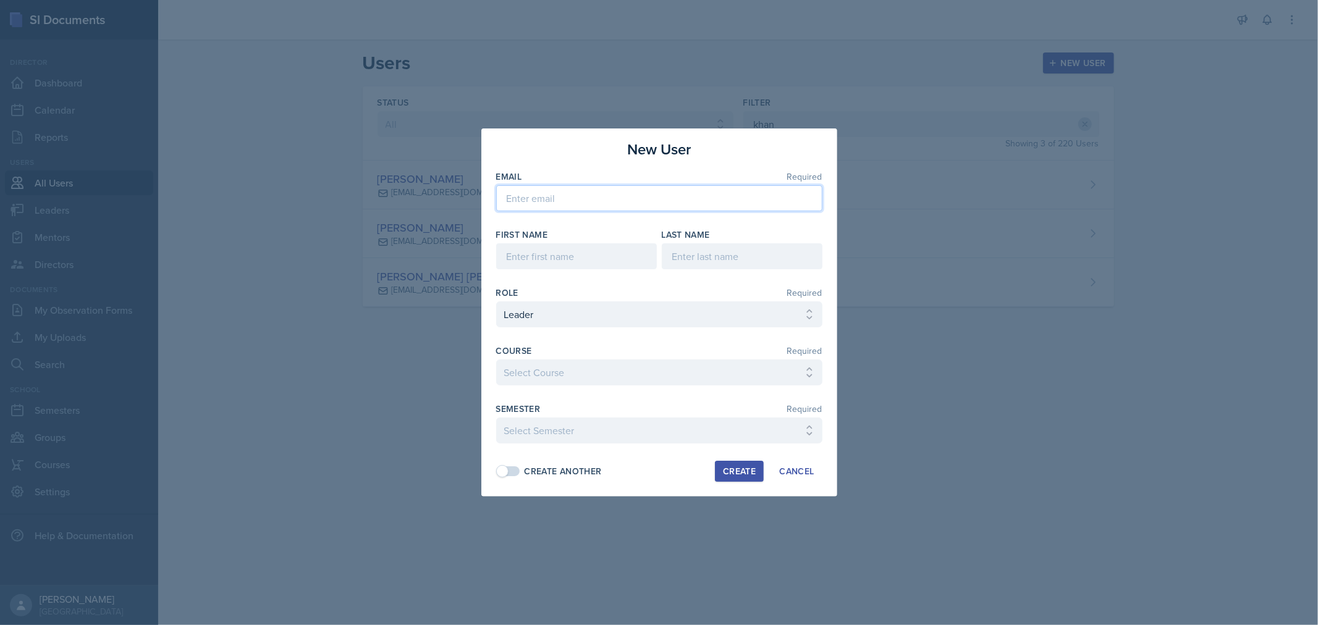
click at [707, 203] on input "email" at bounding box center [659, 198] width 326 height 26
paste input "[EMAIL_ADDRESS][DOMAIN_NAME]"
type input "[EMAIL_ADDRESS][DOMAIN_NAME]"
click at [618, 253] on input at bounding box center [576, 256] width 161 height 26
type input "[PERSON_NAME]"
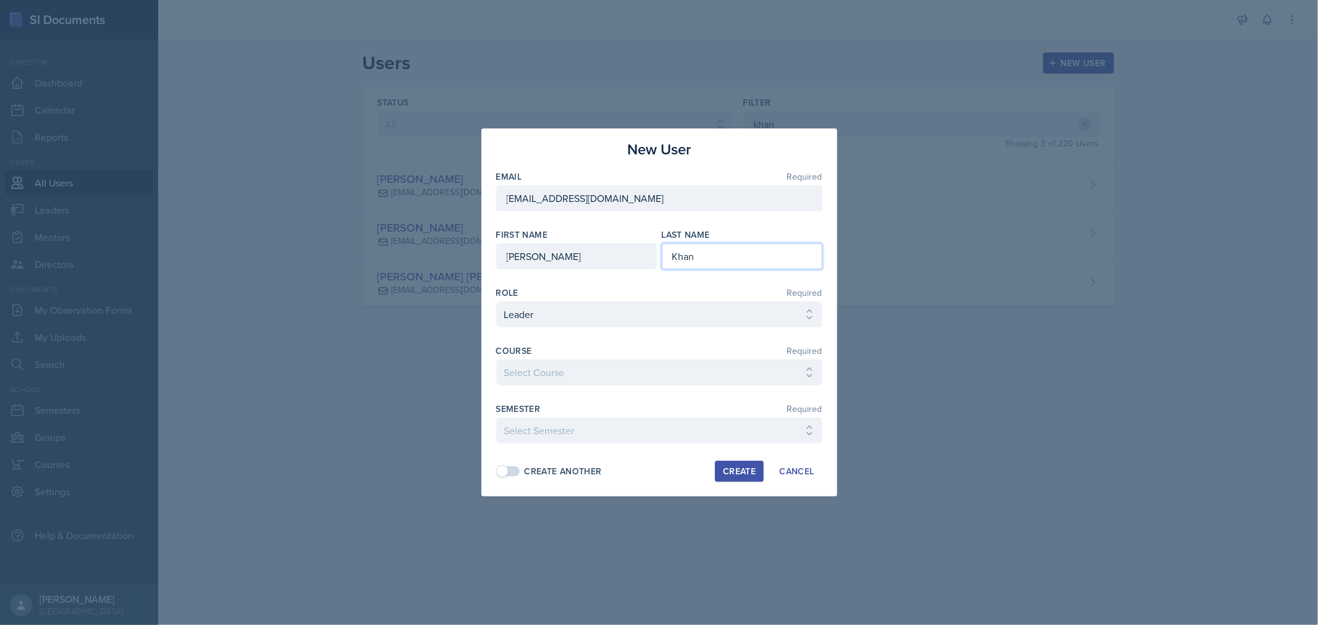
type input "Khan"
click at [754, 371] on select "Select Course ACC 2301 ART 1301 ART 1302 ART 1310 BIOL 1301 BIOL 1302 BIOL 1310…" at bounding box center [659, 373] width 326 height 26
click at [496, 360] on select "Select Course ACC 2301 ART 1301 ART 1302 ART 1310 BIOL 1301 BIOL 1302 BIOL 1310…" at bounding box center [659, 373] width 326 height 26
click at [710, 369] on select "Select Course ACC 2301 ART 1301 ART 1302 ART 1310 BIOL 1301 BIOL 1302 BIOL 1310…" at bounding box center [659, 373] width 326 height 26
select select "2a8f0f0c-d0f7-4f08-85d7-9ac7cbf7d462"
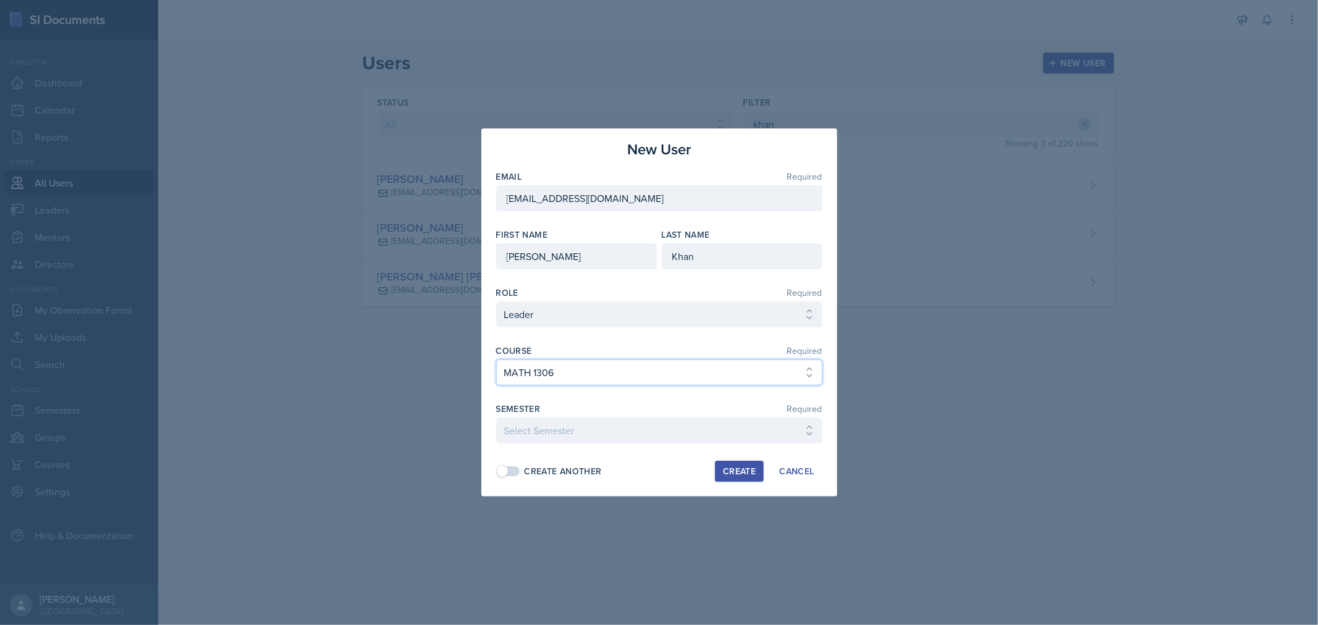
click at [496, 360] on select "Select Course ACC 2301 ART 1301 ART 1302 ART 1310 BIOL 1301 BIOL 1302 BIOL 1310…" at bounding box center [659, 373] width 326 height 26
click at [635, 428] on select "Select Semester FALL 2025 Summer II 2025 Summer I 2025 Spring 2025 Fall 2024 Su…" at bounding box center [659, 431] width 326 height 26
select select "0924c876-6fa7-4296-b593-7db6428ef465"
click at [496, 418] on select "Select Semester FALL 2025 Summer II 2025 Summer I 2025 Spring 2025 Fall 2024 Su…" at bounding box center [659, 431] width 326 height 26
click at [720, 468] on button "Create" at bounding box center [739, 471] width 49 height 21
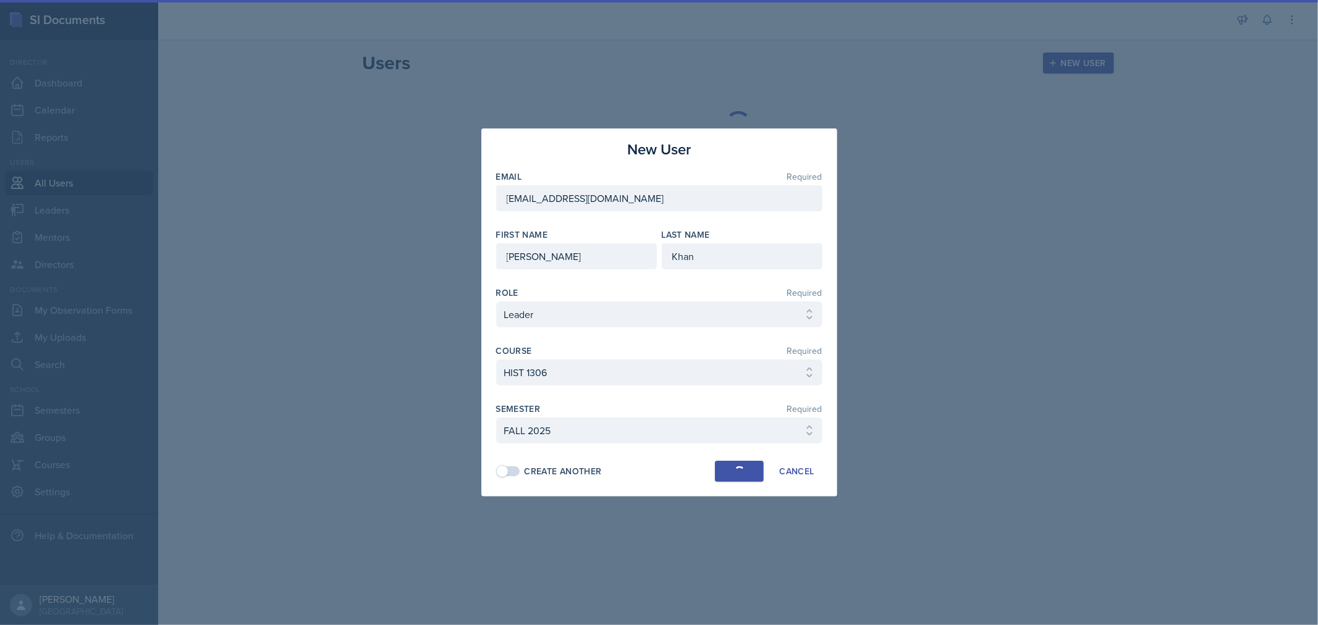
select select
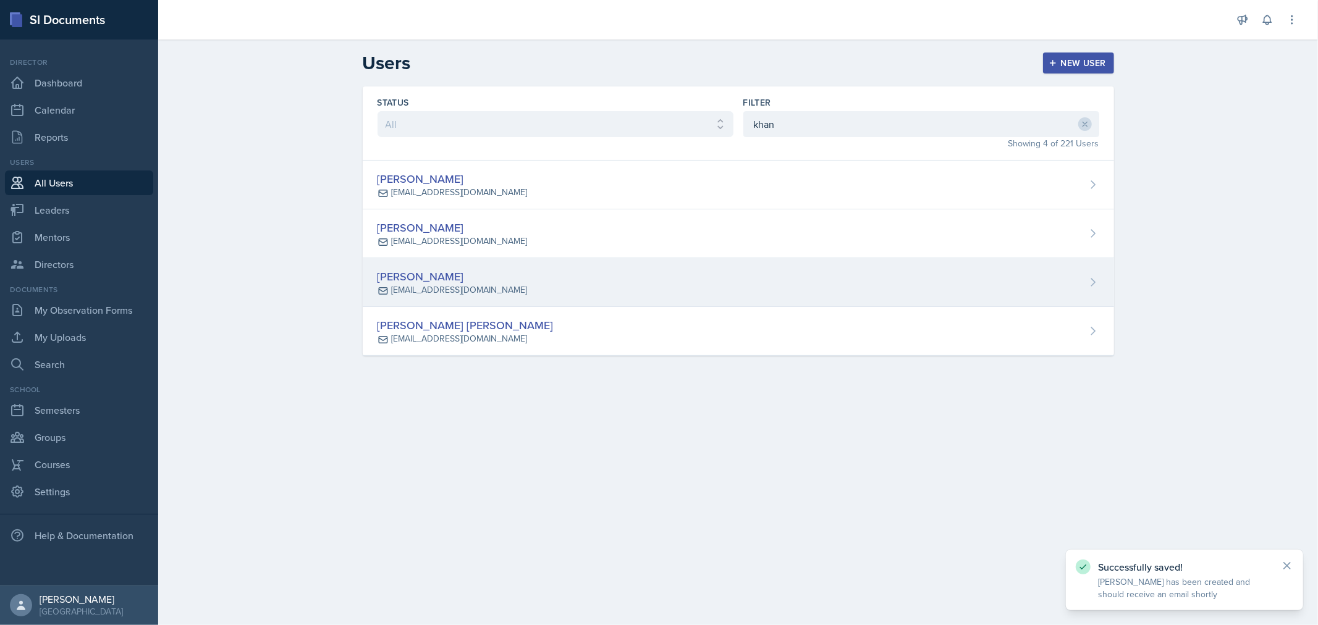
click at [602, 295] on div "[PERSON_NAME] [EMAIL_ADDRESS][DOMAIN_NAME]" at bounding box center [738, 282] width 751 height 49
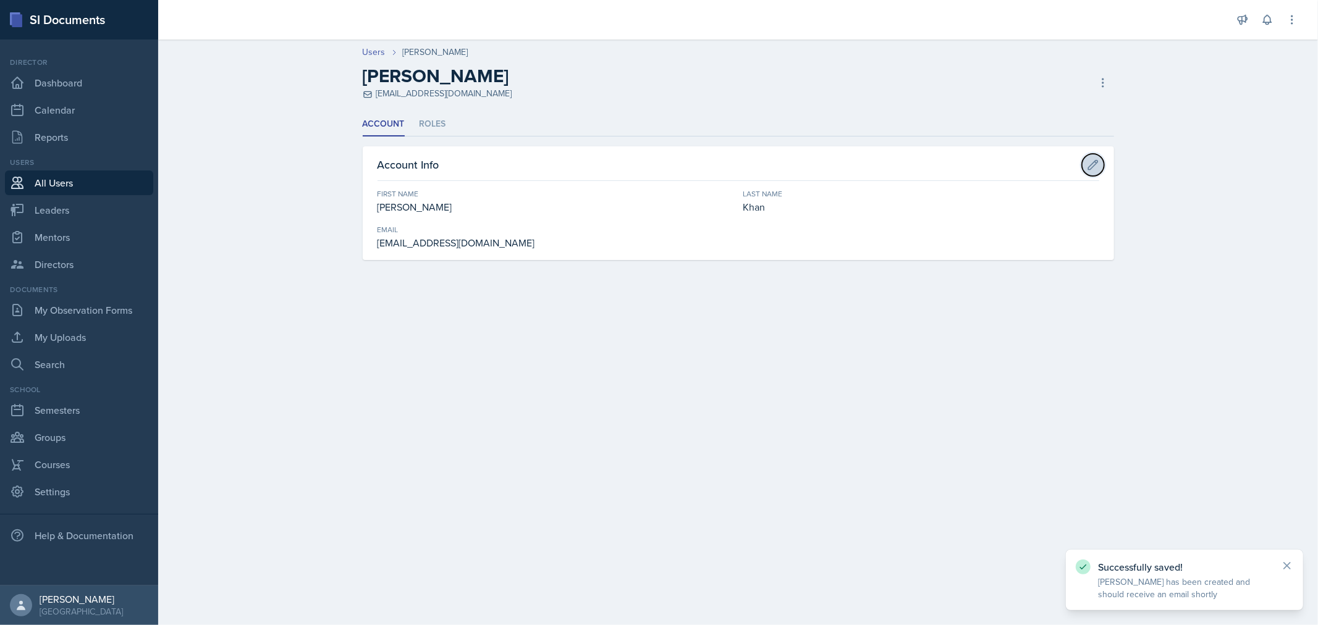
click at [1092, 171] on button at bounding box center [1093, 165] width 22 height 22
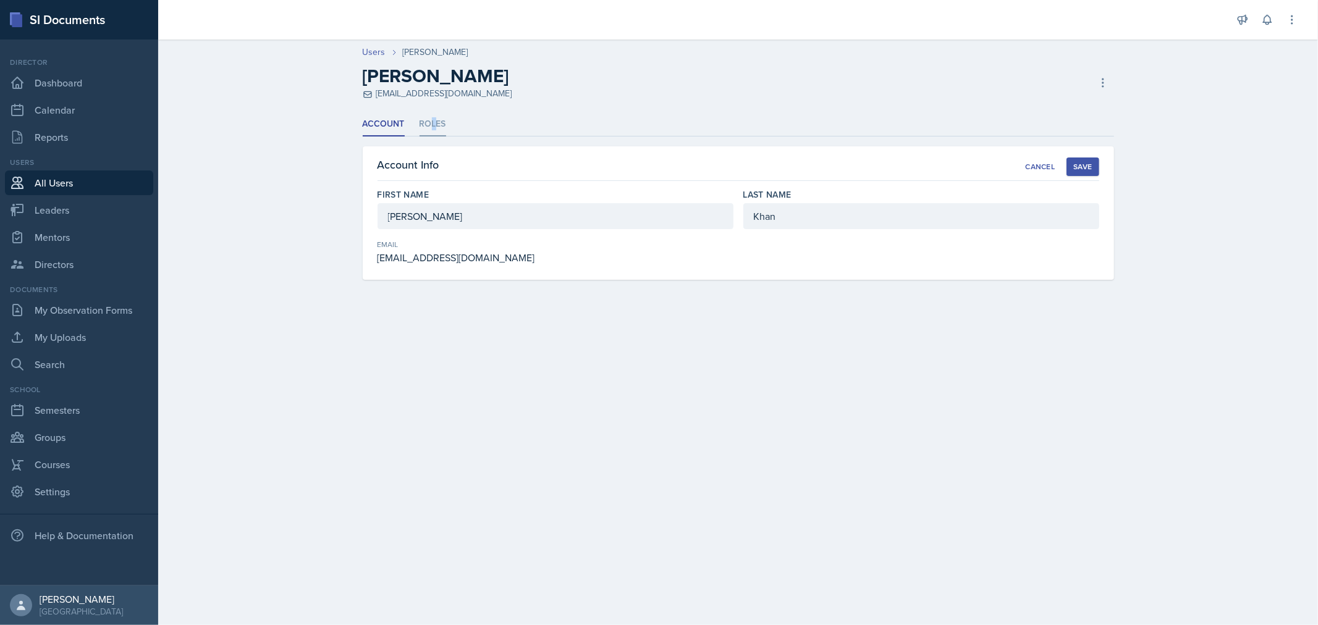
click at [429, 133] on li "Roles" at bounding box center [432, 124] width 27 height 24
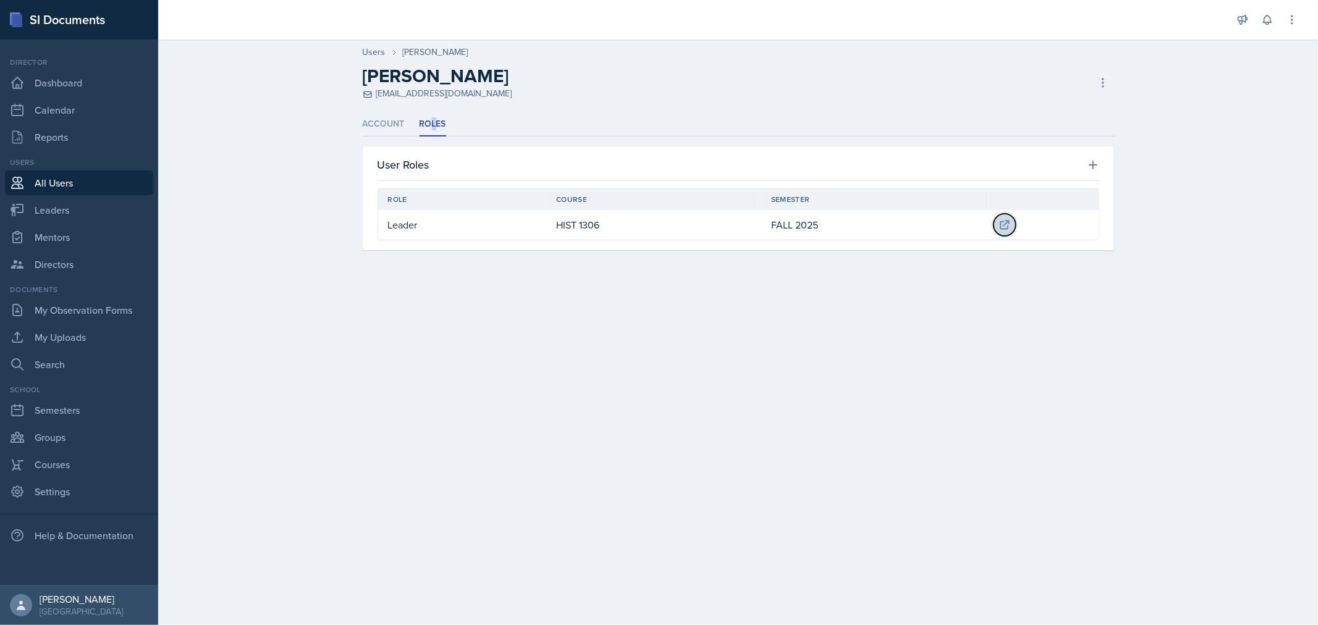
click at [1005, 224] on icon at bounding box center [1005, 225] width 8 height 8
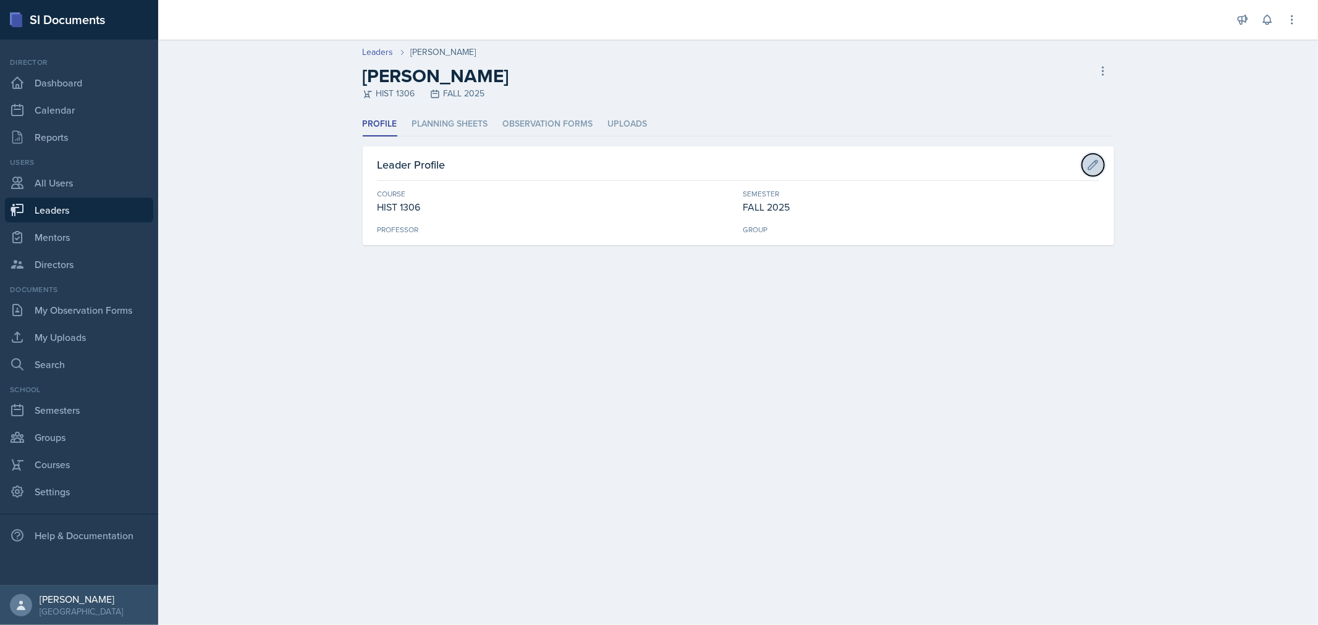
click at [1087, 170] on icon at bounding box center [1093, 165] width 12 height 12
select select "2a8f0f0c-d0f7-4f08-85d7-9ac7cbf7d462"
select select "0924c876-6fa7-4296-b593-7db6428ef465"
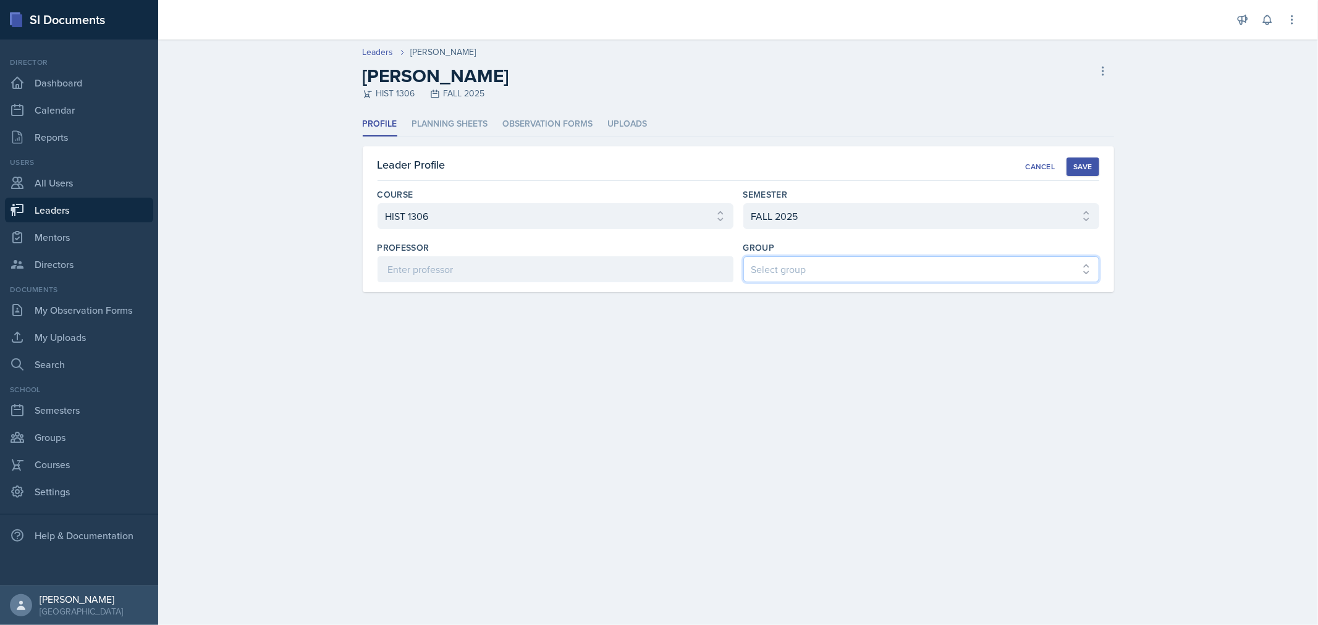
click at [849, 269] on select "Select group COP #1 - Mars COP #2 - Venus COP #3 - Neptune COP #4 - Saturn COP …" at bounding box center [921, 269] width 356 height 26
select select "7117f551-c738-4342-bad5-45b87a6561df"
click at [743, 256] on select "Select group COP #1 - Mars COP #2 - Venus COP #3 - Neptune COP #4 - Saturn COP …" at bounding box center [921, 269] width 356 height 26
click at [1095, 161] on button "Save" at bounding box center [1082, 167] width 32 height 19
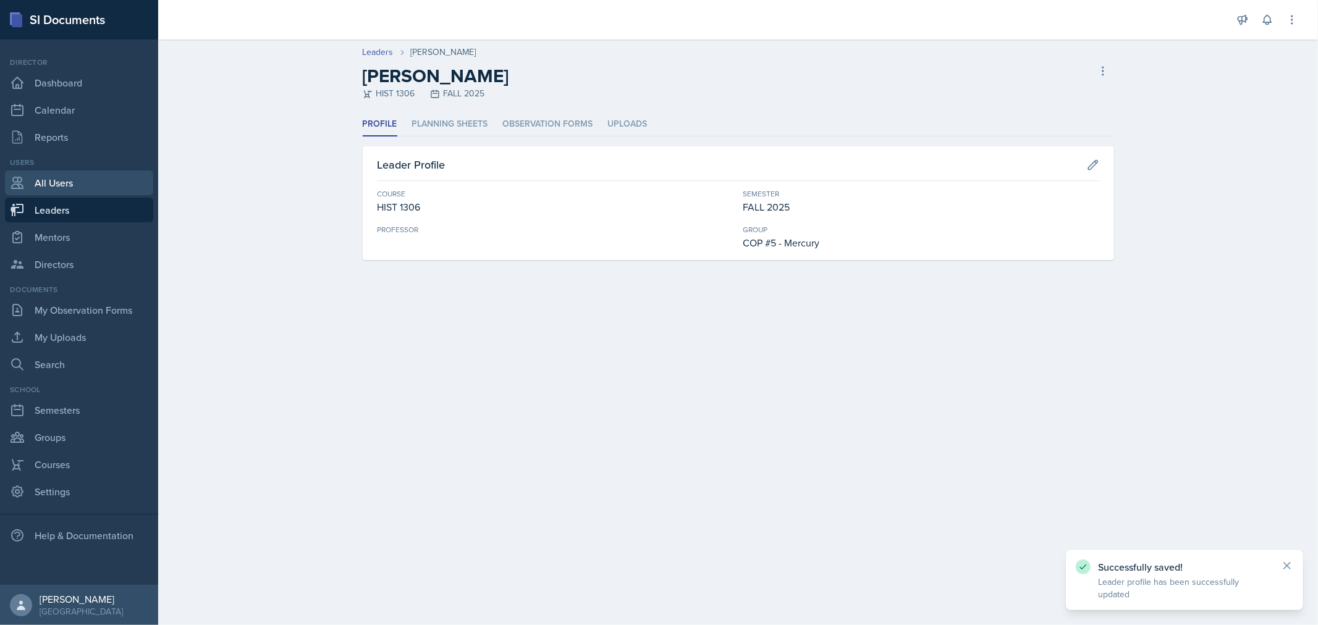
click at [59, 186] on link "All Users" at bounding box center [79, 183] width 148 height 25
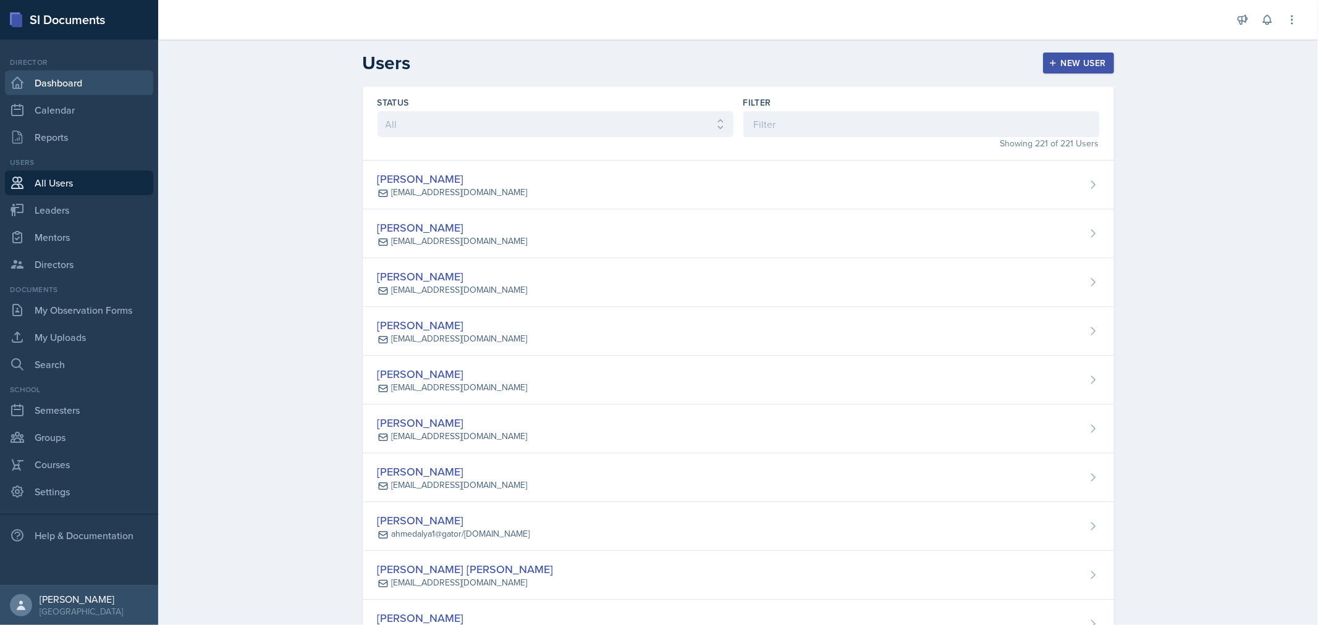
click at [66, 86] on link "Dashboard" at bounding box center [79, 82] width 148 height 25
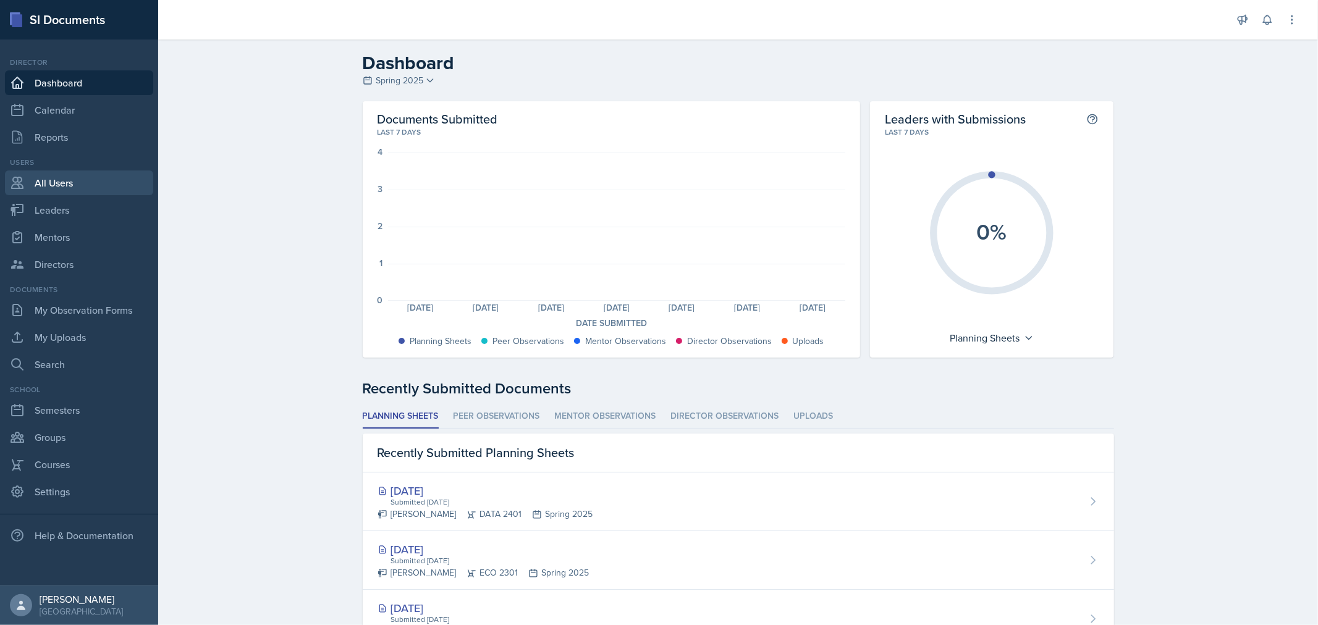
click at [56, 188] on link "All Users" at bounding box center [79, 183] width 148 height 25
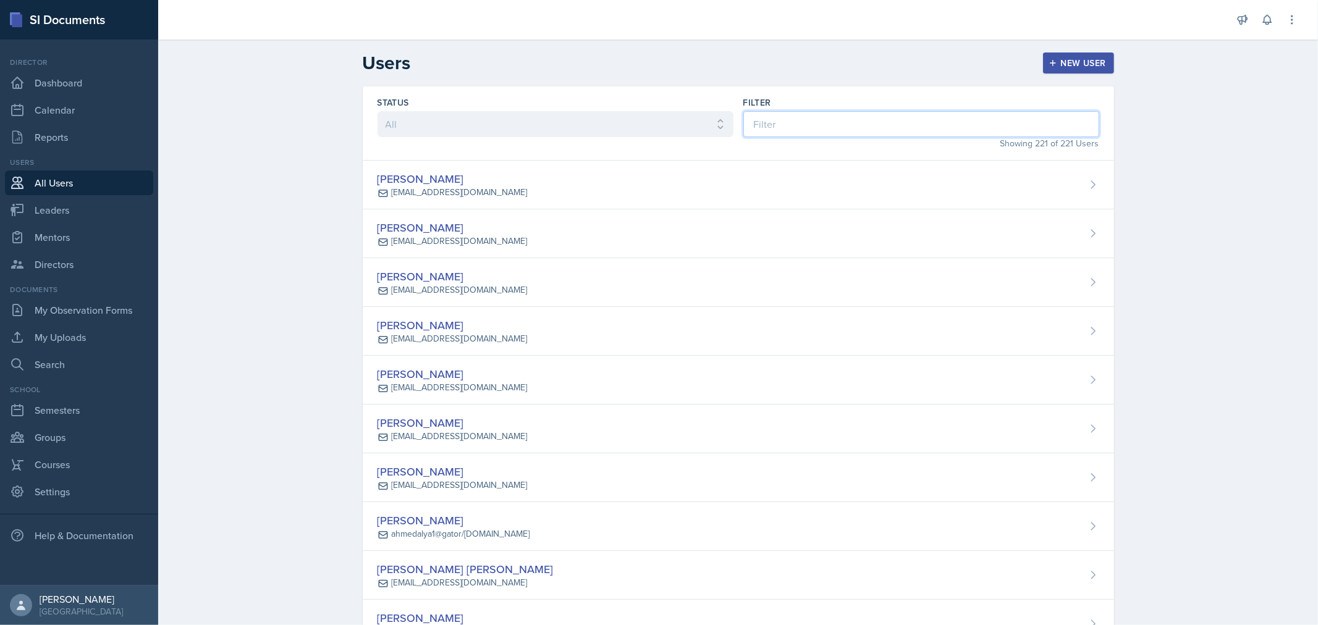
click at [802, 129] on input at bounding box center [921, 124] width 356 height 26
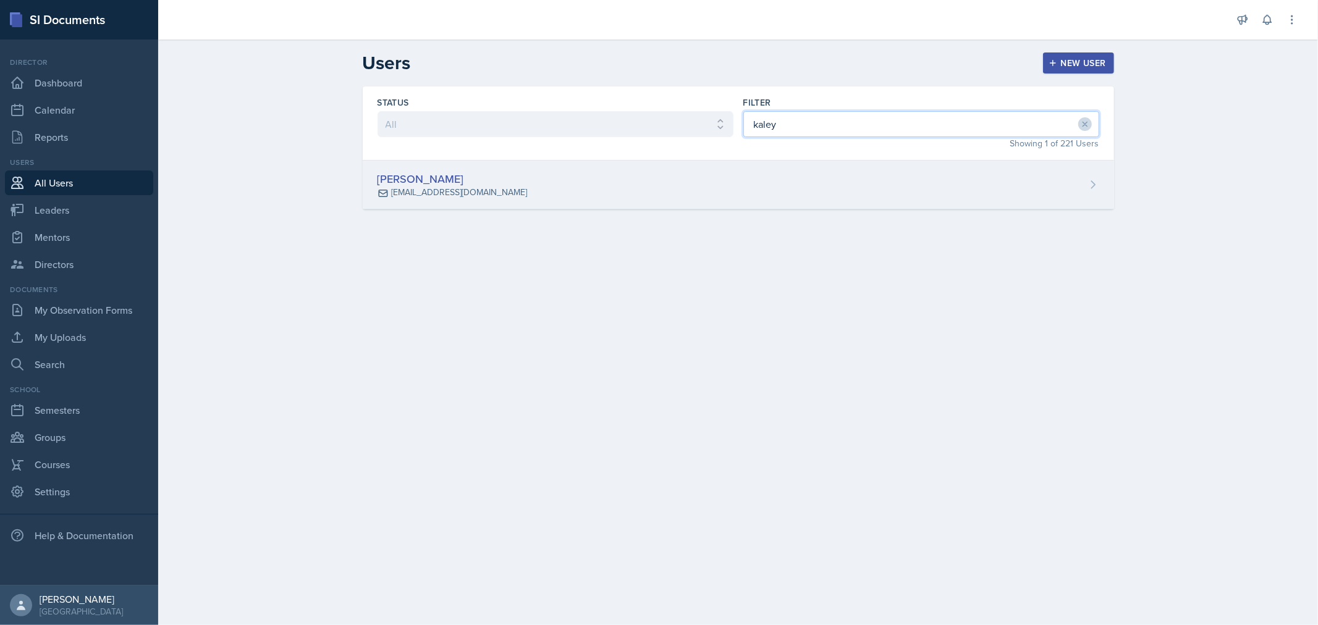
type input "kaley"
click at [756, 195] on div "[PERSON_NAME] [EMAIL_ADDRESS][DOMAIN_NAME]" at bounding box center [738, 185] width 751 height 49
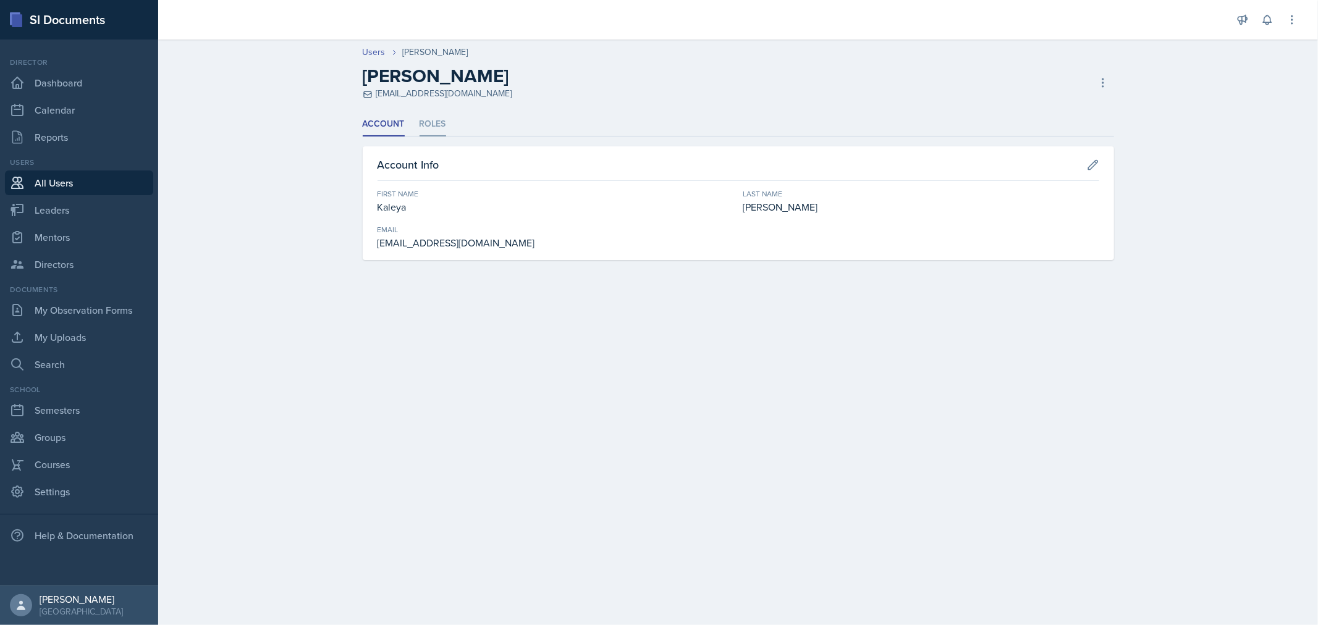
click at [425, 120] on li "Roles" at bounding box center [432, 124] width 27 height 24
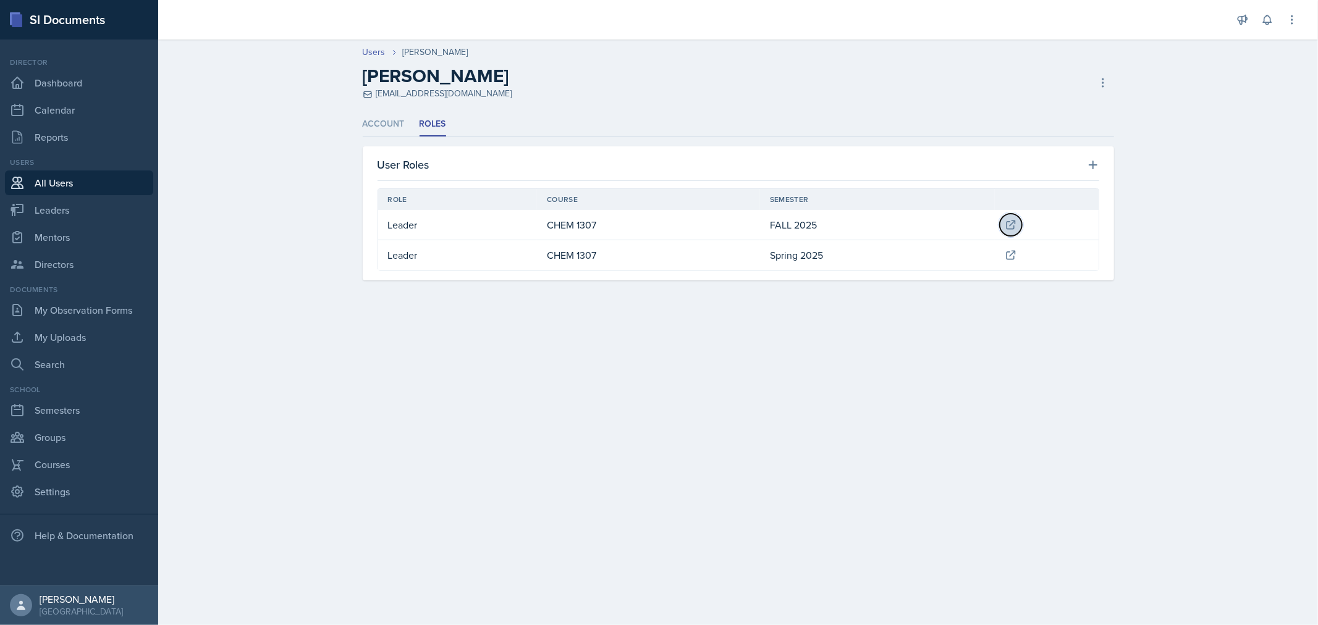
click at [1012, 221] on icon at bounding box center [1011, 225] width 12 height 12
